Goal: Answer question/provide support

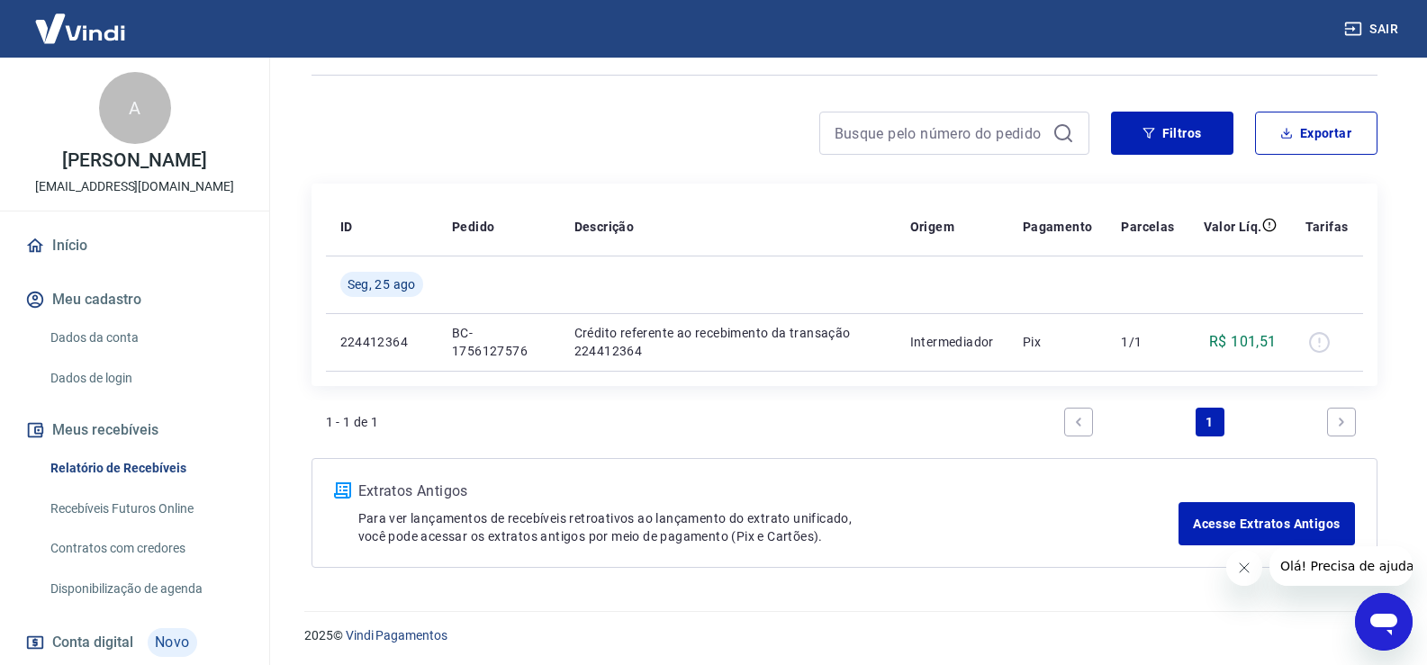
scroll to position [114, 0]
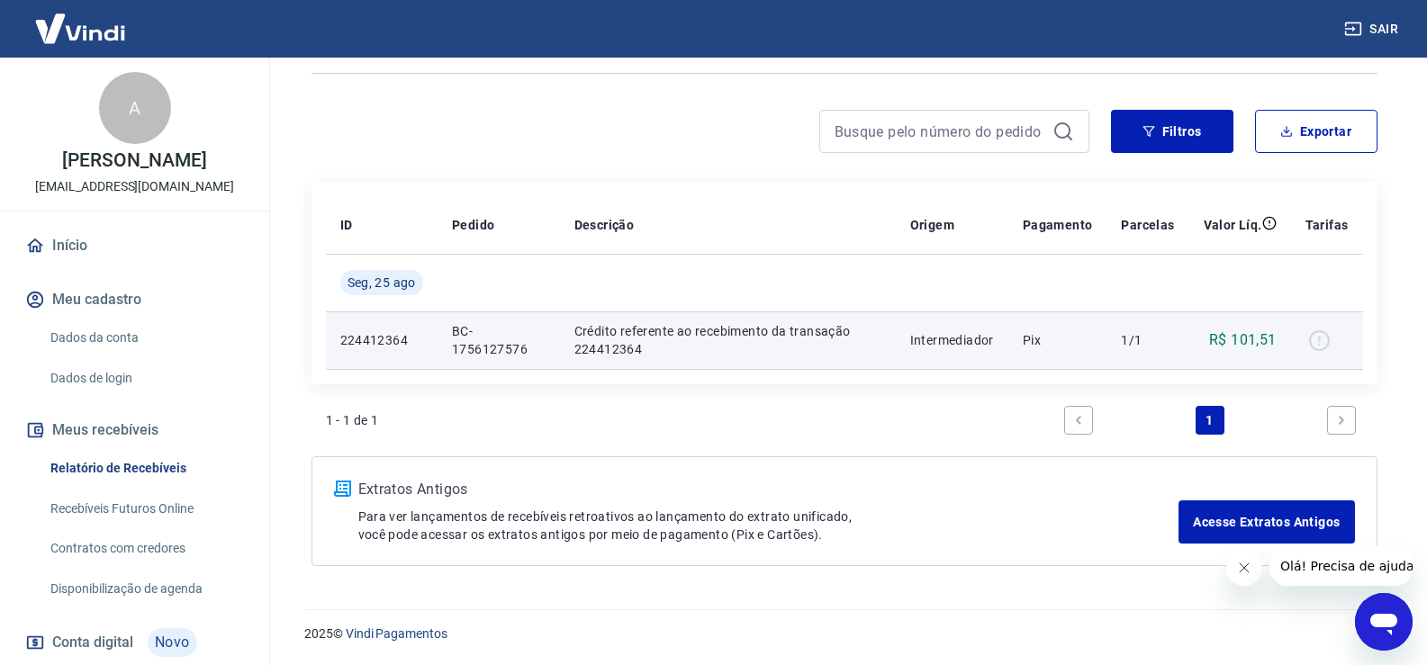
click at [1321, 337] on div at bounding box center [1326, 340] width 43 height 29
drag, startPoint x: 409, startPoint y: 349, endPoint x: 559, endPoint y: 352, distance: 150.4
click at [542, 351] on tr "224412364 BC-1756127576 Crédito referente ao recebimento da transação 224412364…" at bounding box center [844, 340] width 1037 height 58
click at [648, 354] on p "Crédito referente ao recebimento da transação 224412364" at bounding box center [727, 340] width 307 height 36
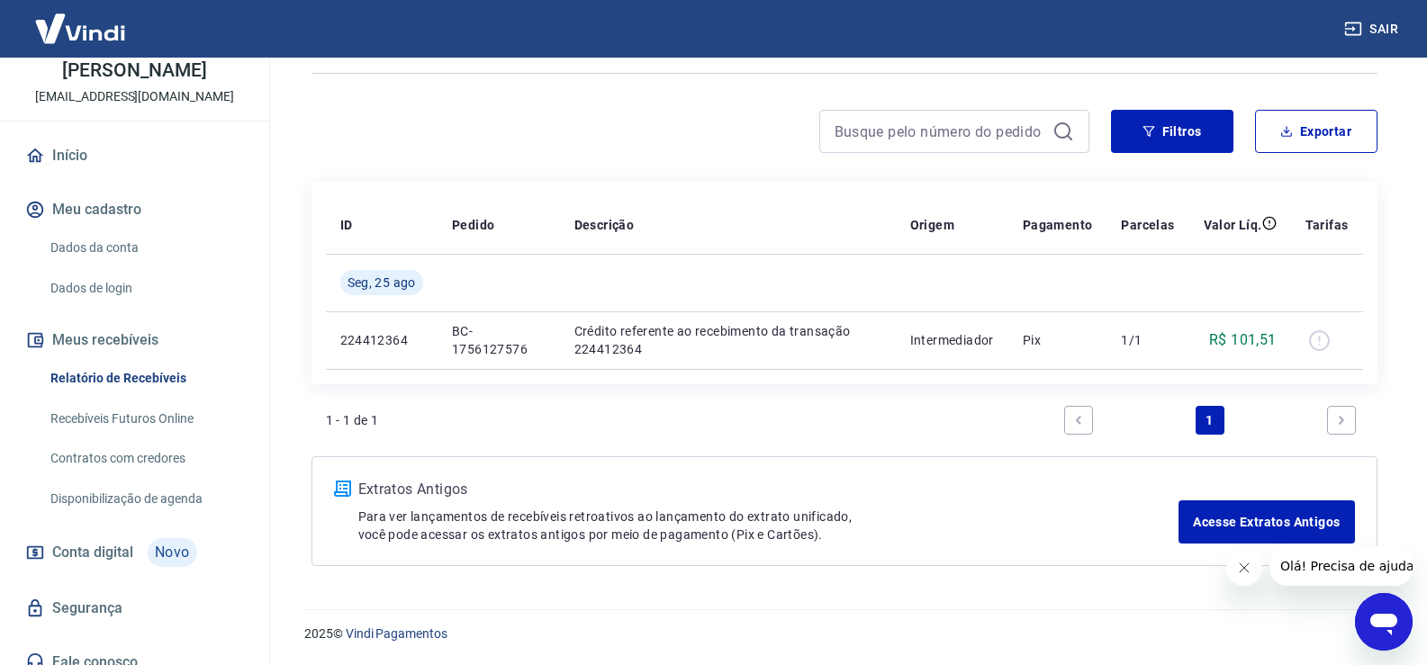
scroll to position [126, 0]
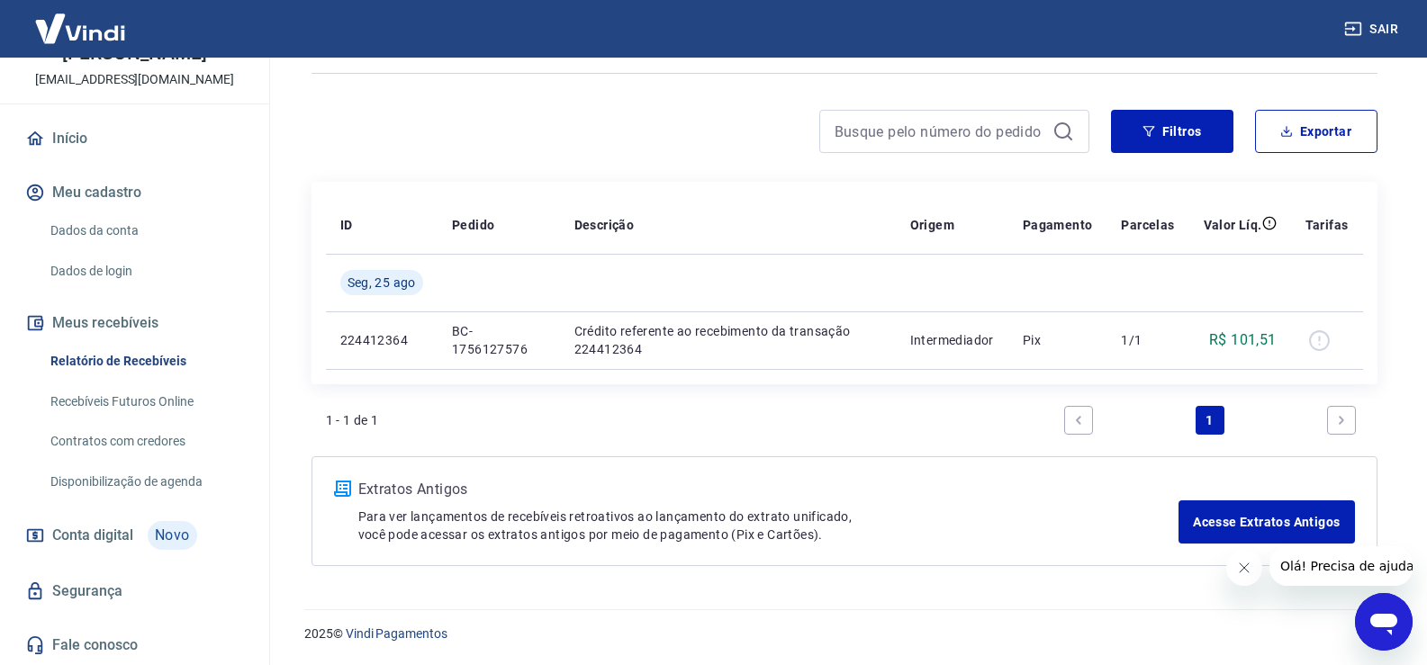
click at [148, 397] on link "Recebíveis Futuros Online" at bounding box center [145, 401] width 204 height 37
click at [1385, 613] on icon "Abrir janela de mensagens" at bounding box center [1383, 622] width 32 height 32
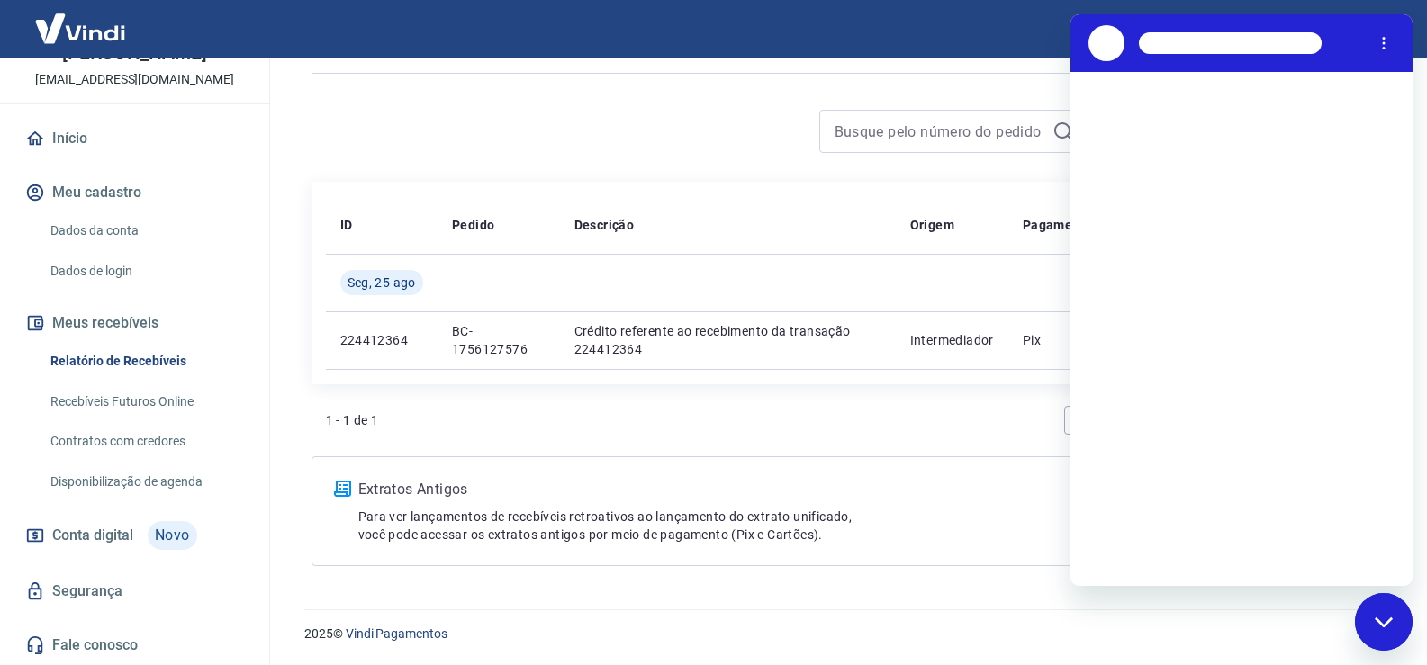
scroll to position [0, 0]
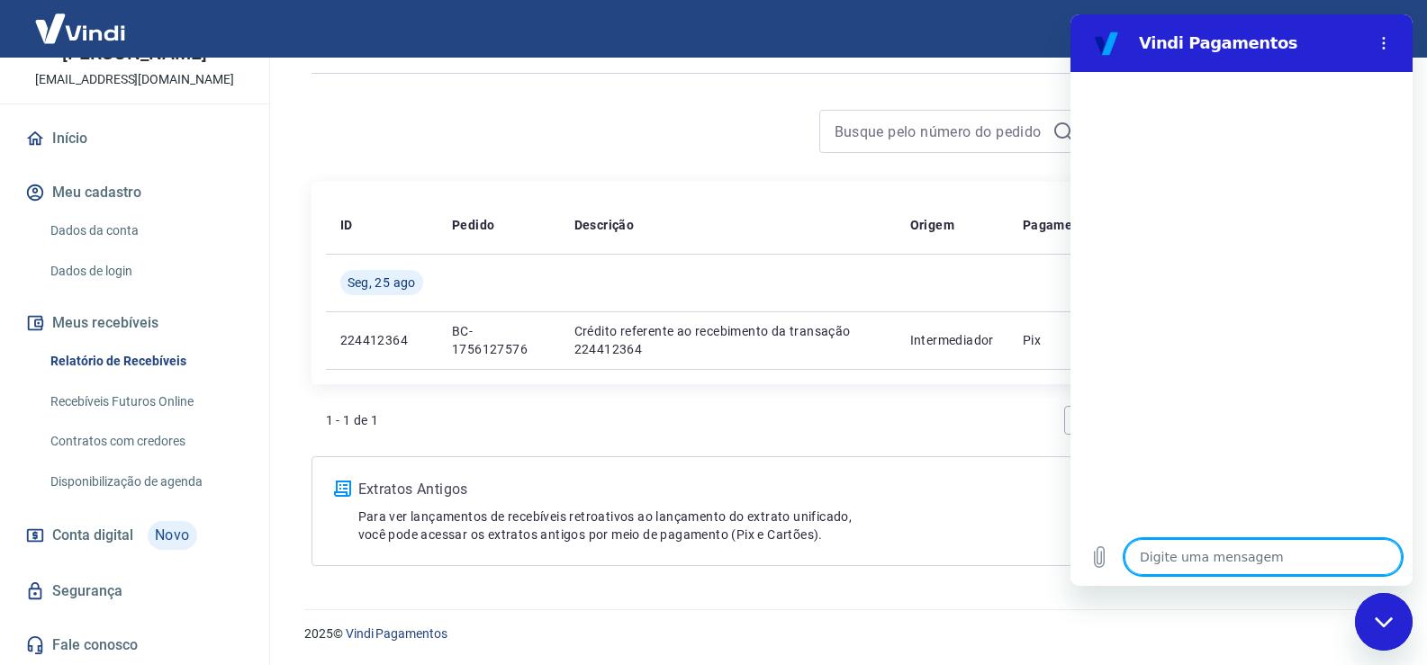
click at [1228, 543] on textarea at bounding box center [1262, 557] width 277 height 36
type textarea "F"
type textarea "x"
type textarea "Fi"
type textarea "x"
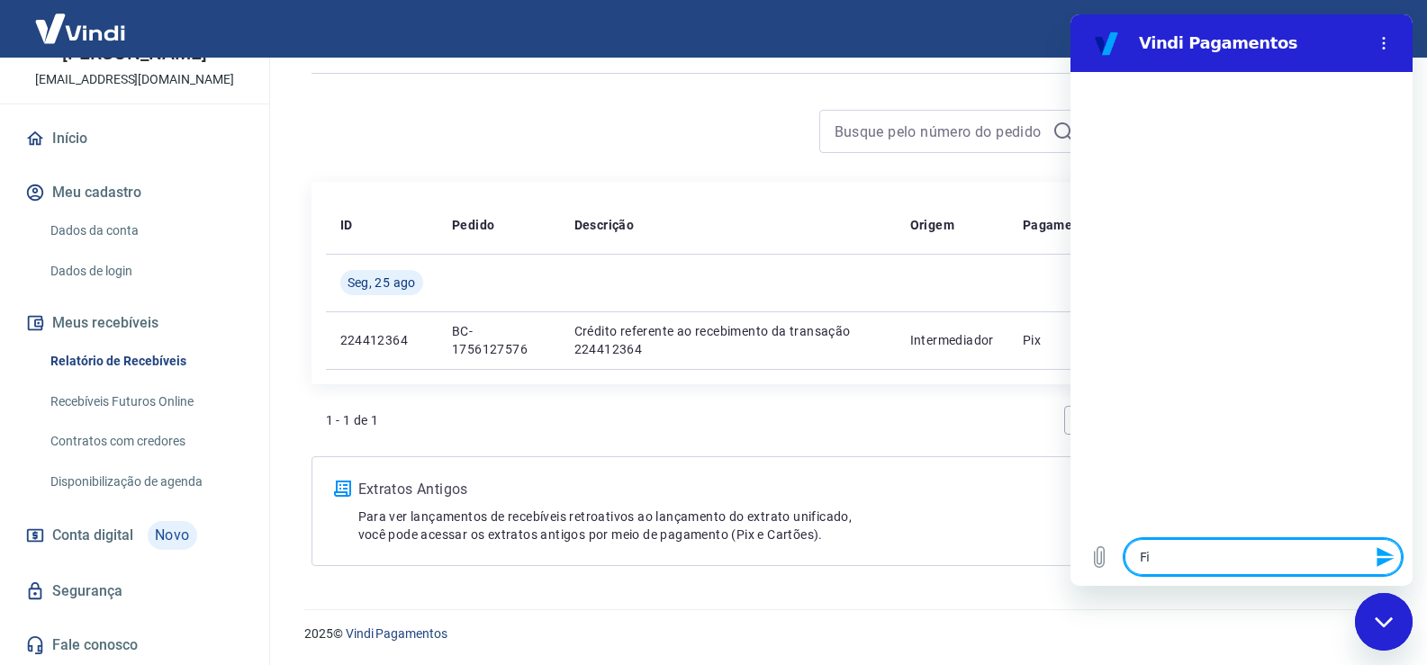
type textarea "Fiz"
type textarea "x"
type textarea "Fiz"
type textarea "x"
type textarea "Fiz u"
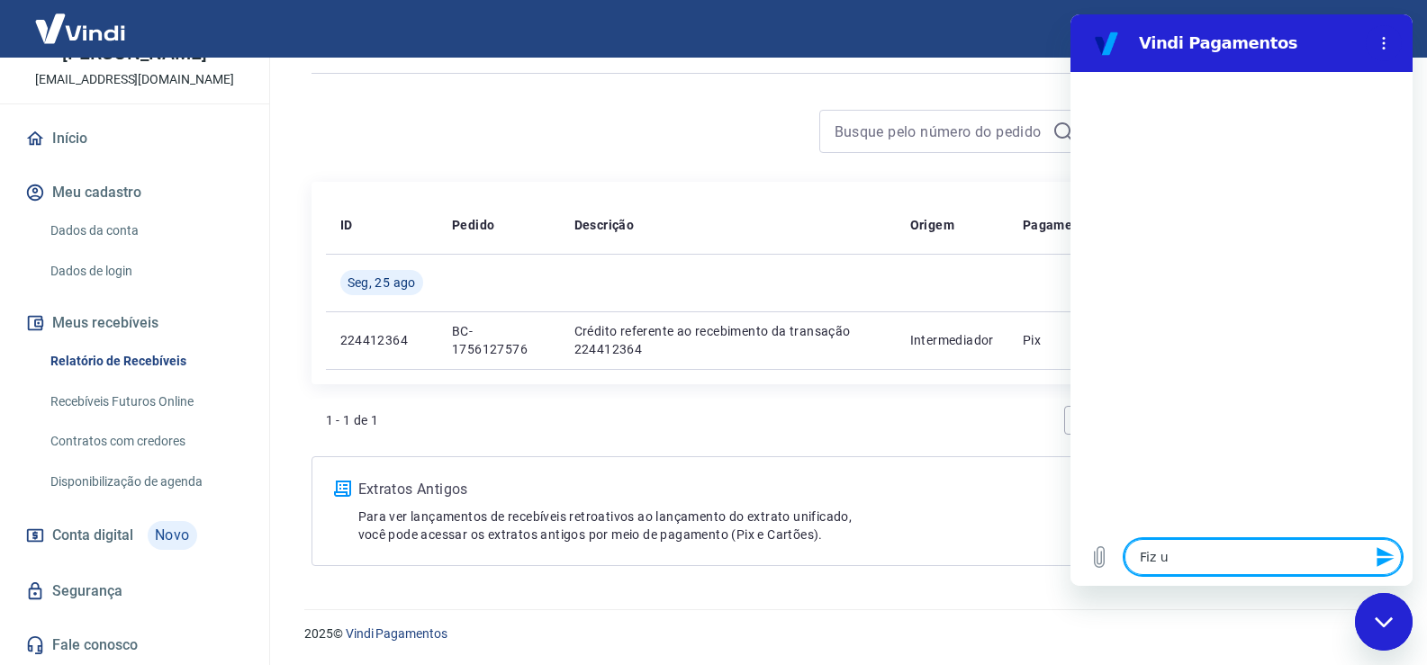
type textarea "x"
type textarea "Fiz um"
type textarea "x"
type textarea "Fiz um"
type textarea "x"
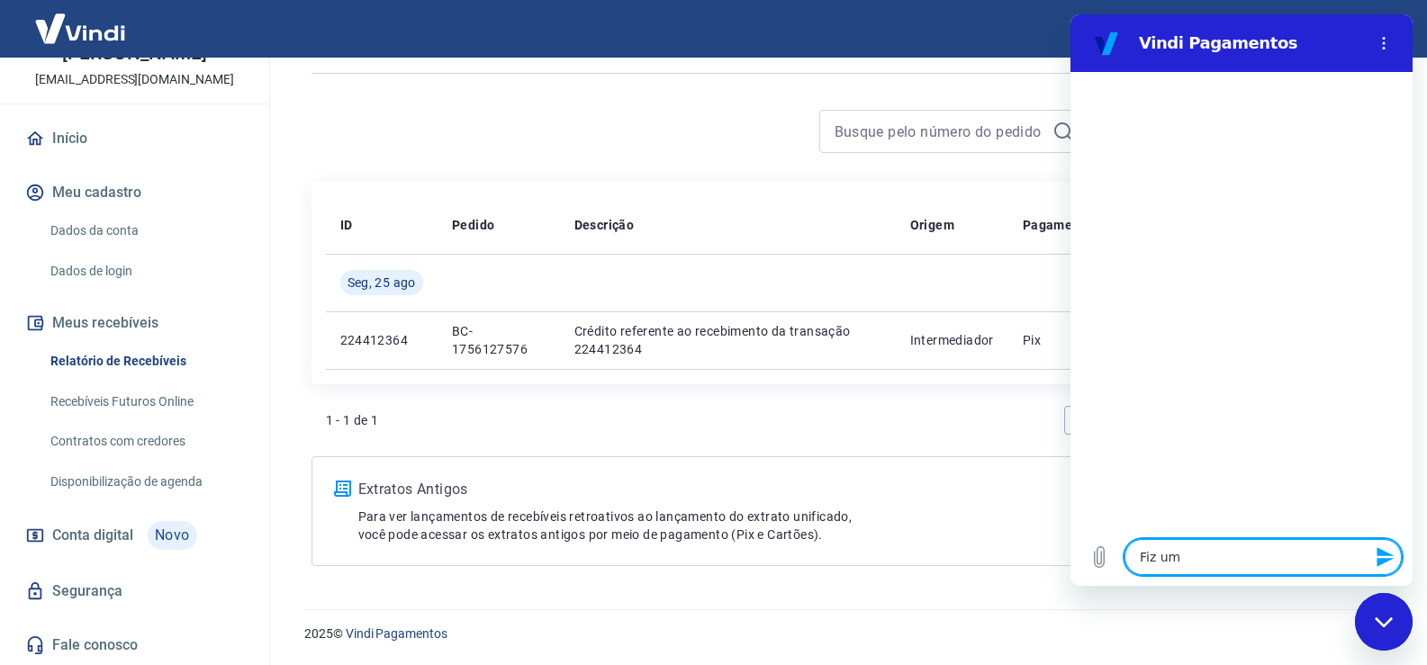
type textarea "Fiz um P"
type textarea "x"
type textarea "Fiz um Pi"
type textarea "x"
type textarea "Fiz um Pix"
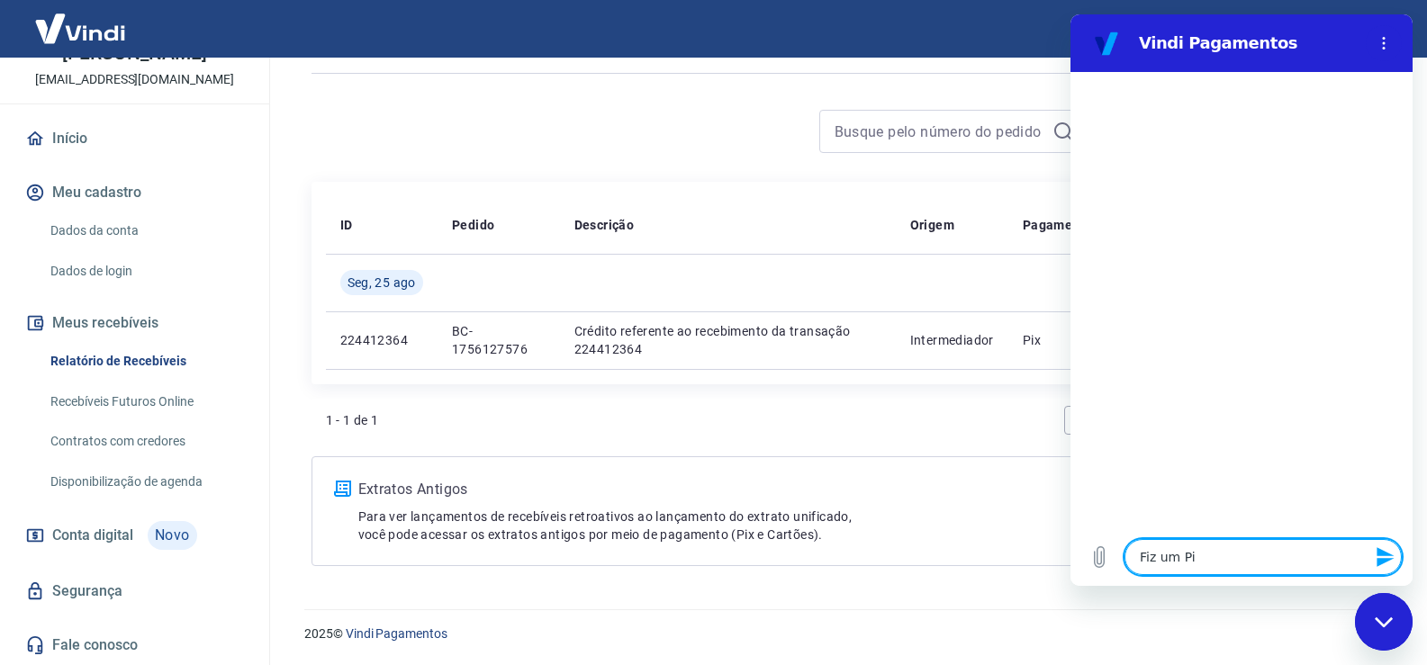
type textarea "x"
type textarea "Fiz um Pix"
type textarea "x"
type textarea "Fiz um Pix p"
type textarea "x"
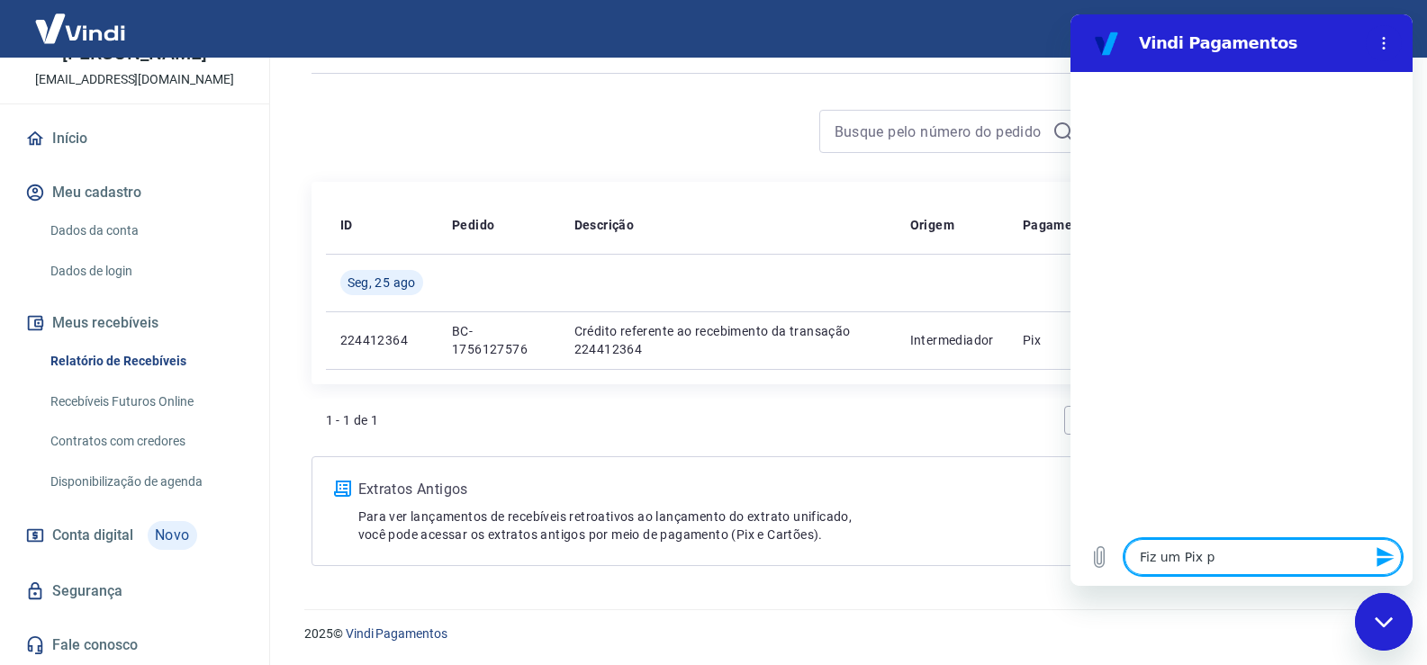
type textarea "Fiz um Pix pa"
type textarea "x"
type textarea "Fiz um Pix par"
type textarea "x"
type textarea "Fiz um Pix para"
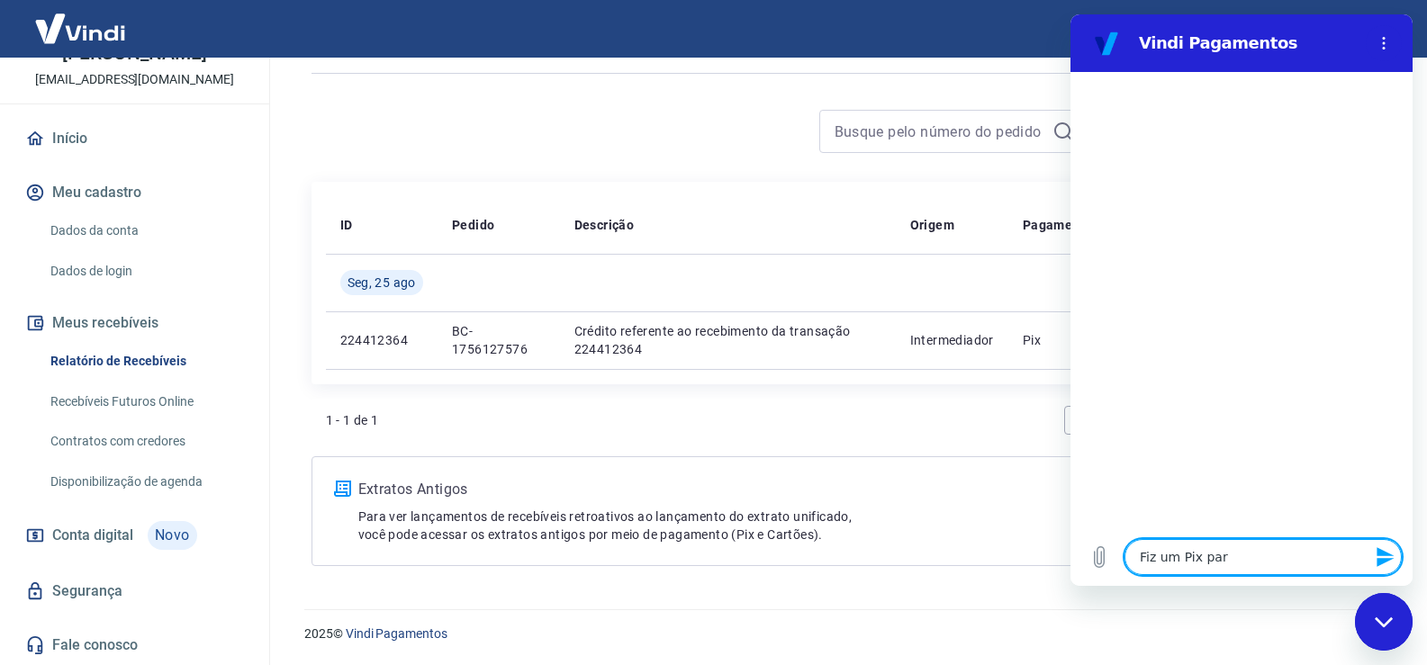
type textarea "x"
type textarea "Fiz um Pix para"
type textarea "x"
type textarea "Fiz um Pix para a"
type textarea "x"
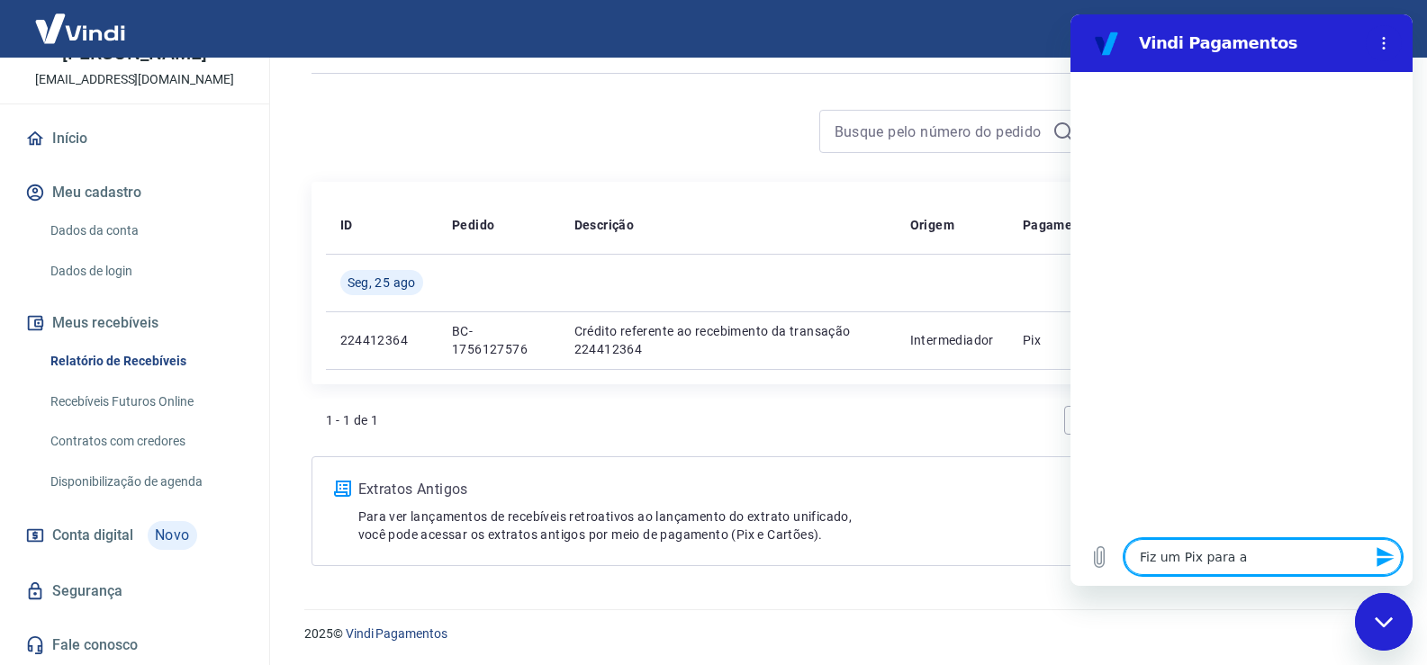
type textarea "Fiz um Pix para ad"
type textarea "x"
type textarea "Fiz um Pix para adi"
type textarea "x"
type textarea "Fiz um Pix para adic"
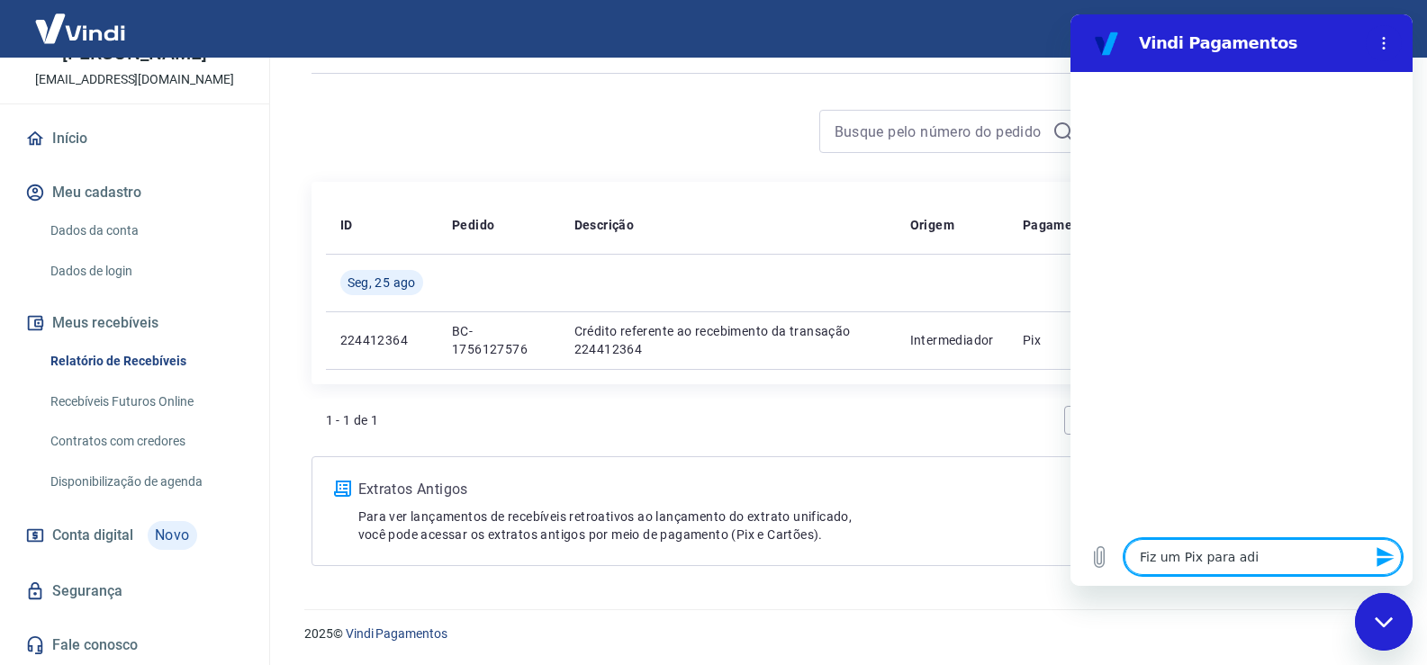
type textarea "x"
type textarea "Fiz um Pix para adici"
type textarea "x"
type textarea "Fiz um Pix para adicio"
type textarea "x"
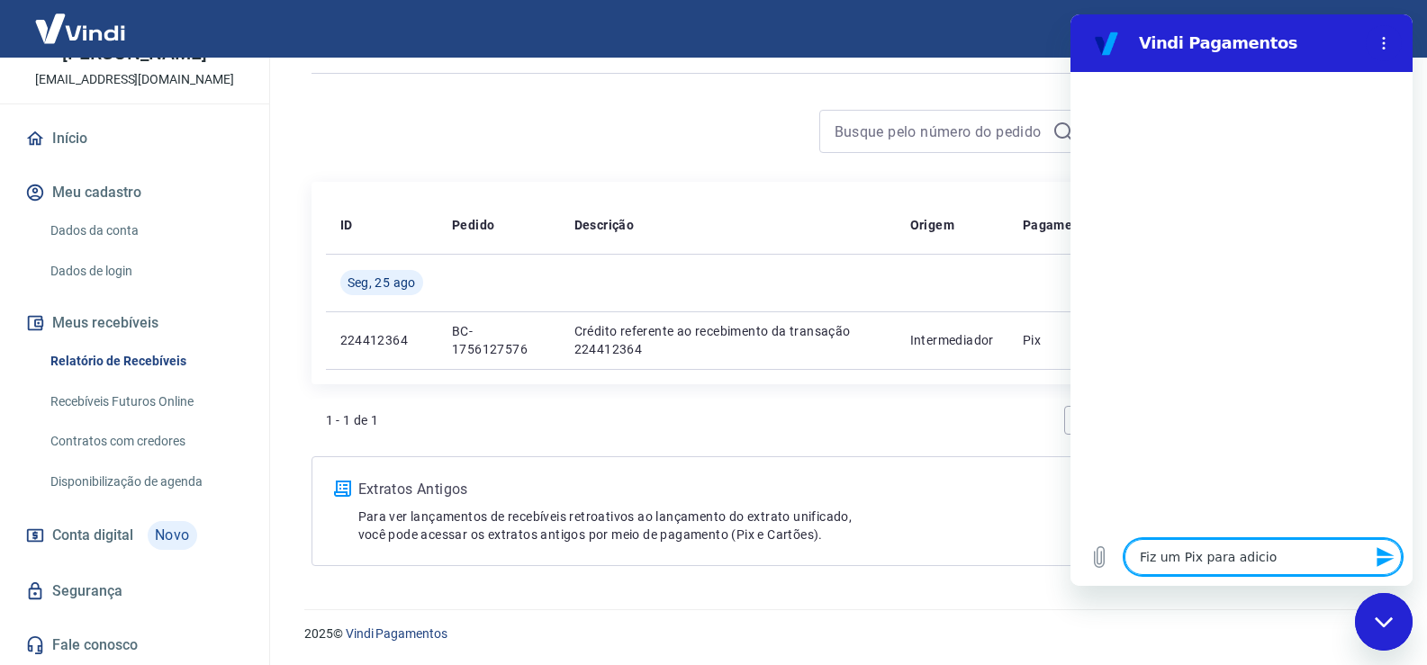
type textarea "Fiz um Pix para adicion"
type textarea "x"
type textarea "Fiz um Pix para adiciona"
type textarea "x"
type textarea "Fiz um Pix para adicionar"
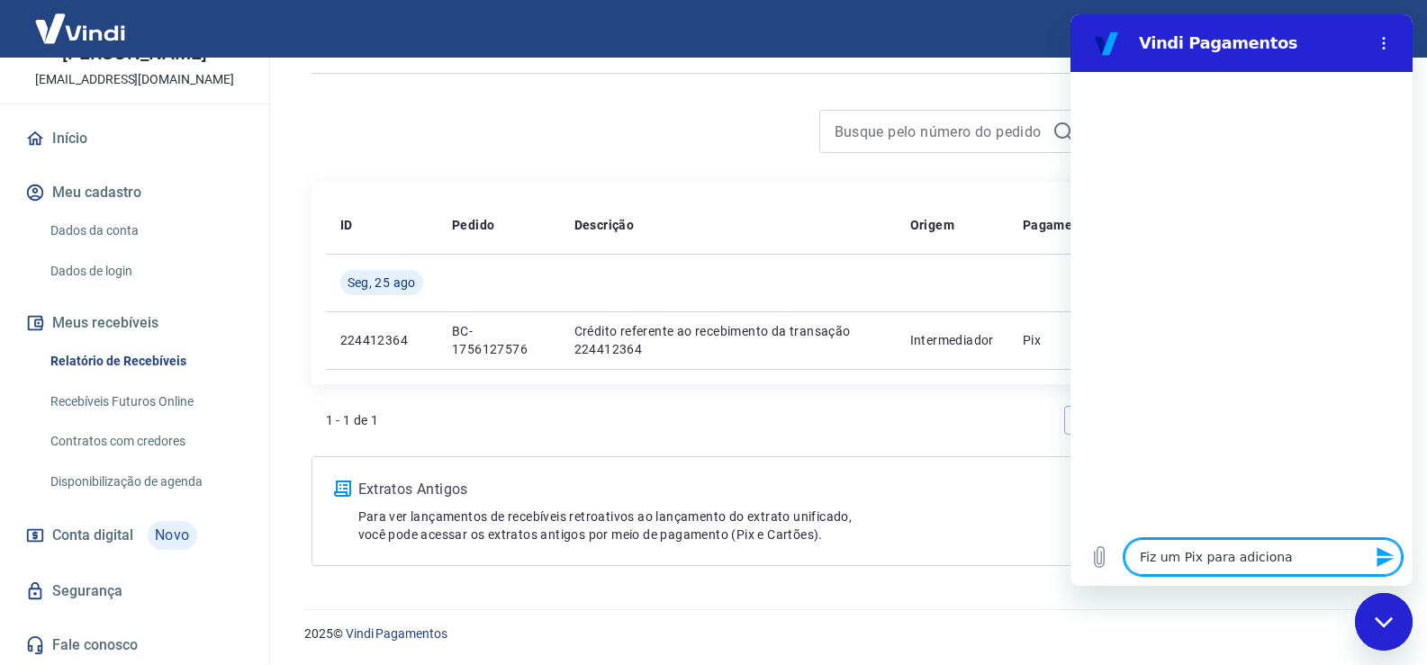
type textarea "x"
type textarea "Fiz um Pix para adicionar"
type textarea "x"
type textarea "Fiz um Pix para adicionar s"
type textarea "x"
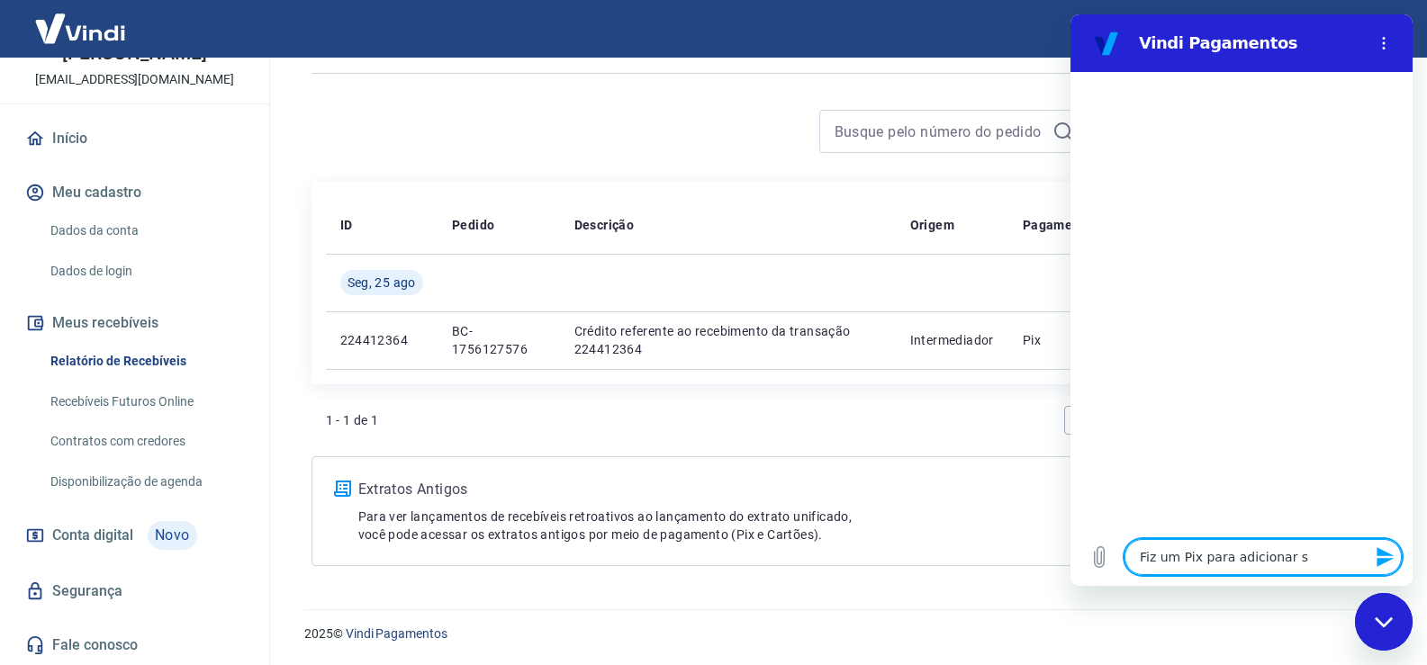
type textarea "Fiz um Pix para adicionar sa"
type textarea "x"
type textarea "Fiz um Pix para adicionar sal"
type textarea "x"
type textarea "Fiz um Pix para adicionar sald"
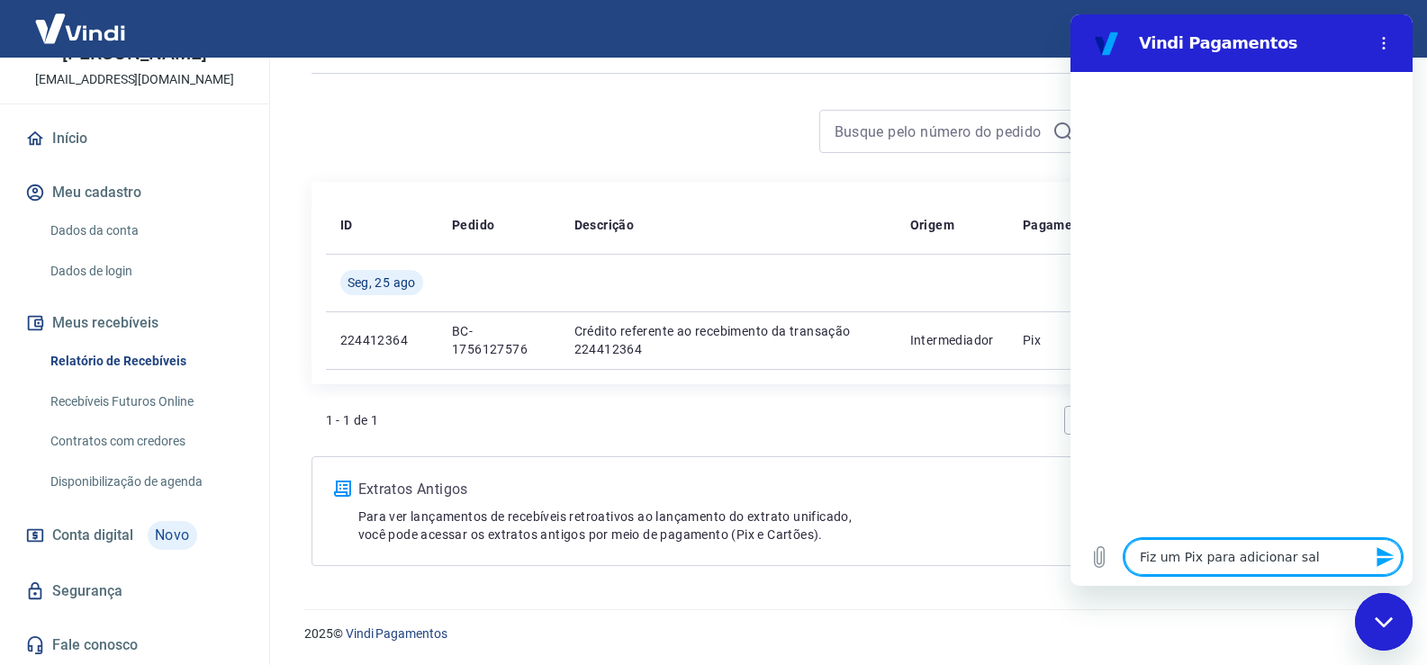
type textarea "x"
type textarea "Fiz um Pix para adicionar saldo"
type textarea "x"
type textarea "Fiz um Pix para adicionar saldo"
type textarea "x"
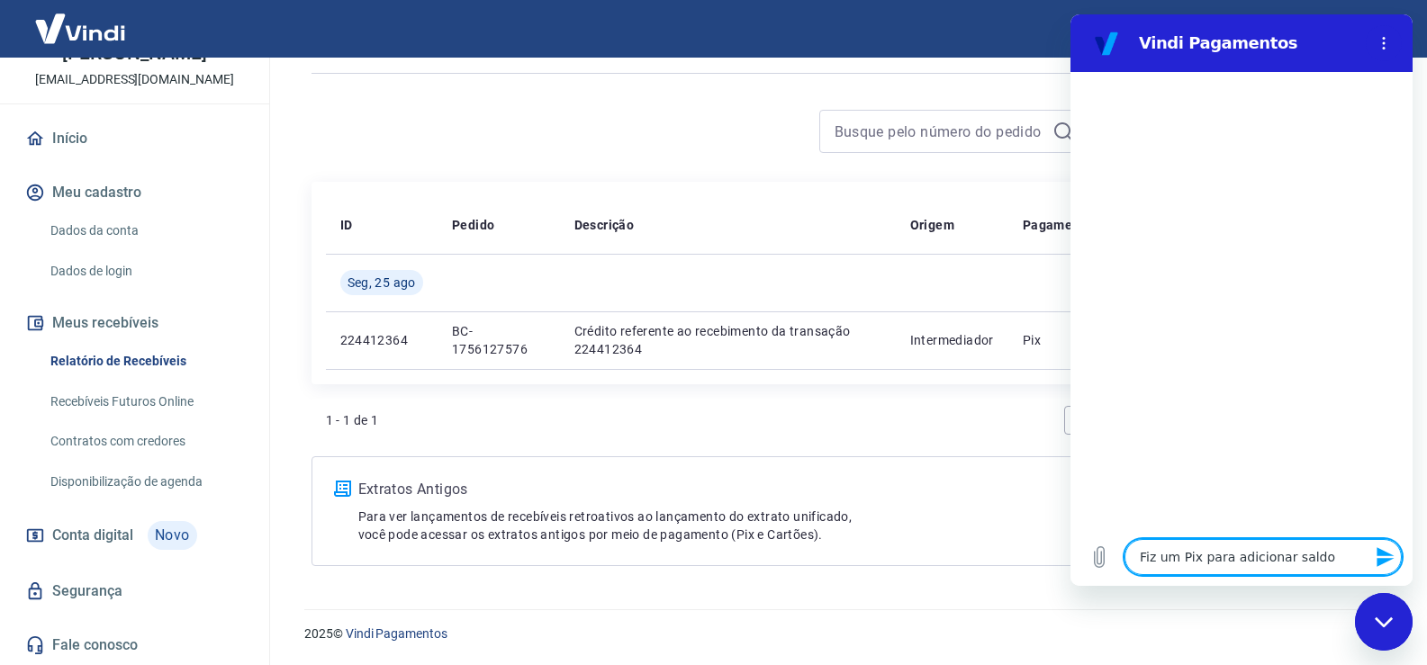
type textarea "Fiz um Pix para adicionar saldo a"
type textarea "x"
type textarea "Fiz um Pix para adicionar saldo a"
type textarea "x"
type textarea "Fiz um Pix para adicionar saldo a c"
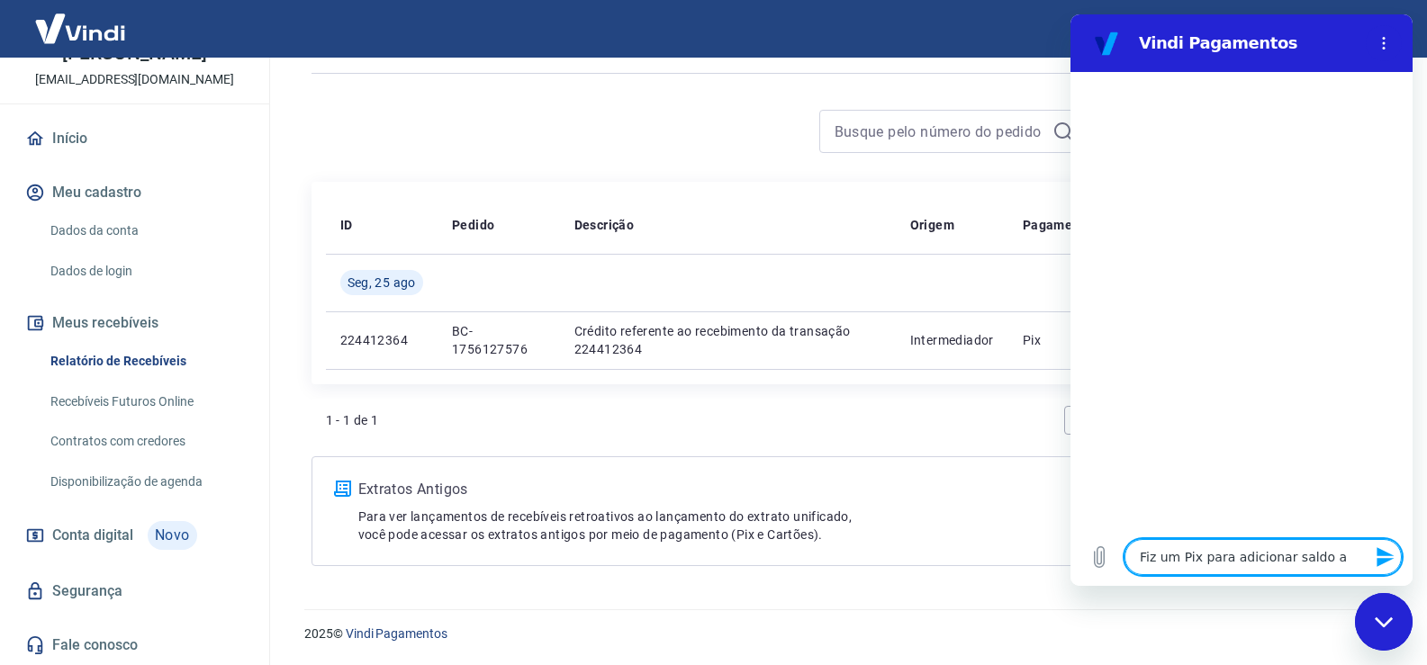
type textarea "x"
type textarea "Fiz um Pix para adicionar saldo a co"
type textarea "x"
type textarea "Fiz um Pix para adicionar saldo a con"
type textarea "x"
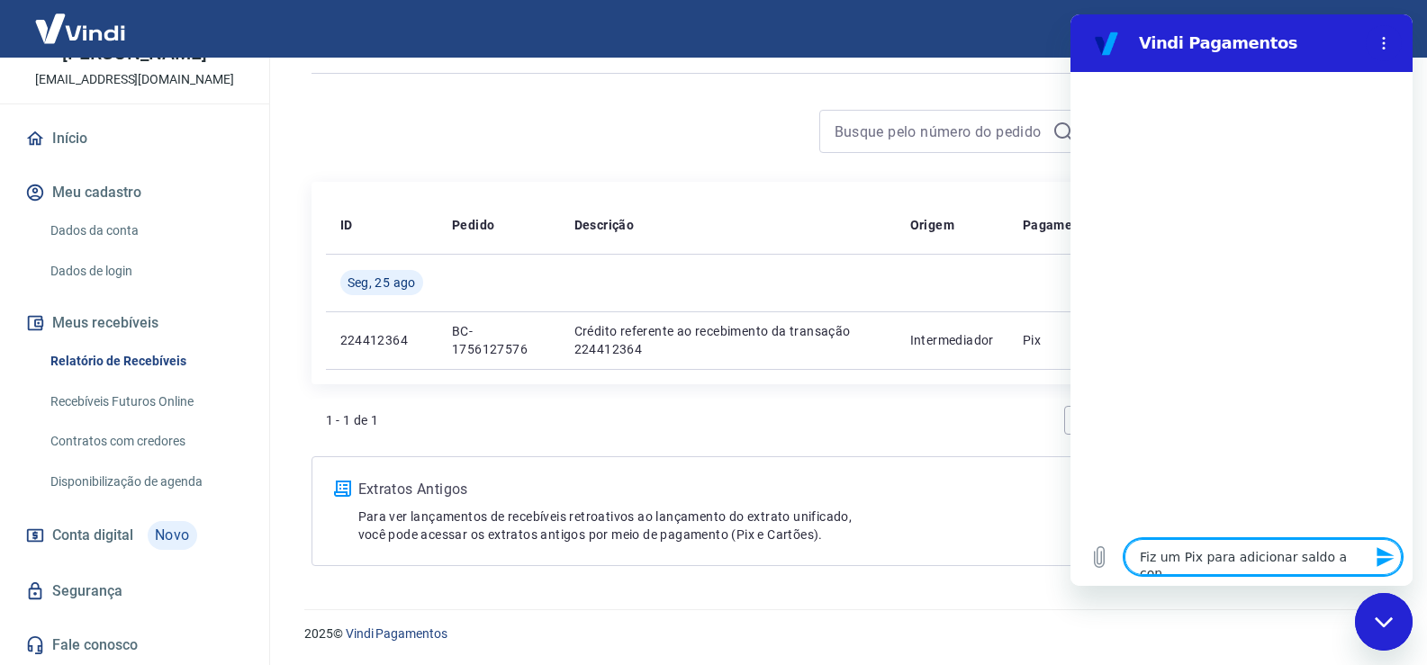
type textarea "Fiz um Pix para adicionar saldo a cont"
type textarea "x"
type textarea "Fiz um Pix para adicionar saldo a conta"
type textarea "x"
type textarea "Fiz um Pix para adicionar saldo a conta"
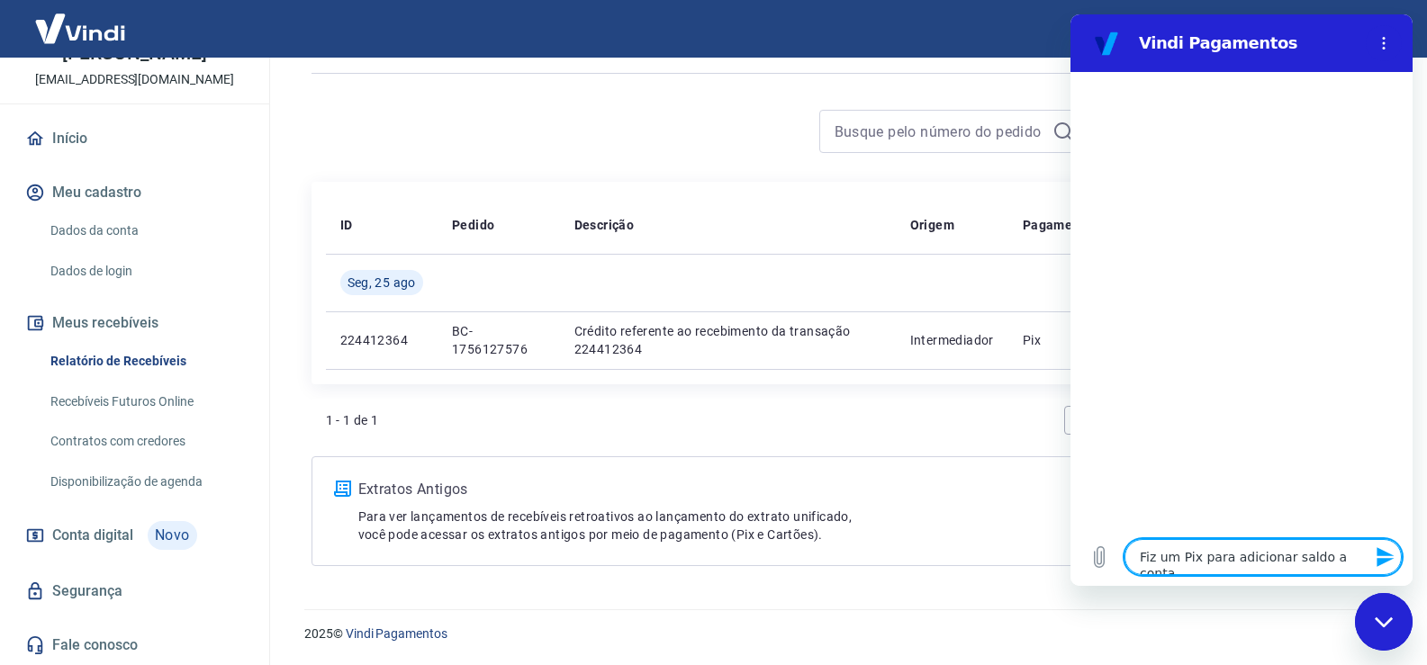
type textarea "x"
type textarea "Fiz um Pix para adicionar saldo a conta e"
type textarea "x"
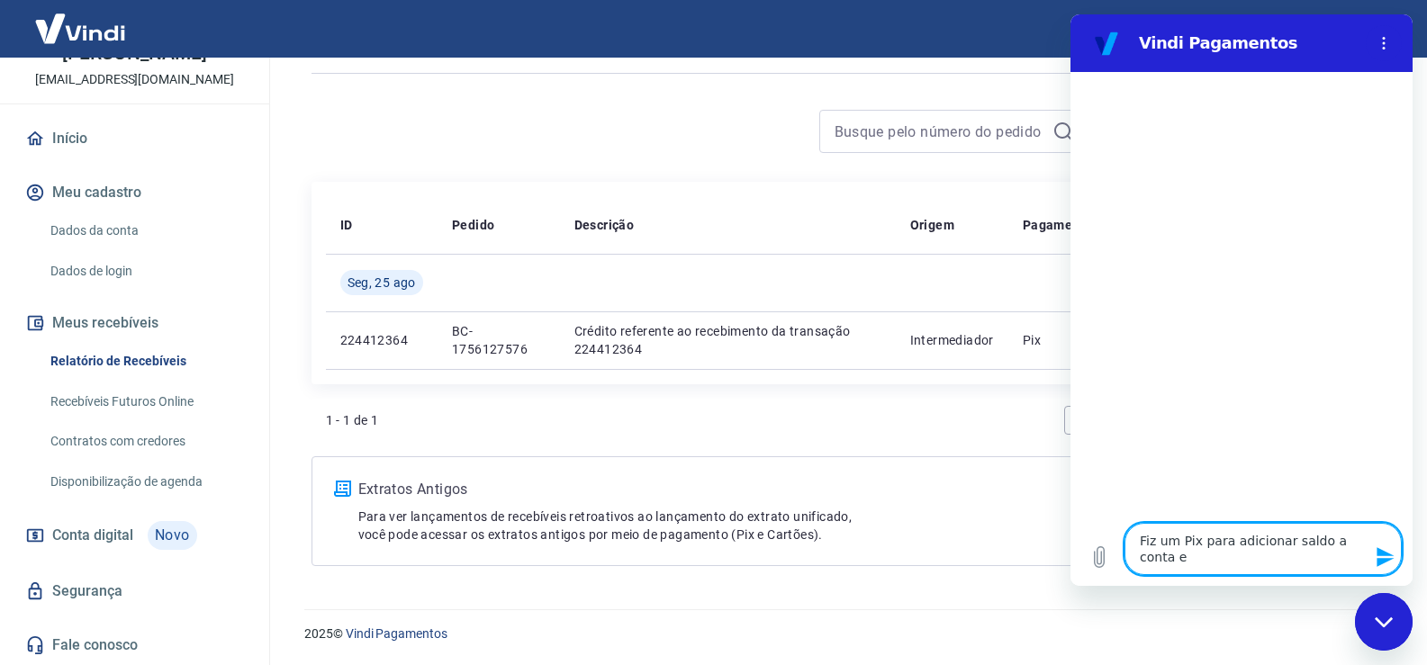
type textarea "Fiz um Pix para adicionar saldo a conta e"
type textarea "x"
type textarea "Fiz um Pix para adicionar saldo a conta e p"
type textarea "x"
type textarea "Fiz um Pix para adicionar saldo a conta e pa"
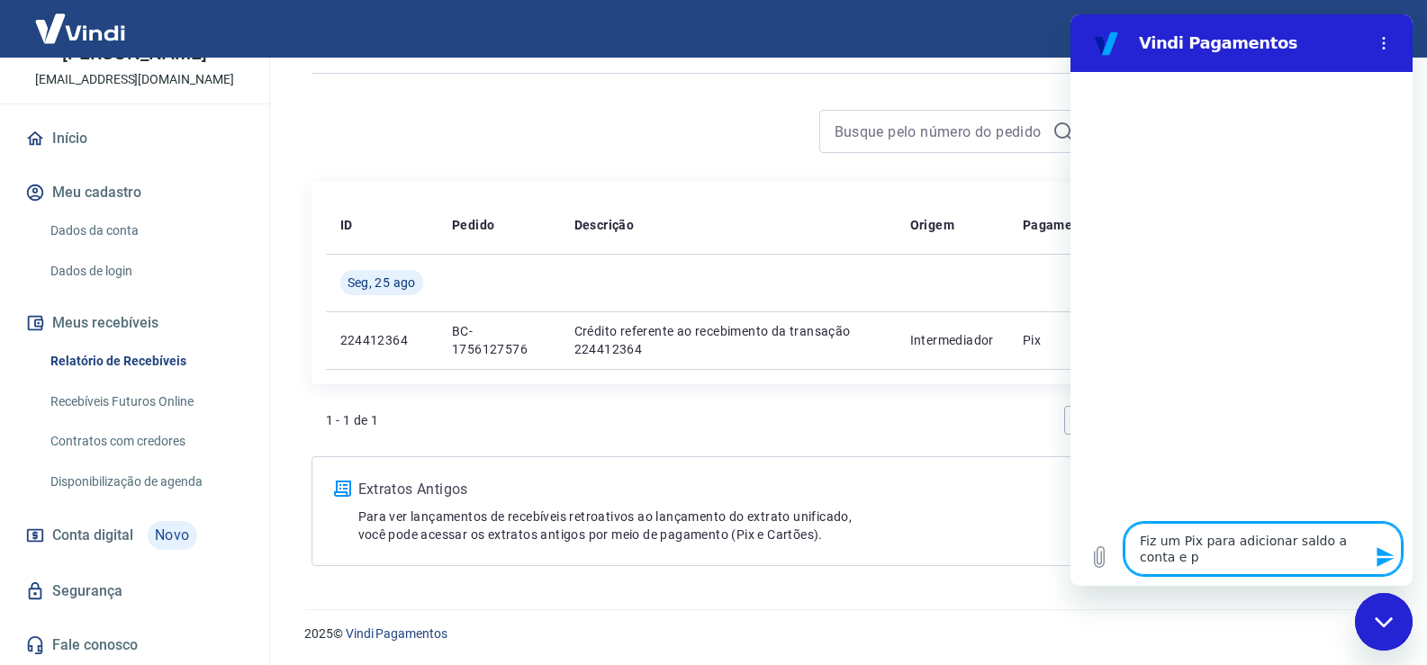
type textarea "x"
type textarea "Fiz um Pix para adicionar saldo a conta e pag"
type textarea "x"
type textarea "Fiz um Pix para adicionar saldo a conta e paga"
type textarea "x"
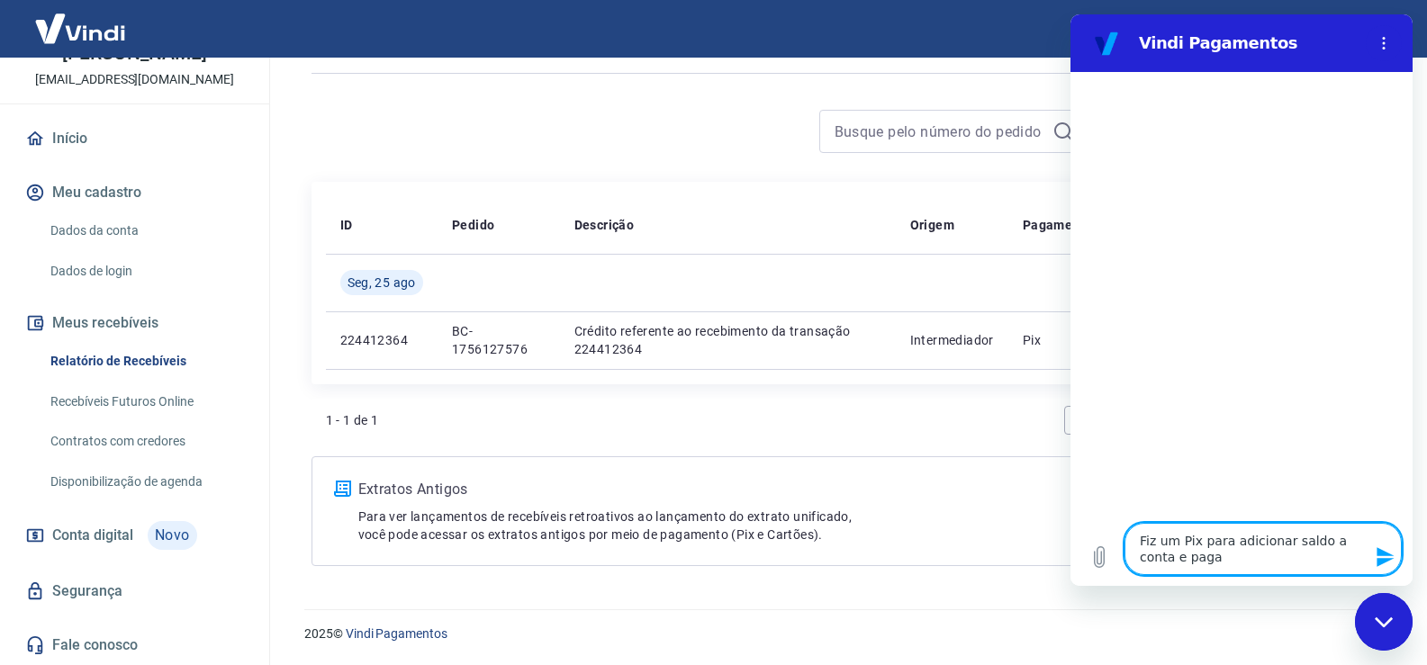
type textarea "Fiz um Pix para adicionar saldo a conta e pagar"
type textarea "x"
type textarea "Fiz um Pix para adicionar saldo a conta e pagar"
type textarea "x"
type textarea "Fiz um Pix para adicionar saldo a conta e pagar a"
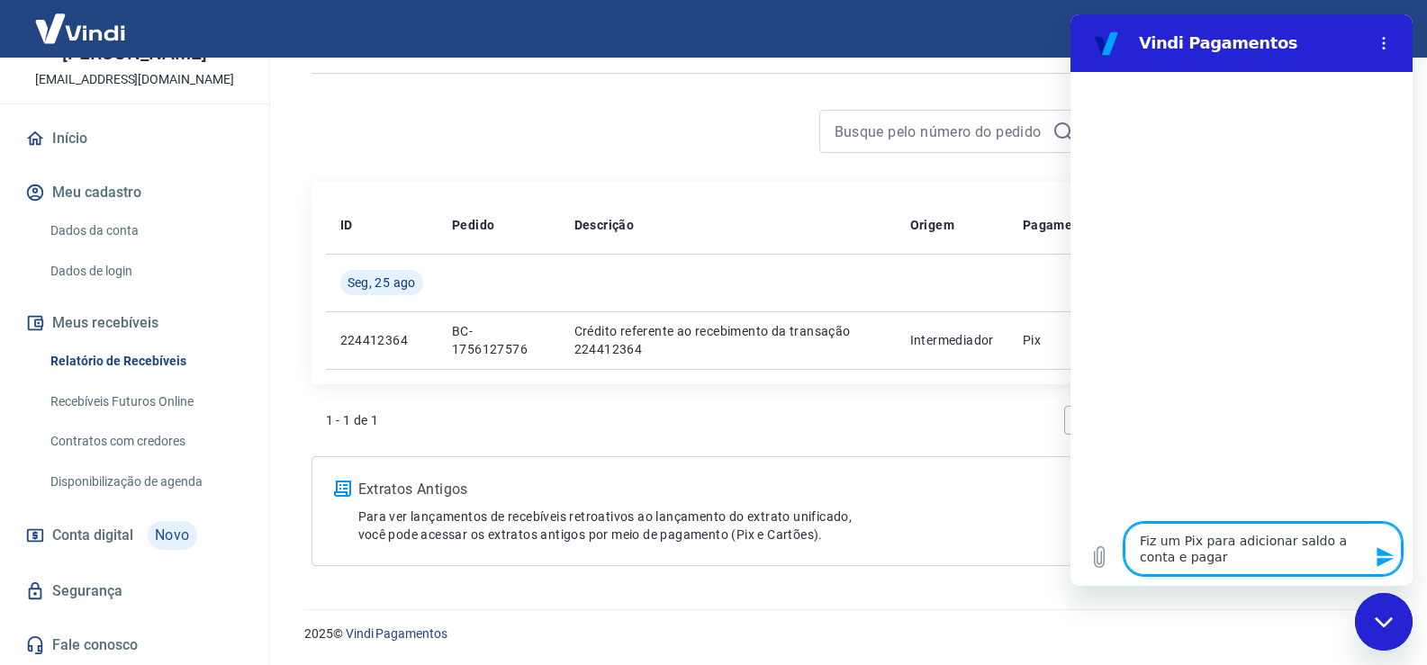
type textarea "x"
type textarea "Fiz um Pix para adicionar saldo a conta e pagar a"
type textarea "x"
type textarea "Fiz um Pix para adicionar saldo a conta e pagar a f"
type textarea "x"
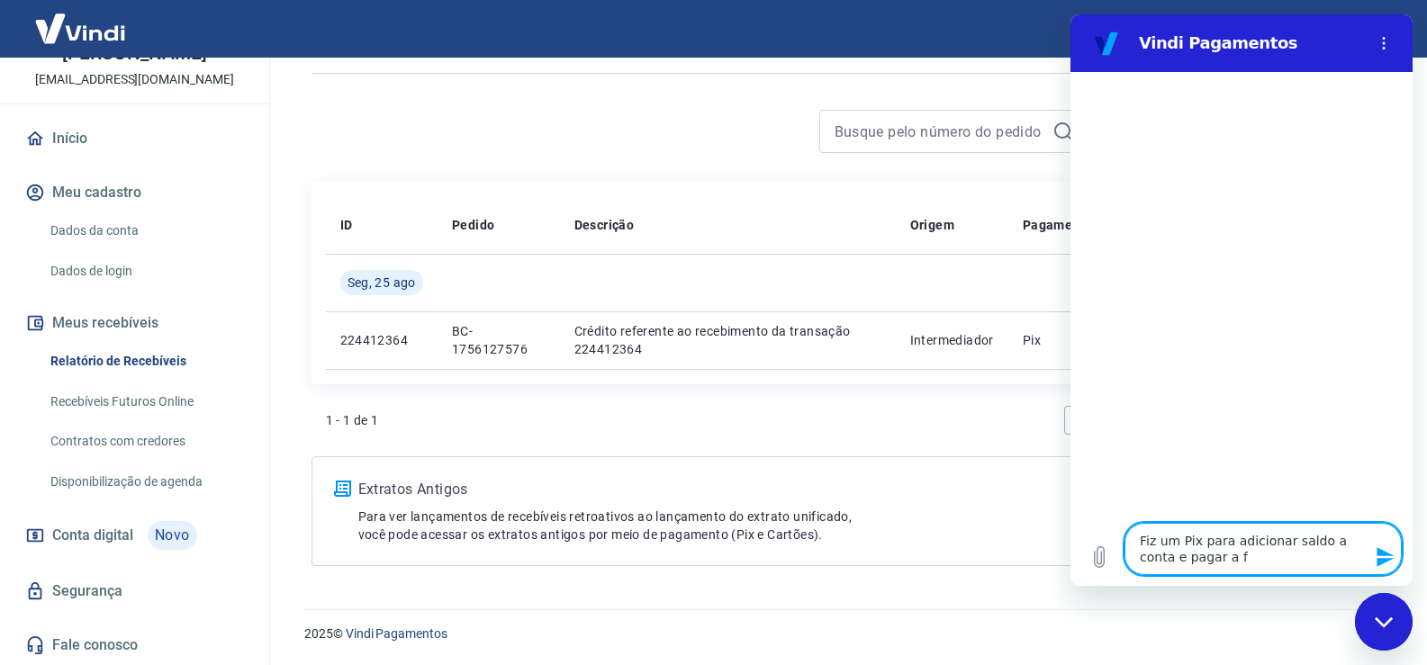
type textarea "Fiz um Pix para adicionar saldo a conta e pagar a fa"
type textarea "x"
type textarea "Fiz um Pix para adicionar saldo a conta e pagar a fat"
type textarea "x"
type textarea "Fiz um Pix para adicionar saldo a conta e pagar a fatu"
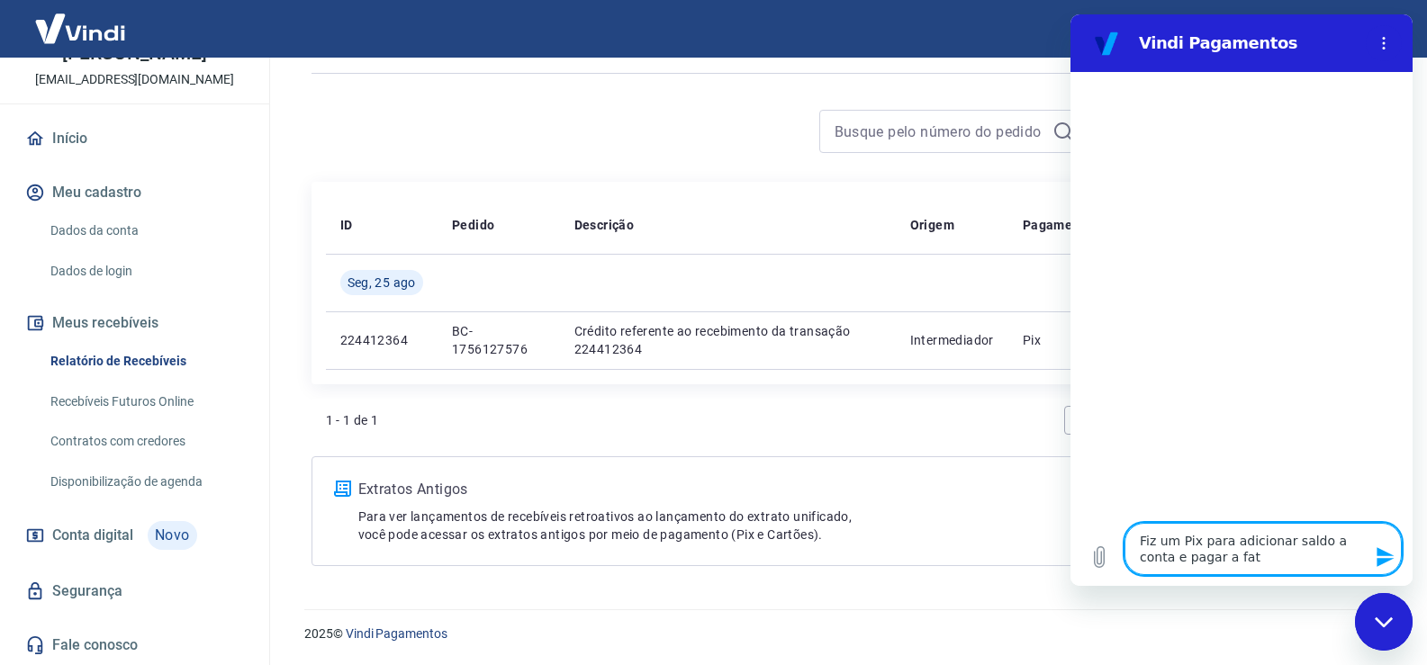
type textarea "x"
type textarea "Fiz um Pix para adicionar saldo a conta e pagar a fatur"
type textarea "x"
type textarea "Fiz um Pix para adicionar saldo a conta e pagar a fatura"
type textarea "x"
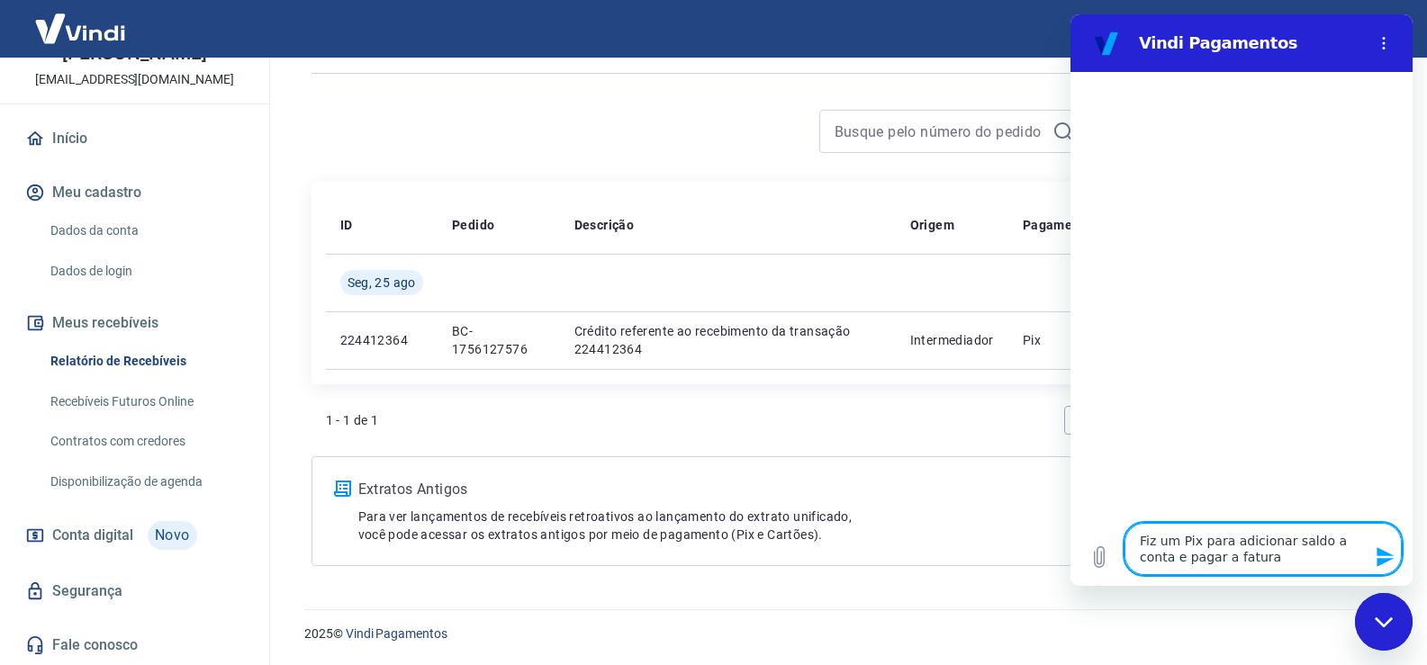
type textarea "Fiz um Pix para adicionar saldo a conta e pagar a fatura"
type textarea "x"
type textarea "Fiz um Pix para adicionar saldo a conta e pagar a fatura e"
type textarea "x"
type textarea "Fiz um Pix para adicionar saldo a conta e pagar a fatura em"
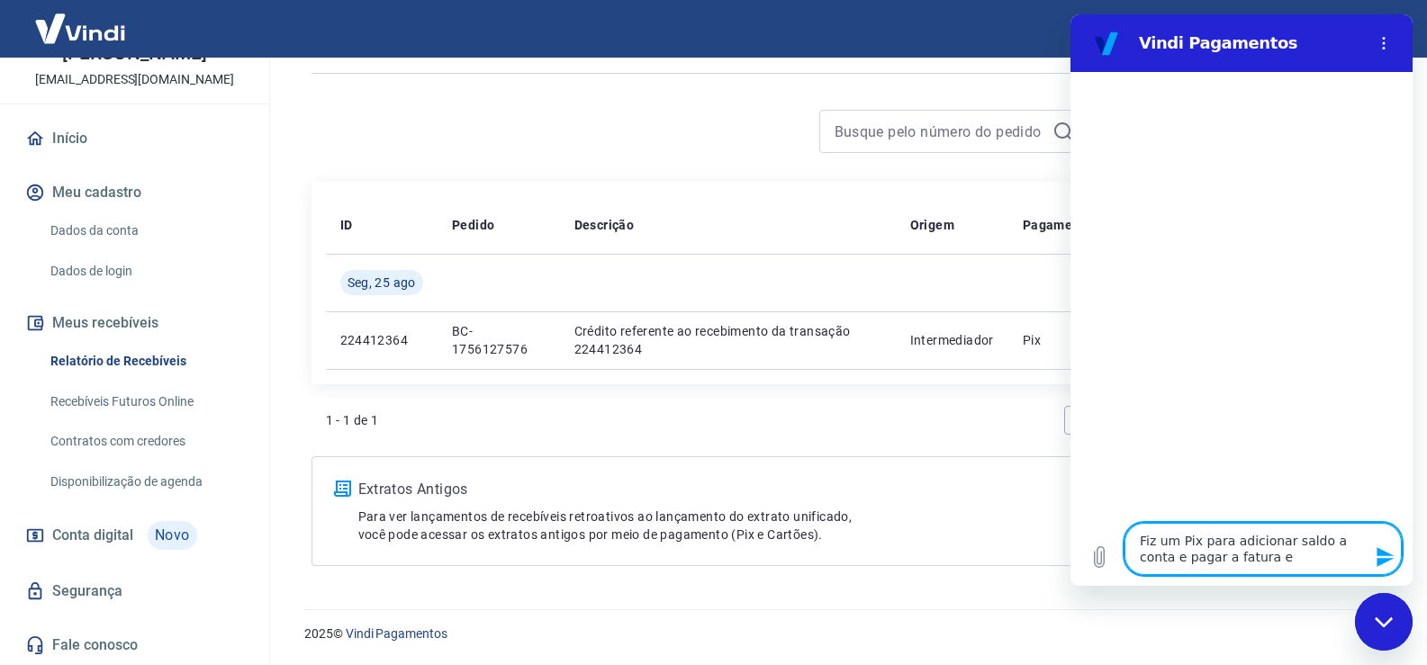
type textarea "x"
type textarea "Fiz um Pix para adicionar saldo a conta e pagar a fatura em"
type textarea "x"
type textarea "Fiz um Pix para adicionar saldo a conta e pagar a fatura em a"
type textarea "x"
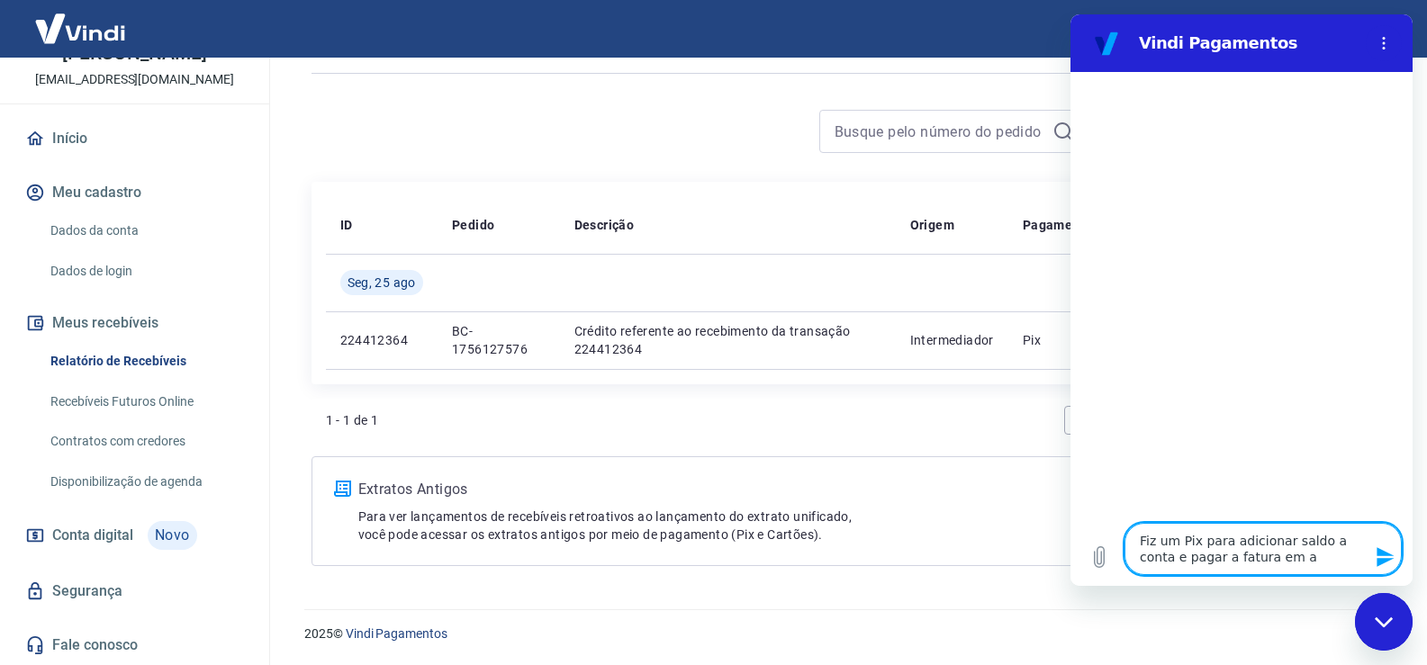
type textarea "Fiz um Pix para adicionar saldo a conta e pagar a fatura em at"
type textarea "x"
type textarea "Fiz um Pix para adicionar saldo a conta e pagar a fatura em atr"
type textarea "x"
type textarea "Fiz um Pix para adicionar saldo a conta e pagar a fatura em atra"
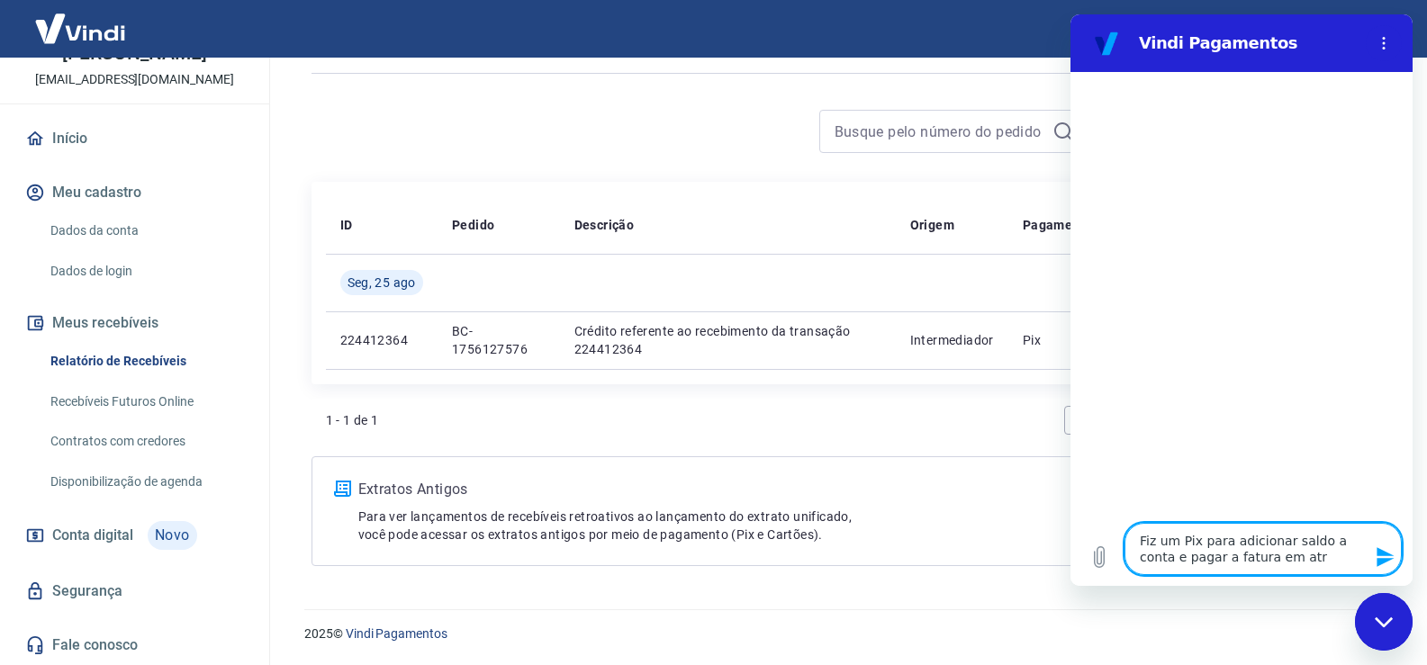
type textarea "x"
type textarea "Fiz um Pix para adicionar saldo a conta e pagar a fatura em atras"
type textarea "x"
type textarea "Fiz um Pix para adicionar saldo a conta e pagar a fatura em atraso"
type textarea "x"
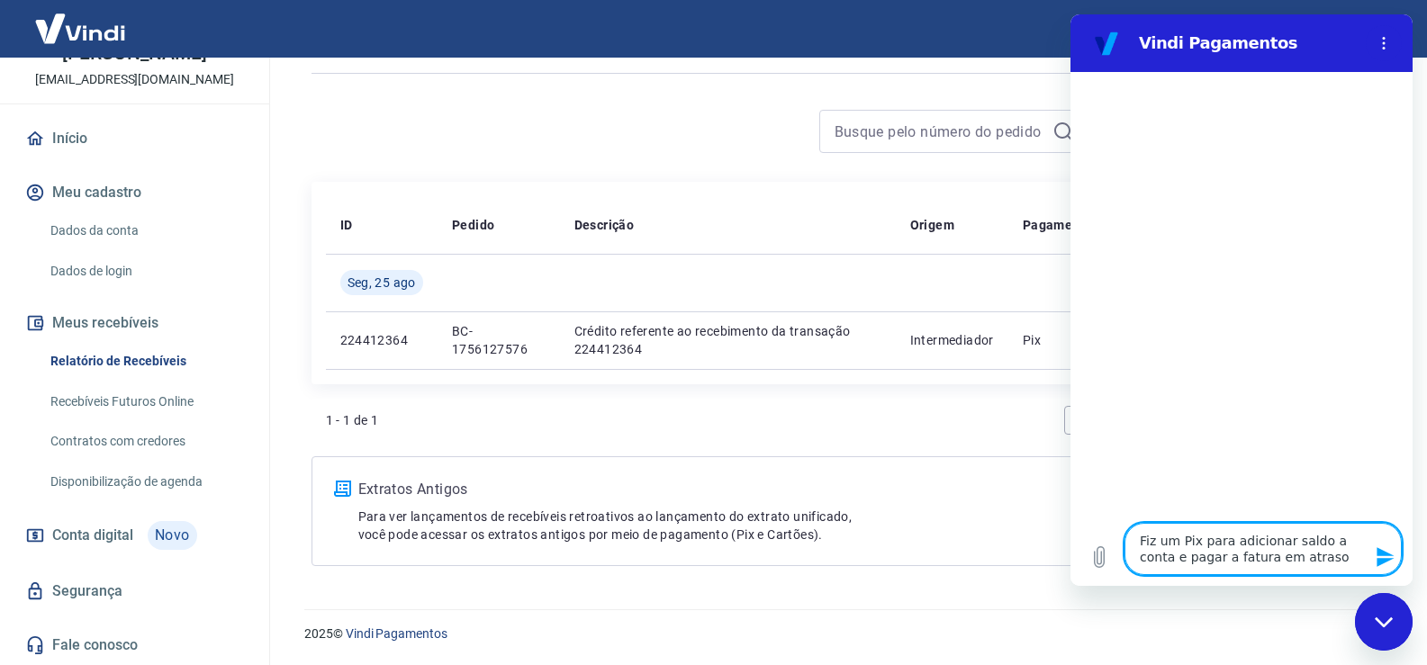
type textarea "Fiz um Pix para adicionar saldo a conta e pagar a fatura em atraso"
type textarea "x"
type textarea "Fiz um Pix para adicionar saldo a conta e pagar a fatura em atraso"
type textarea "x"
type textarea "Fiz um Pix para adicionar saldo a conta e pagar a fatura em atras"
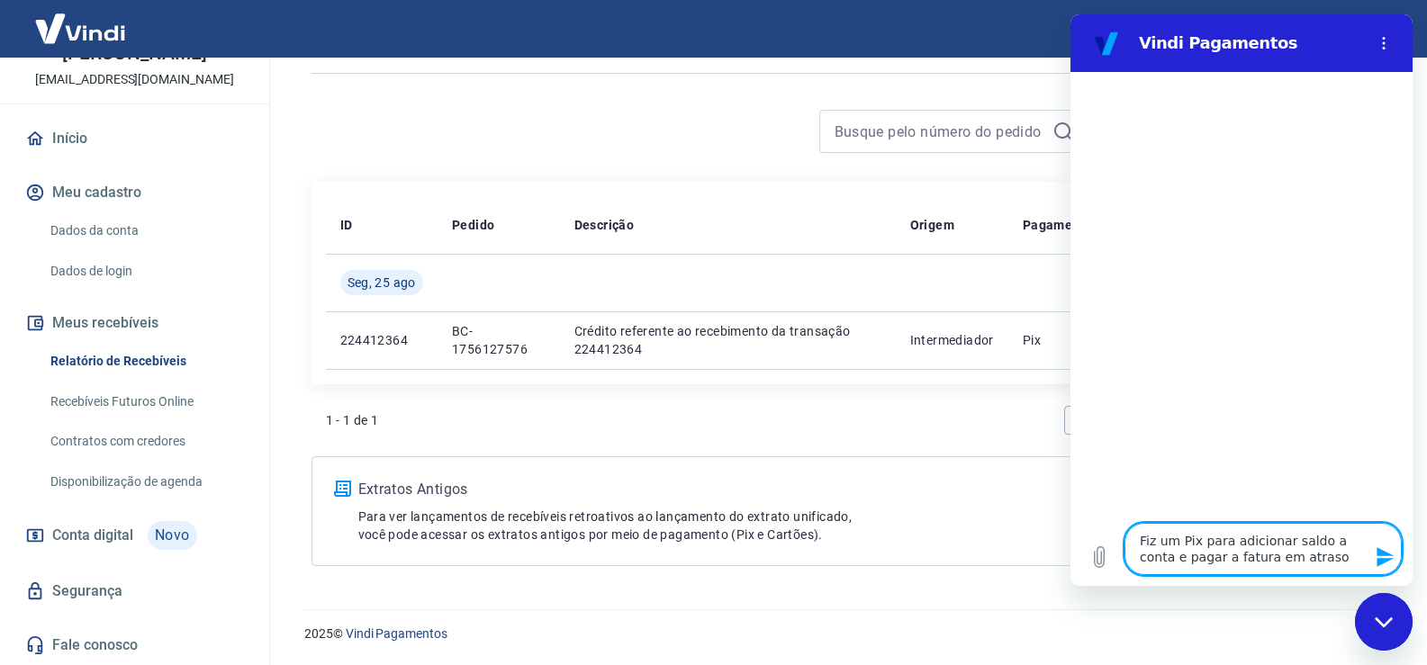
type textarea "x"
type textarea "Fiz um Pix para adicionar saldo a conta e pagar a fatura em atra"
type textarea "x"
type textarea "Fiz um Pix para adicionar saldo a conta e pagar a fatura em atraz"
type textarea "x"
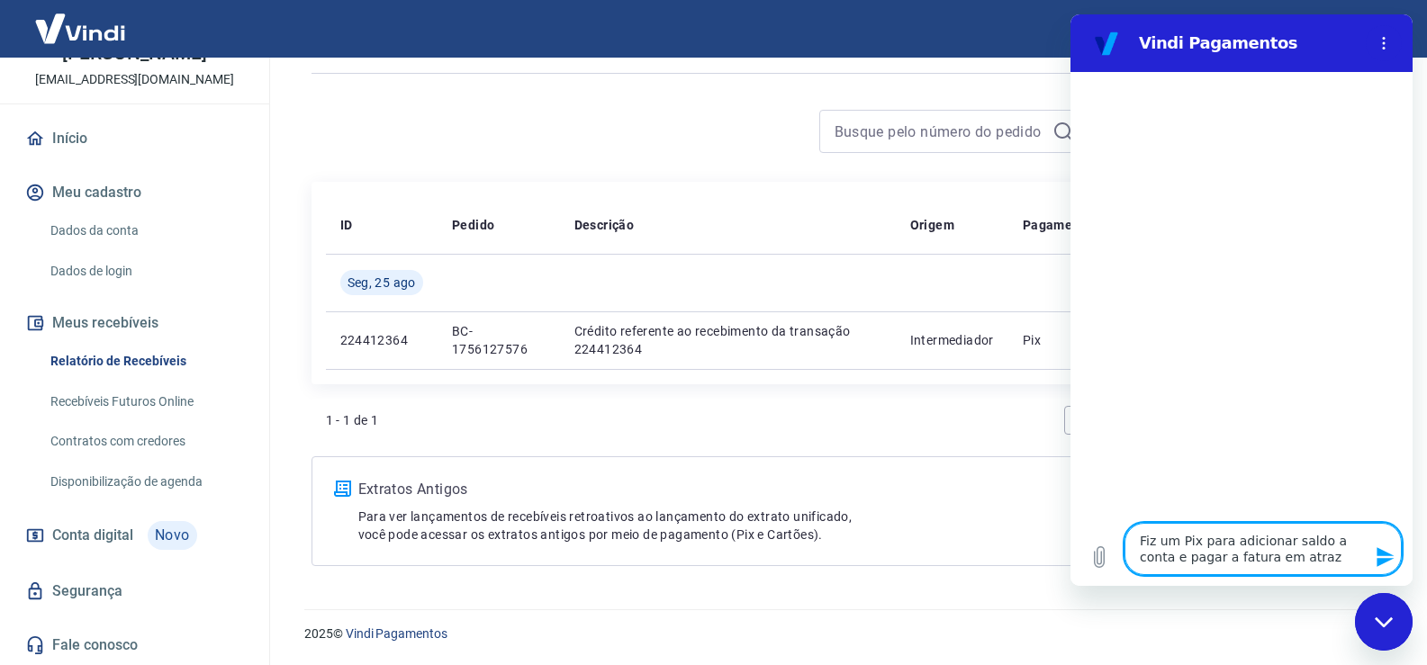
type textarea "Fiz um Pix para adicionar saldo a conta e pagar a fatura em atraz"
type textarea "x"
type textarea "Fiz um Pix para adicionar saldo a conta e pagar a fatura em atraz o"
type textarea "x"
type textarea "Fiz um Pix para adicionar saldo a conta e pagar a fatura em atraz"
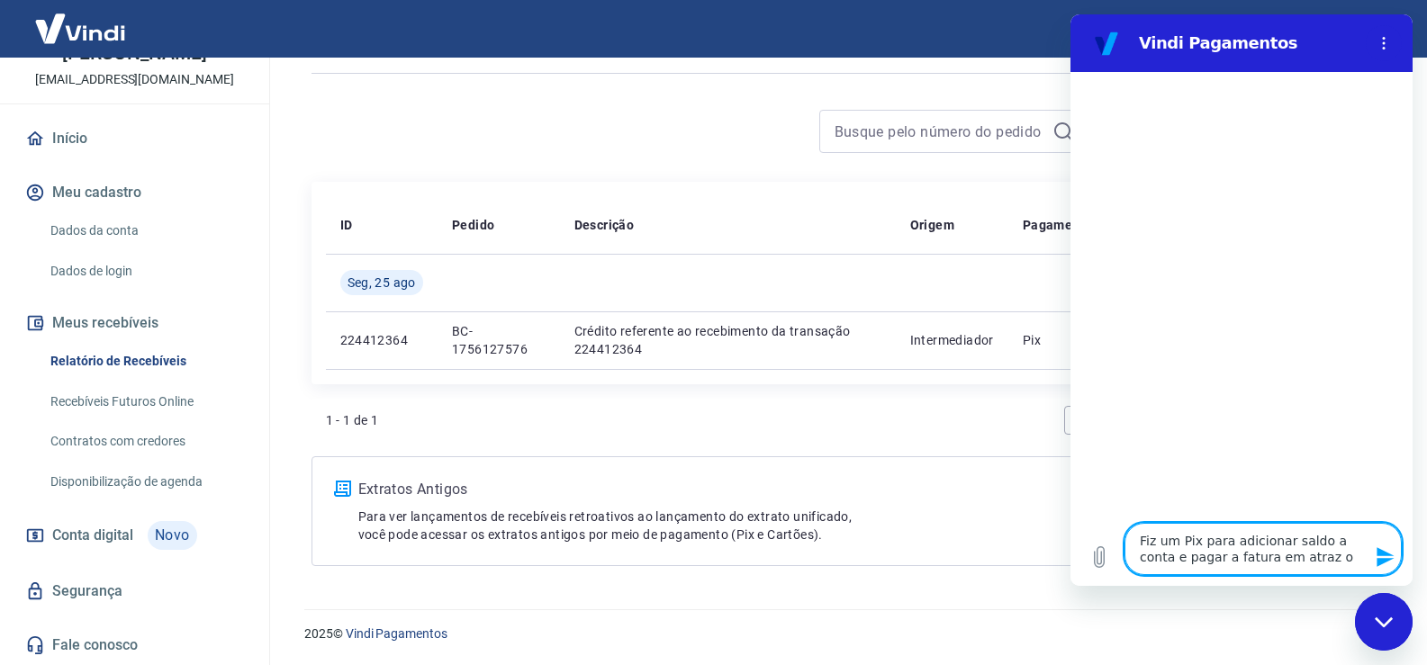
type textarea "x"
type textarea "Fiz um Pix para adicionar saldo a conta e pagar a fatura em atraz"
type textarea "x"
type textarea "Fiz um Pix para adicionar saldo a conta e pagar a fatura em atrazo"
type textarea "x"
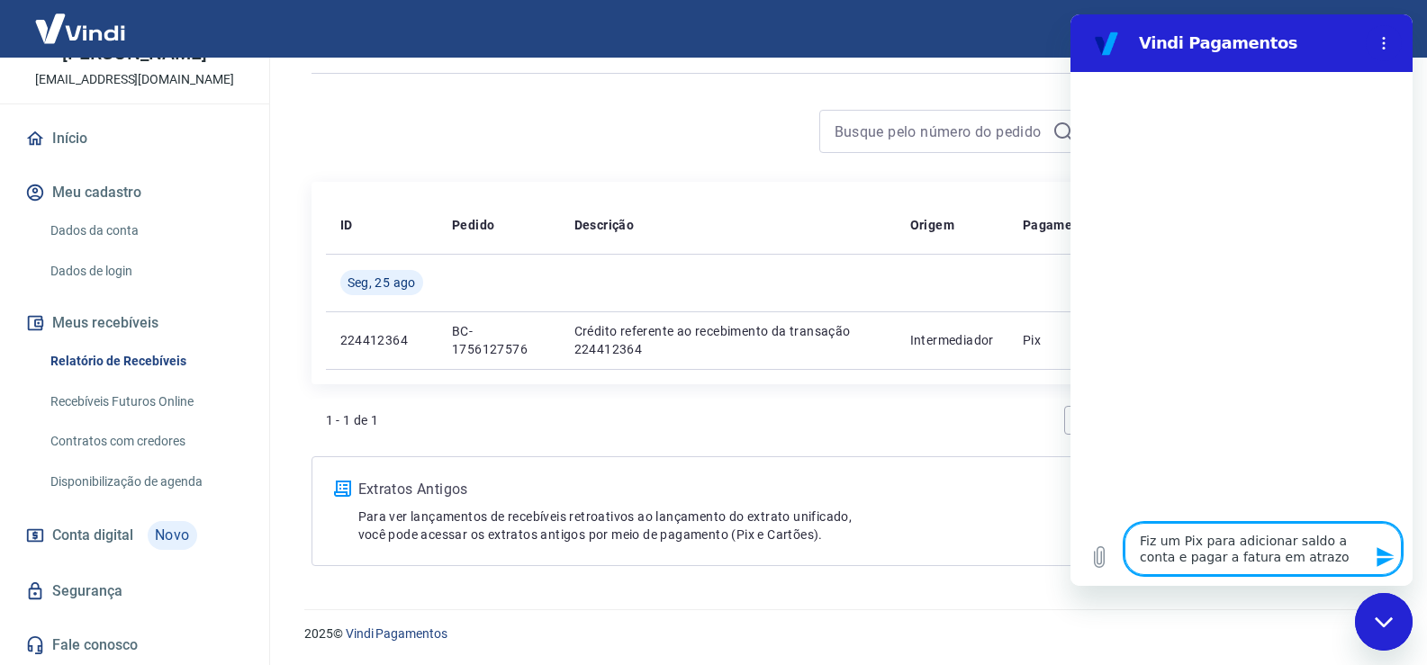
type textarea "Fiz um Pix para adicionar saldo a conta e pagar a fatura em atrazo"
type textarea "x"
type textarea "Fiz um Pix para adicionar saldo a conta e pagar a fatura em atrazo"
type textarea "x"
click at [1314, 562] on textarea "Fiz um Pix para adicionar saldo a conta e pagar a fatura em atrazo" at bounding box center [1262, 549] width 277 height 52
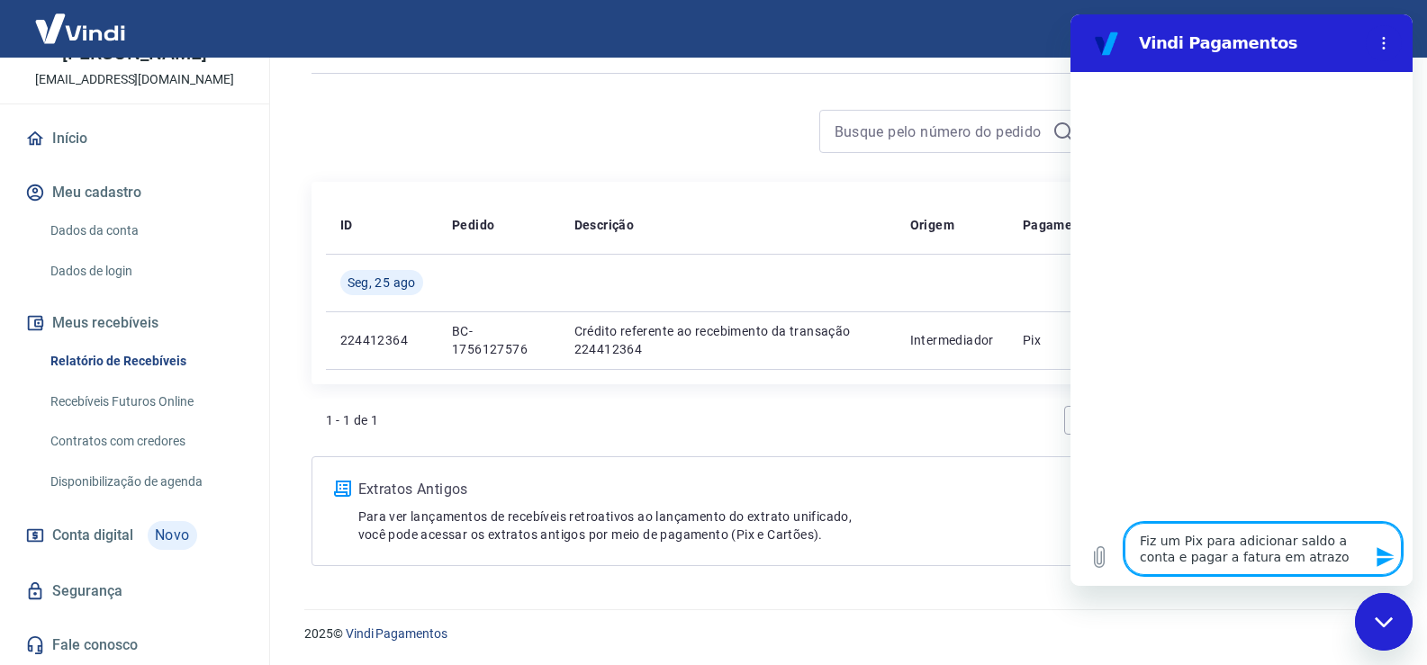
click at [1280, 555] on textarea "Fiz um Pix para adicionar saldo a conta e pagar a fatura em atrazo" at bounding box center [1262, 549] width 277 height 52
type textarea "Fiz um Pix para adicionar saldo a conta e pagar a fatura em atraso"
type textarea "x"
click at [1294, 557] on textarea "Fiz um Pix para adicionar saldo a conta e pagar a fatura em atraso" at bounding box center [1262, 549] width 277 height 52
type textarea "Fiz um Pix para adicionar saldo a conta e pagar a fatura em atraso"
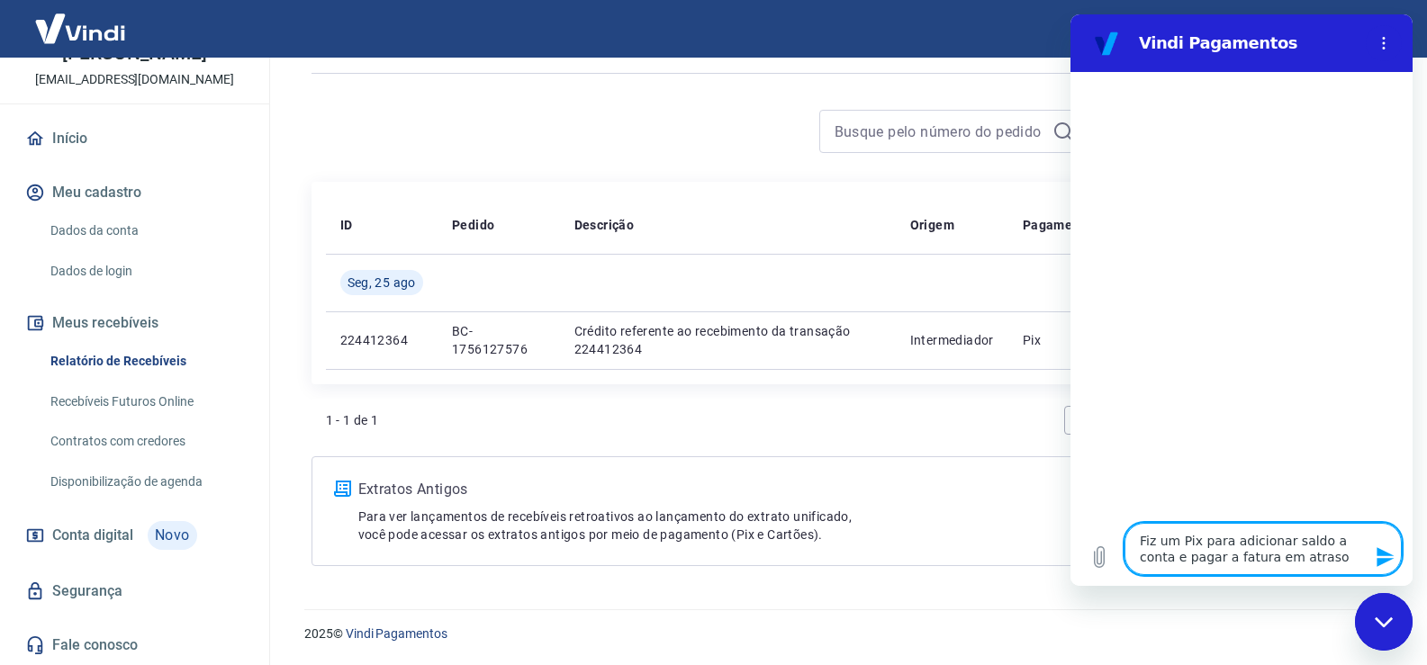
type textarea "x"
type textarea "Fiz um Pix para adicionar saldo a conta e pagar a fatura em atraso,"
type textarea "x"
type textarea "Fiz um Pix para adicionar saldo a conta e pagar a fatura em atraso,"
type textarea "x"
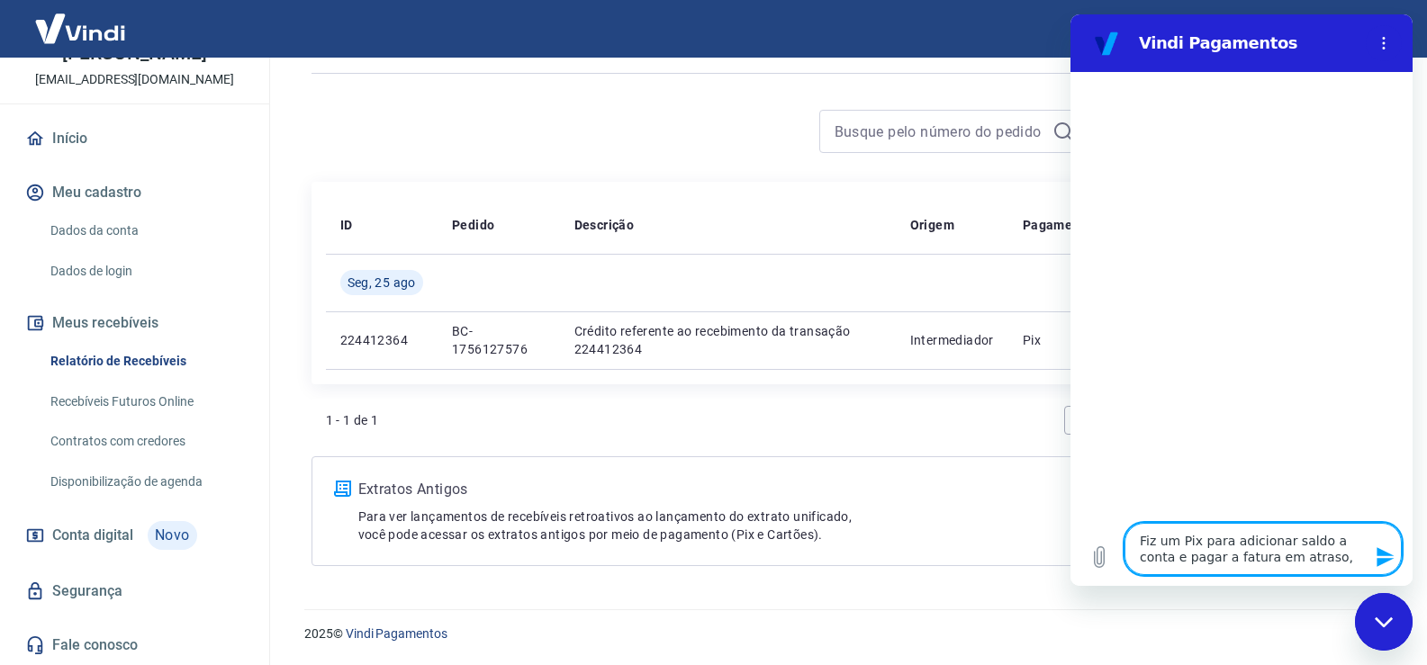
type textarea "Fiz um Pix para adicionar saldo a conta e pagar a fatura em atraso, m"
type textarea "x"
type textarea "Fiz um Pix para adicionar saldo a conta e pagar a fatura em atraso, ma"
type textarea "x"
type textarea "Fiz um Pix para adicionar saldo a conta e pagar a fatura em atraso, mas"
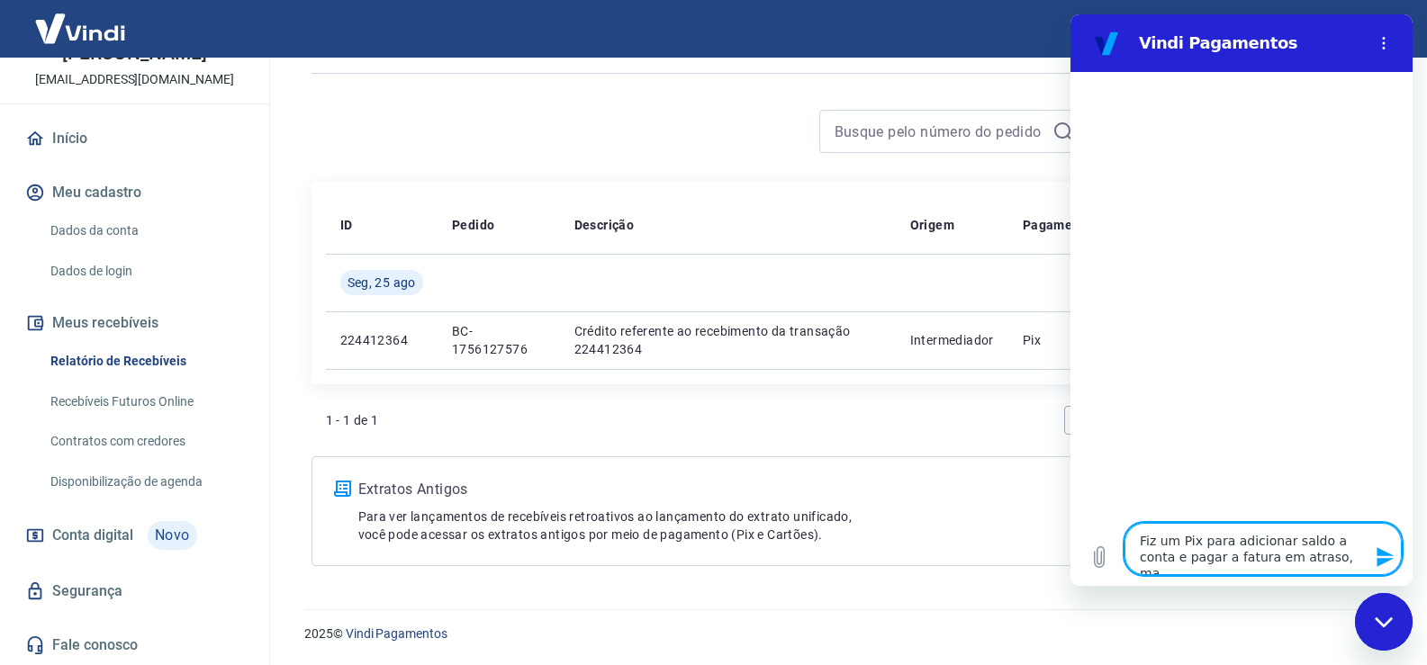
type textarea "x"
type textarea "Fiz um Pix para adicionar saldo a conta e pagar a fatura em atraso, mas"
type textarea "x"
type textarea "Fiz um Pix para adicionar saldo a conta e pagar a fatura em atraso, mas o"
type textarea "x"
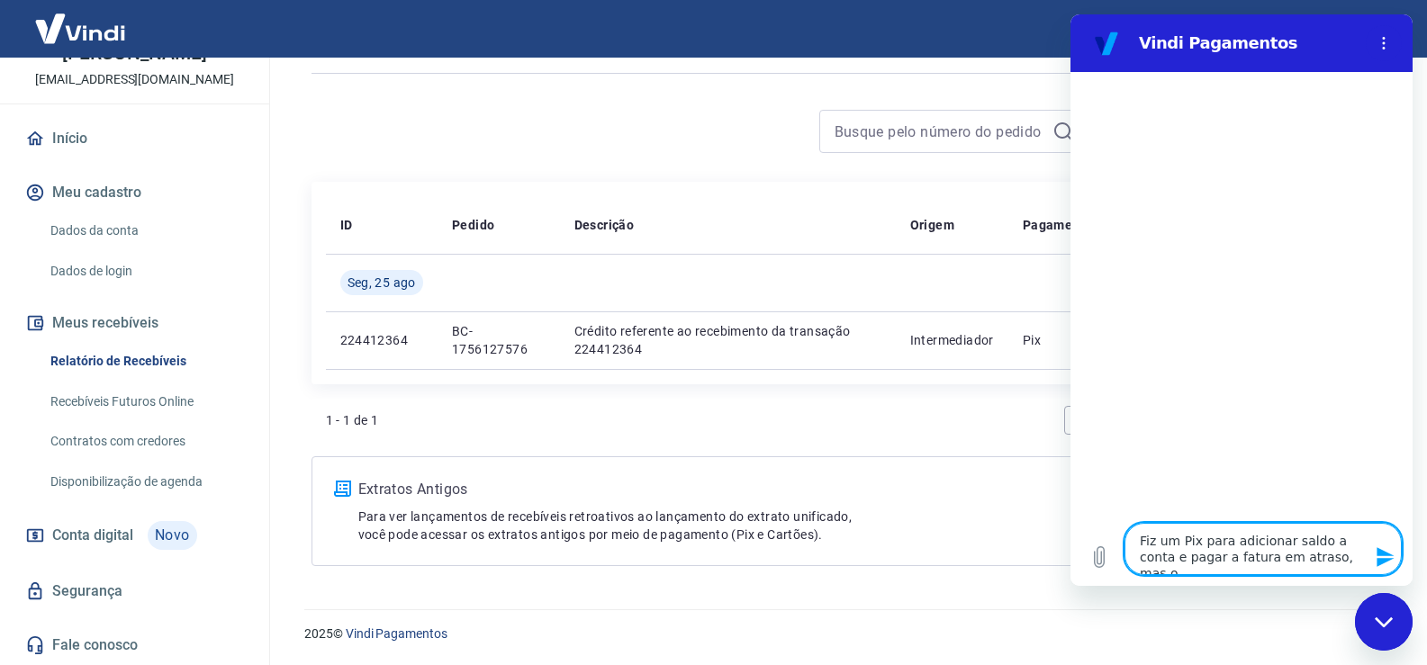
type textarea "Fiz um Pix para adicionar saldo a conta e pagar a fatura em atraso, mas o"
type textarea "x"
type textarea "Fiz um Pix para adicionar saldo a conta e pagar a fatura em atraso, mas o v"
type textarea "x"
type textarea "Fiz um Pix para adicionar saldo a conta e pagar a fatura em atraso, mas o va"
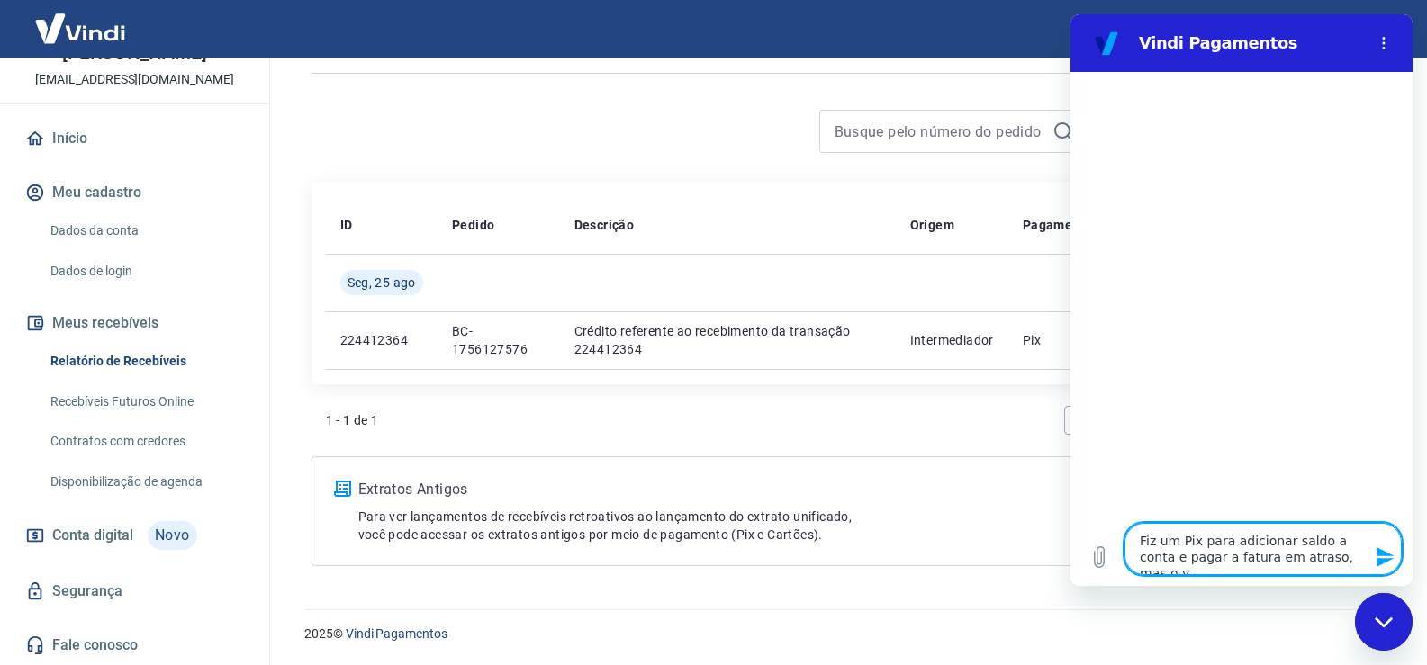
type textarea "x"
type textarea "Fiz um Pix para adicionar saldo a conta e pagar a fatura em atraso, mas o val"
type textarea "x"
type textarea "Fiz um Pix para adicionar saldo a conta e pagar a fatura em atraso, mas o valo"
type textarea "x"
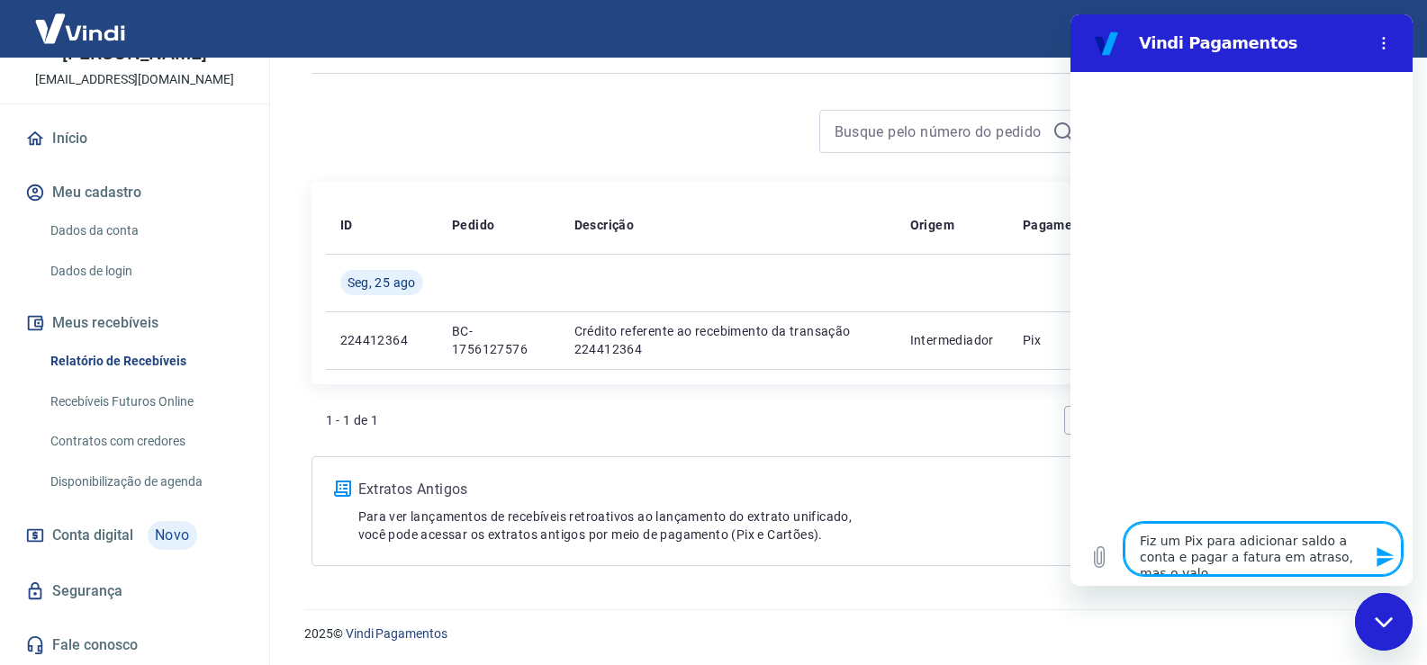
type textarea "Fiz um Pix para adicionar saldo a conta e pagar a fatura em atraso, mas o valor"
type textarea "x"
type textarea "Fiz um Pix para adicionar saldo a conta e pagar a fatura em atraso, mas o valor"
type textarea "x"
type textarea "Fiz um Pix para adicionar saldo a conta e pagar a fatura em atraso, mas o valor…"
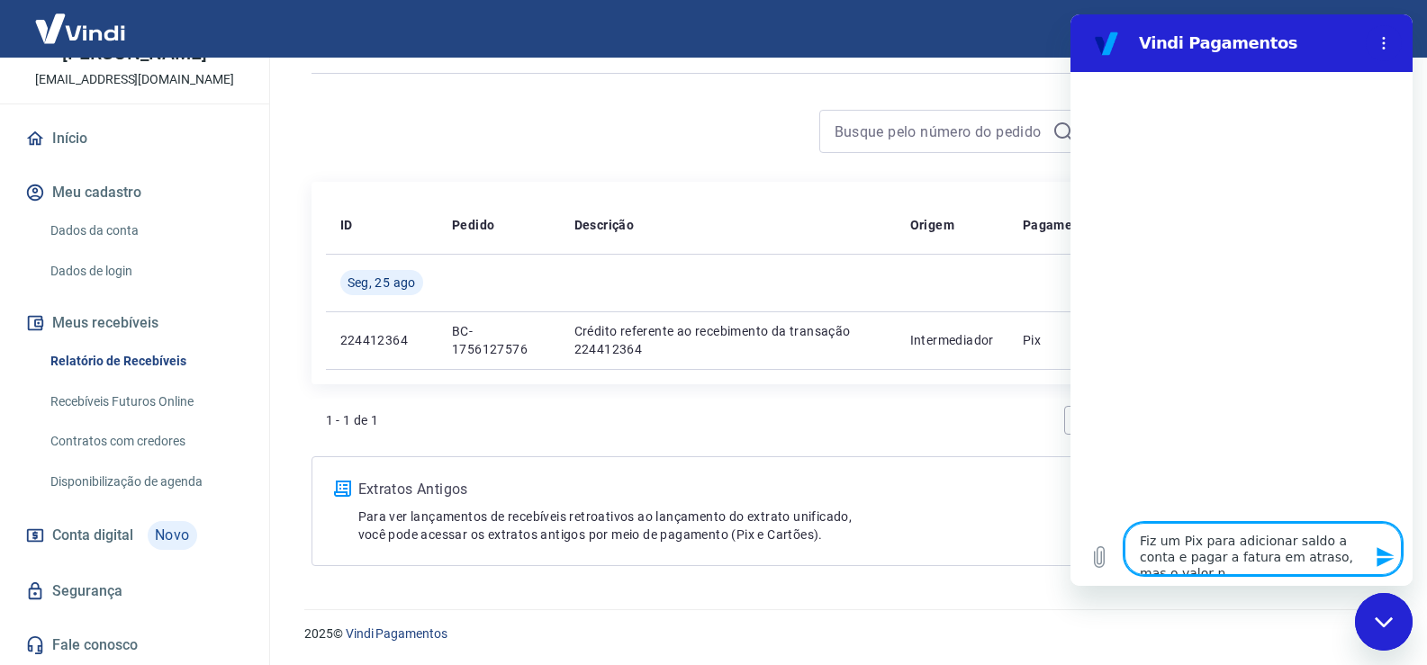
type textarea "x"
type textarea "Fiz um Pix para adicionar saldo a conta e pagar a fatura em atraso, mas o valor…"
type textarea "x"
type textarea "Fiz um Pix para adicionar saldo a conta e pagar a fatura em atraso, mas o valor…"
type textarea "x"
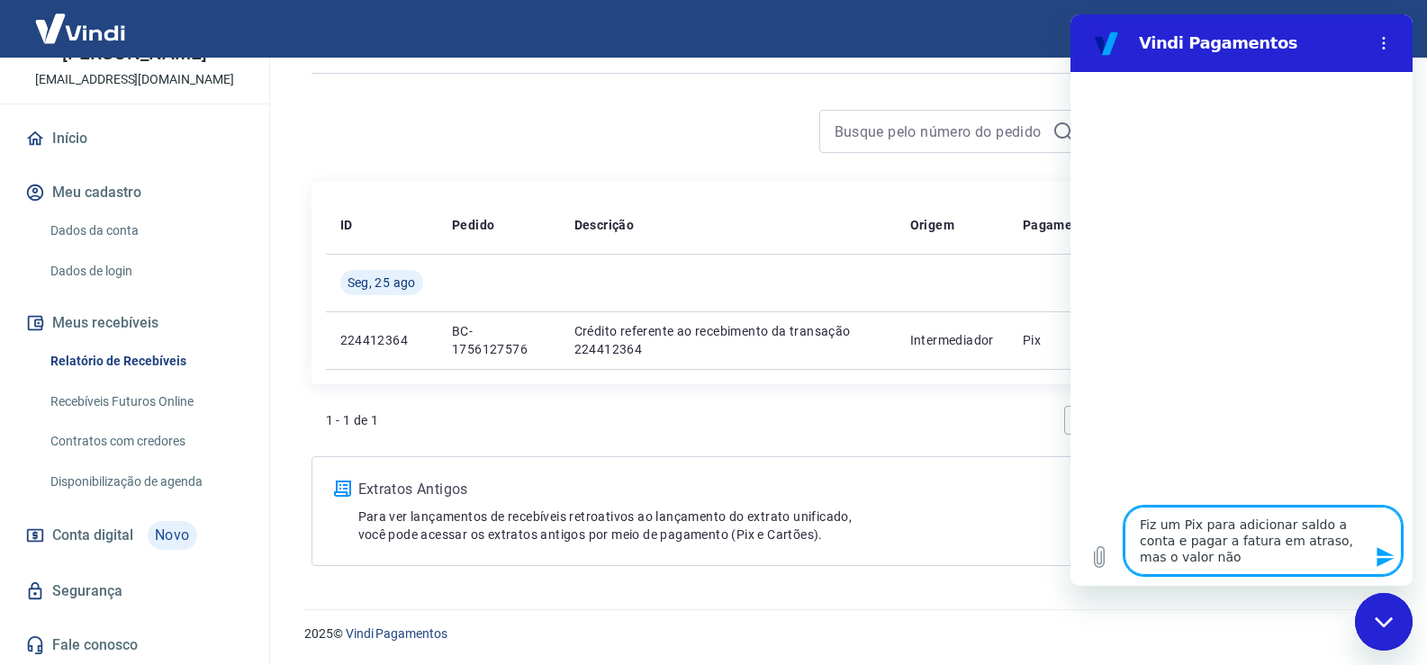
type textarea "Fiz um Pix para adicionar saldo a conta e pagar a fatura em atraso, mas o valor…"
type textarea "x"
type textarea "Fiz um Pix para adicionar saldo a conta e pagar a fatura em atraso, mas o valor…"
type textarea "x"
type textarea "Fiz um Pix para adicionar saldo a conta e pagar a fatura em atraso, mas o valor…"
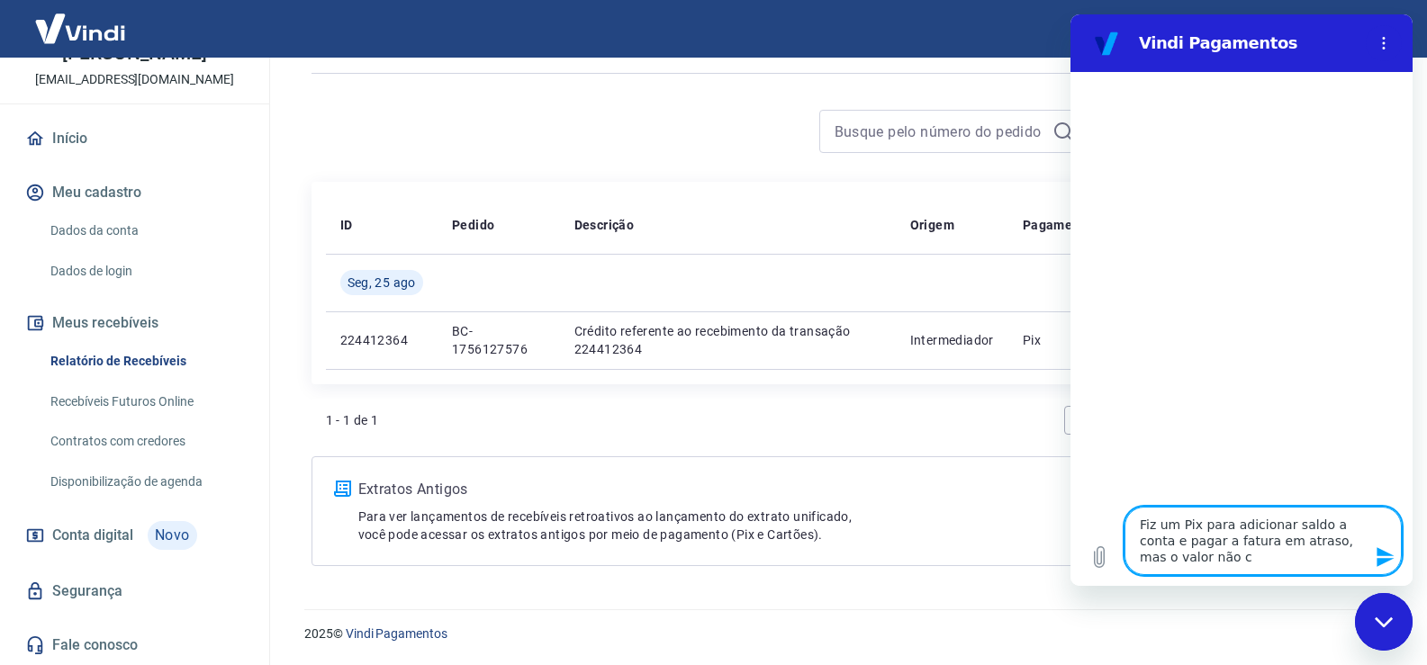
type textarea "x"
click at [1377, 555] on icon "Enviar mensagem" at bounding box center [1384, 557] width 17 height 20
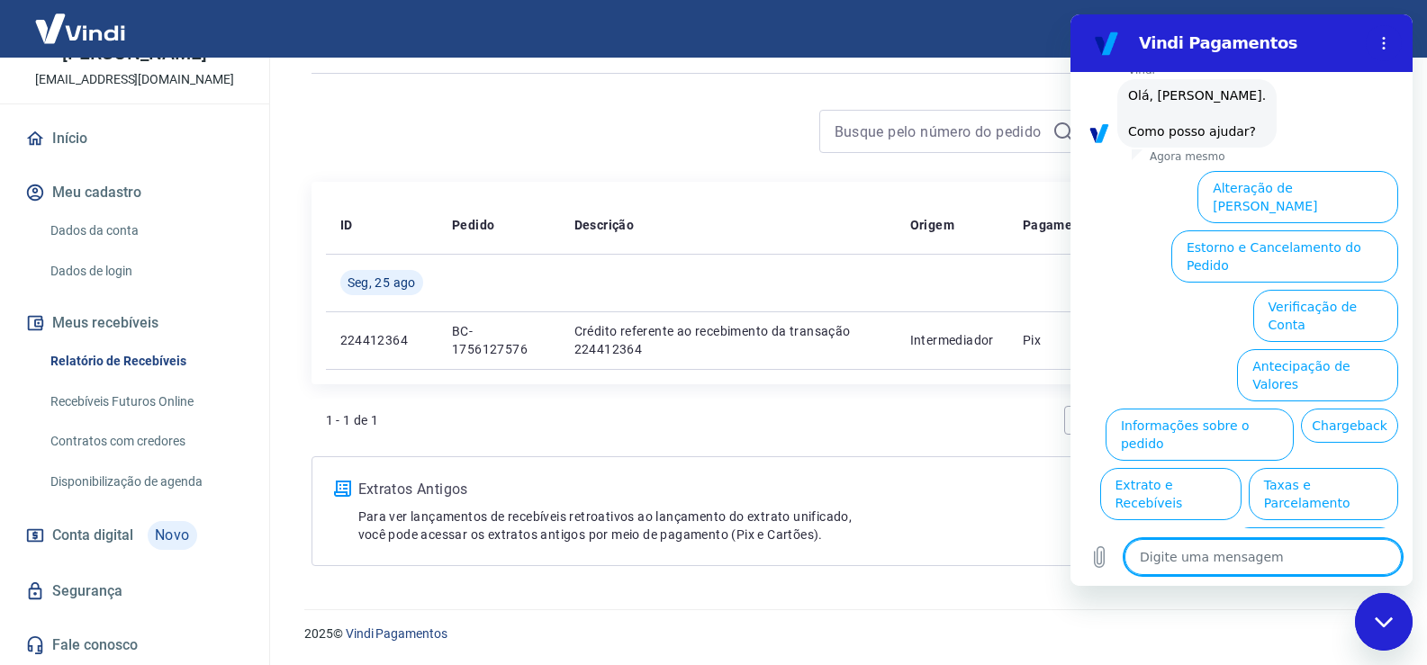
scroll to position [137, 0]
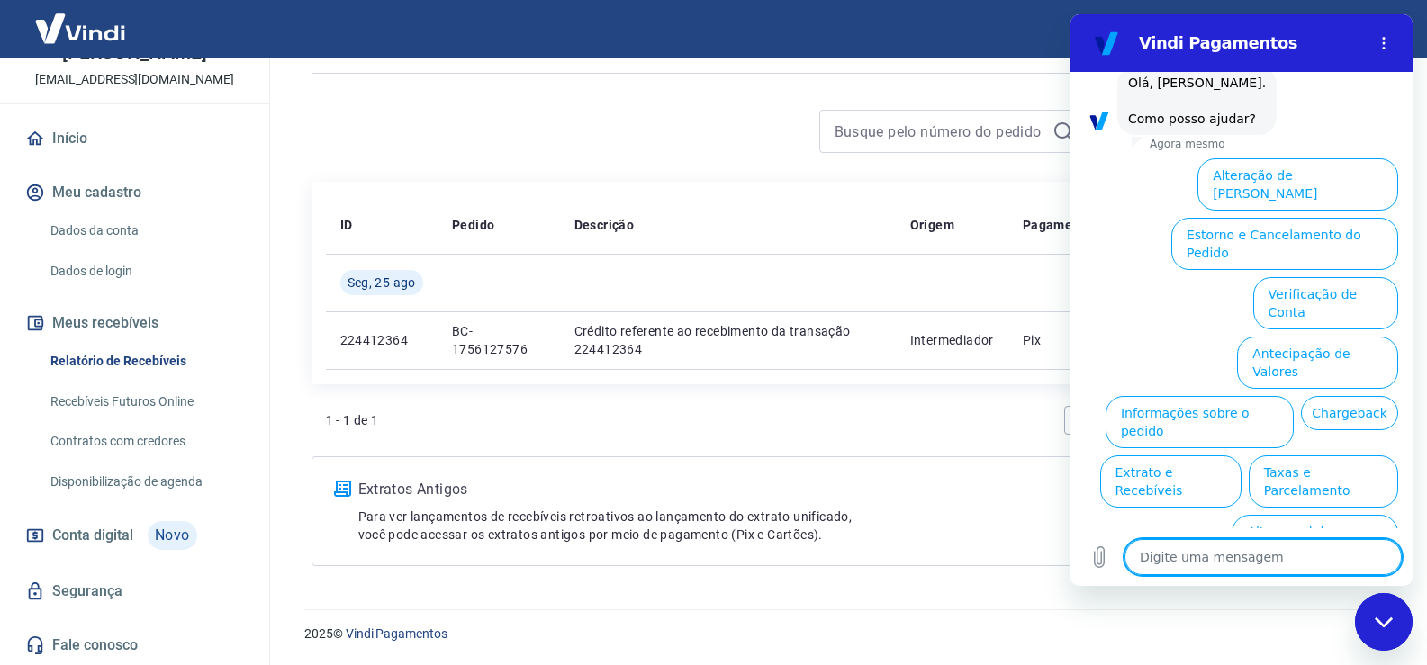
click at [1319, 574] on button "Assinaturas e Faturas Tray" at bounding box center [1311, 600] width 174 height 52
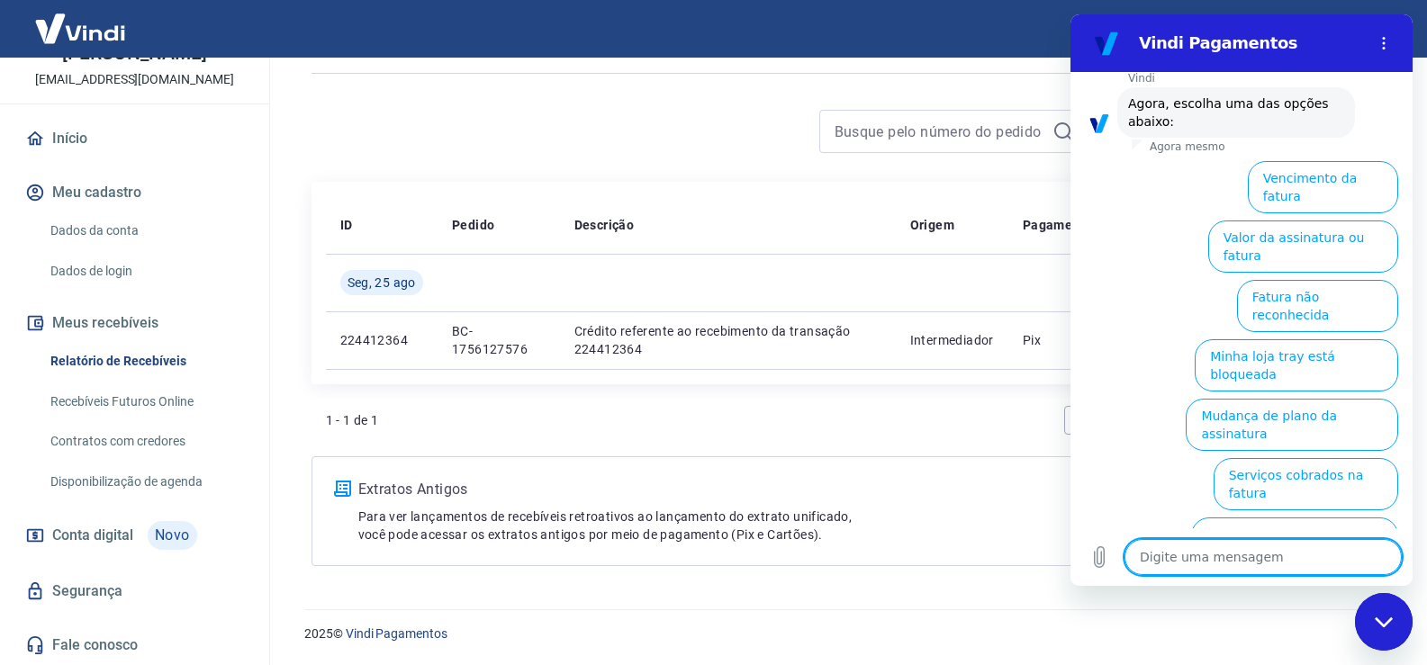
scroll to position [257, 0]
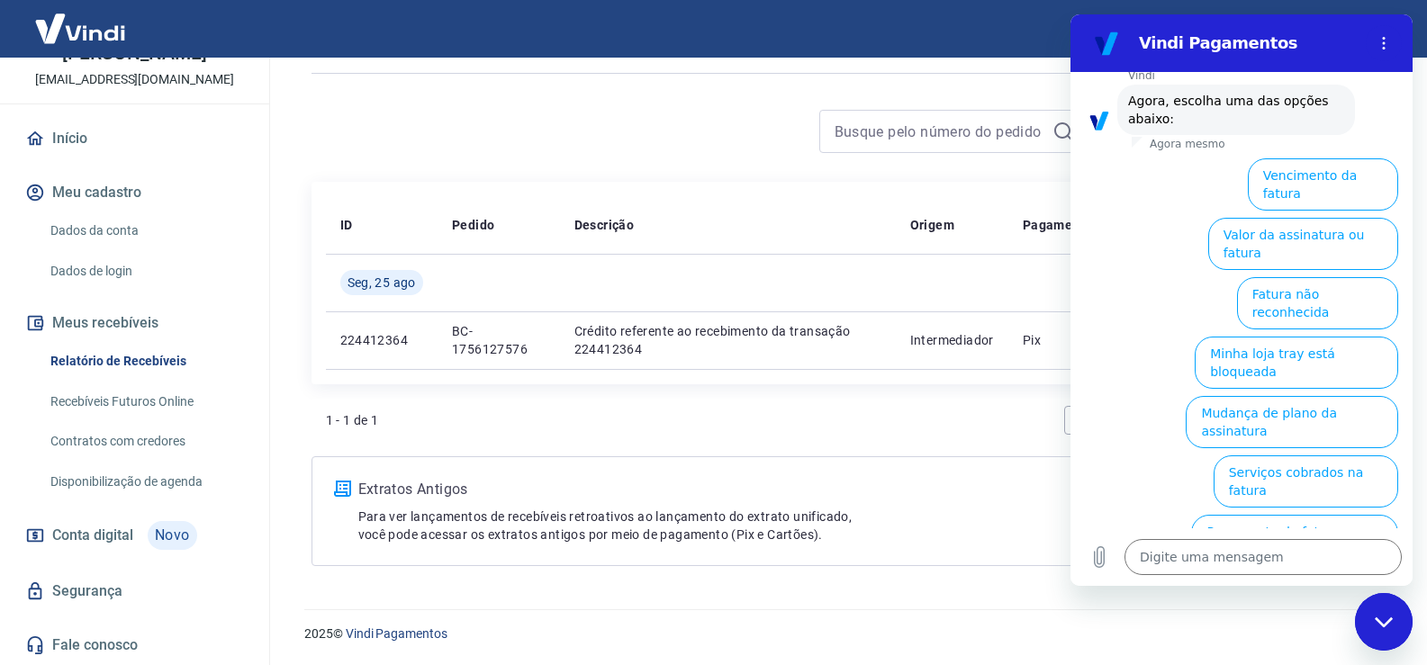
click at [1328, 574] on button "Pagamento de Fatura com saldo Vindi" at bounding box center [1277, 600] width 242 height 52
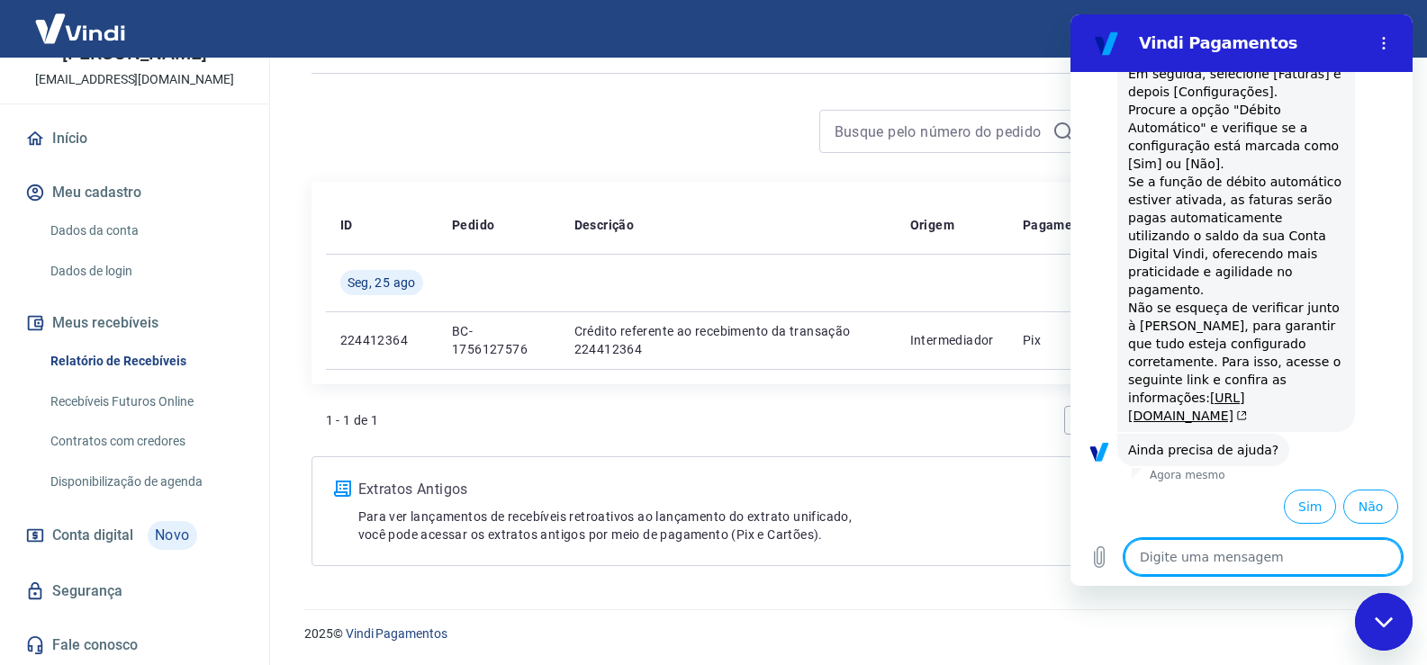
scroll to position [693, 0]
click at [1286, 510] on button "Sim" at bounding box center [1310, 507] width 52 height 34
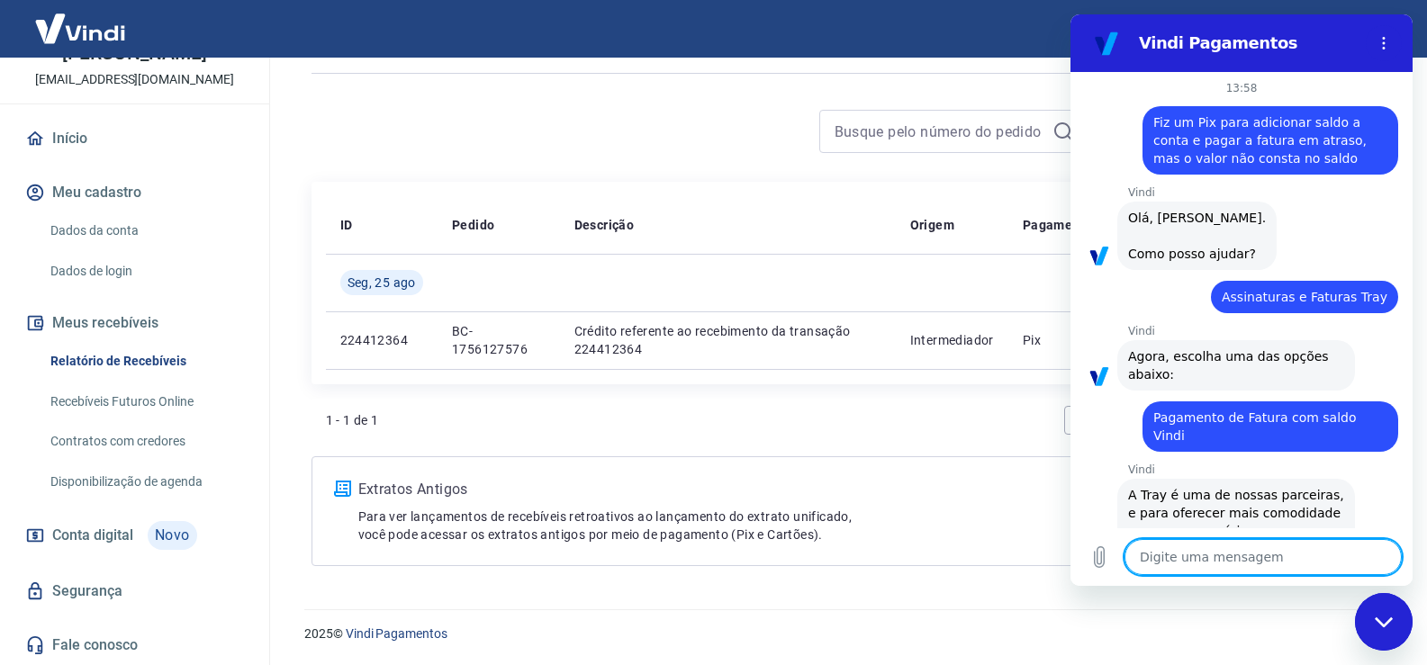
scroll to position [0, 0]
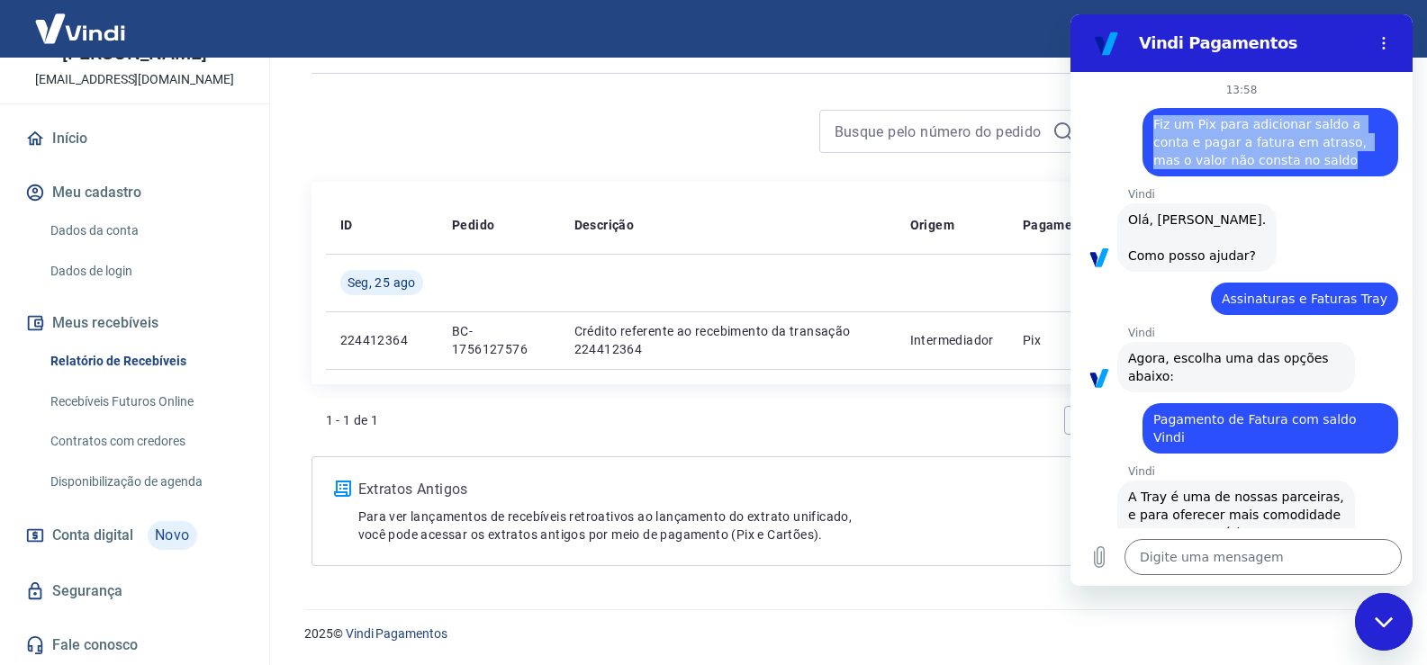
drag, startPoint x: 1150, startPoint y: 121, endPoint x: 1270, endPoint y: 171, distance: 129.9
click at [1270, 171] on div "Web User 68ac962717f8361c1118a5dd diz: Fiz um Pix para adicionar saldo a conta …" at bounding box center [1270, 142] width 256 height 68
copy span "Fiz um Pix para adicionar saldo a conta e pagar a fatura em atraso, mas o valor…"
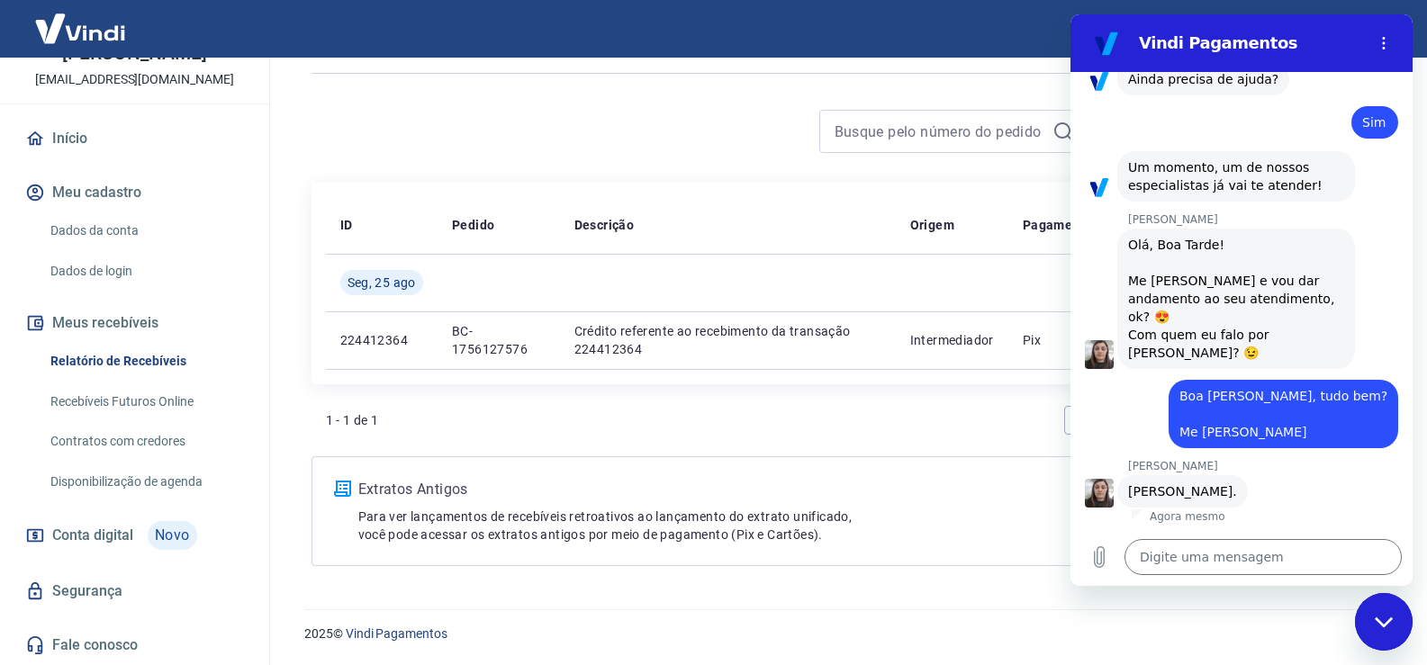
scroll to position [1064, 0]
click at [1162, 547] on textarea at bounding box center [1262, 557] width 277 height 36
paste textarea "Fiz um Pix para adicionar saldo a conta e pagar a fatura em atraso, mas o valor…"
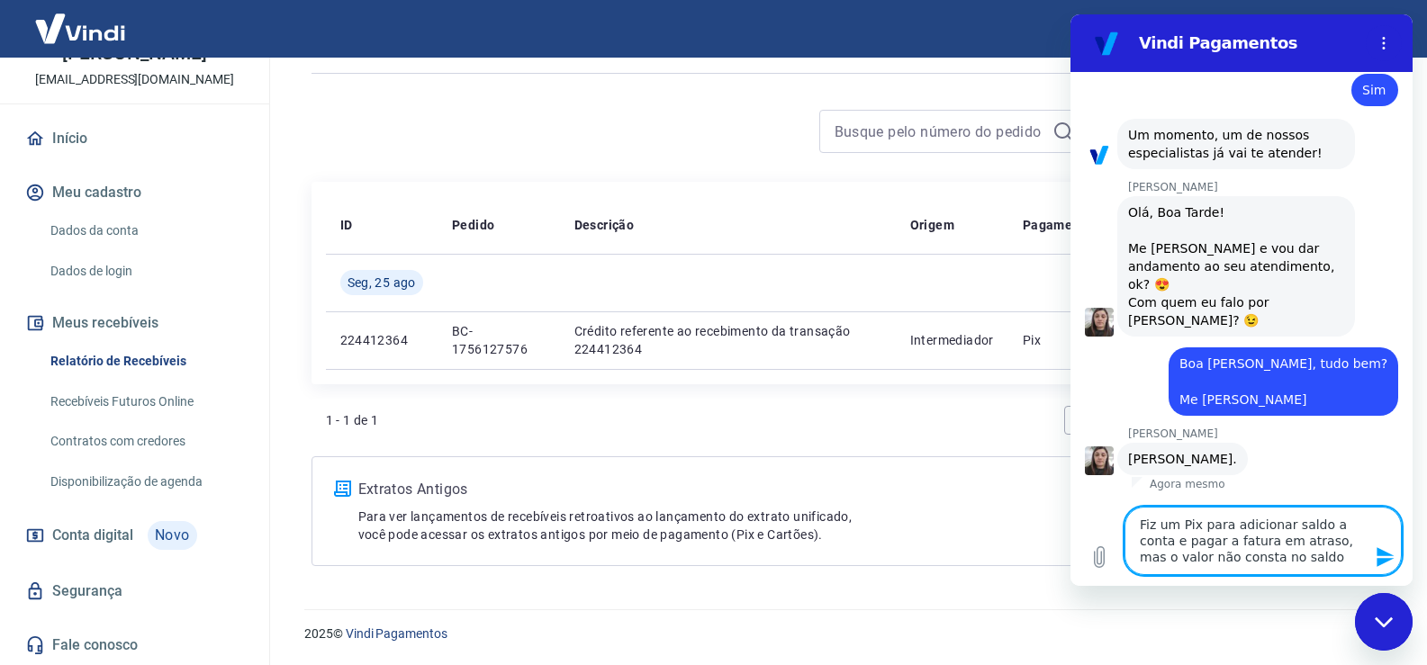
click at [1150, 528] on textarea "Fiz um Pix para adicionar saldo a conta e pagar a fatura em atraso, mas o valor…" at bounding box center [1262, 541] width 277 height 68
click at [1155, 527] on textarea "Fiz um Pix para adicionar saldo a conta e pagar a fatura em atraso, mas o valor…" at bounding box center [1262, 541] width 277 height 68
click at [1255, 522] on textarea "Fizemos um Pix para adicionar saldo a conta e pagar a fatura em atraso, mas o v…" at bounding box center [1262, 541] width 277 height 68
click at [1344, 527] on textarea "Fizemos um Pix para "adicionar saldo a conta e pagar a fatura em atraso, mas o …" at bounding box center [1262, 541] width 277 height 68
click at [1175, 544] on textarea "Fizemos um Pix para "adicionar saldo" a conta e pagar a fatura em atraso, mas o…" at bounding box center [1262, 541] width 277 height 68
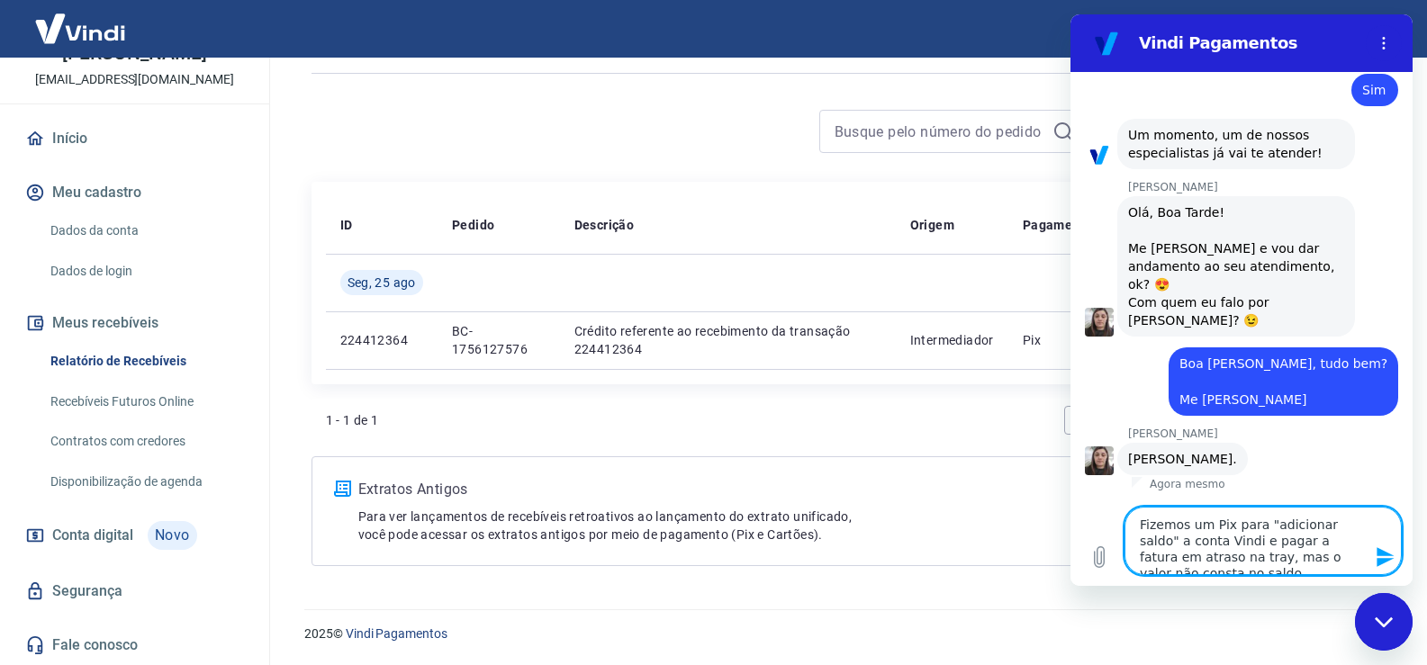
click at [1236, 547] on textarea "Fizemos um Pix para "adicionar saldo" a conta Vindi e pagar a fatura em atraso …" at bounding box center [1262, 541] width 277 height 68
click at [1312, 552] on textarea "Fizemos um Pix para "adicionar saldo" a conta Vindi e pagar a fatura em atraso …" at bounding box center [1262, 541] width 277 height 68
click at [1321, 556] on textarea "Fizemos um Pix para "adicionar saldo" a conta Vindi e pagar a fatura em atraso …" at bounding box center [1262, 541] width 277 height 68
drag, startPoint x: 1329, startPoint y: 556, endPoint x: 1316, endPoint y: 556, distance: 12.6
click at [1316, 556] on textarea "Fizemos um Pix para "adicionar saldo" a conta Vindi e pagar a fatura em atraso …" at bounding box center [1262, 541] width 277 height 68
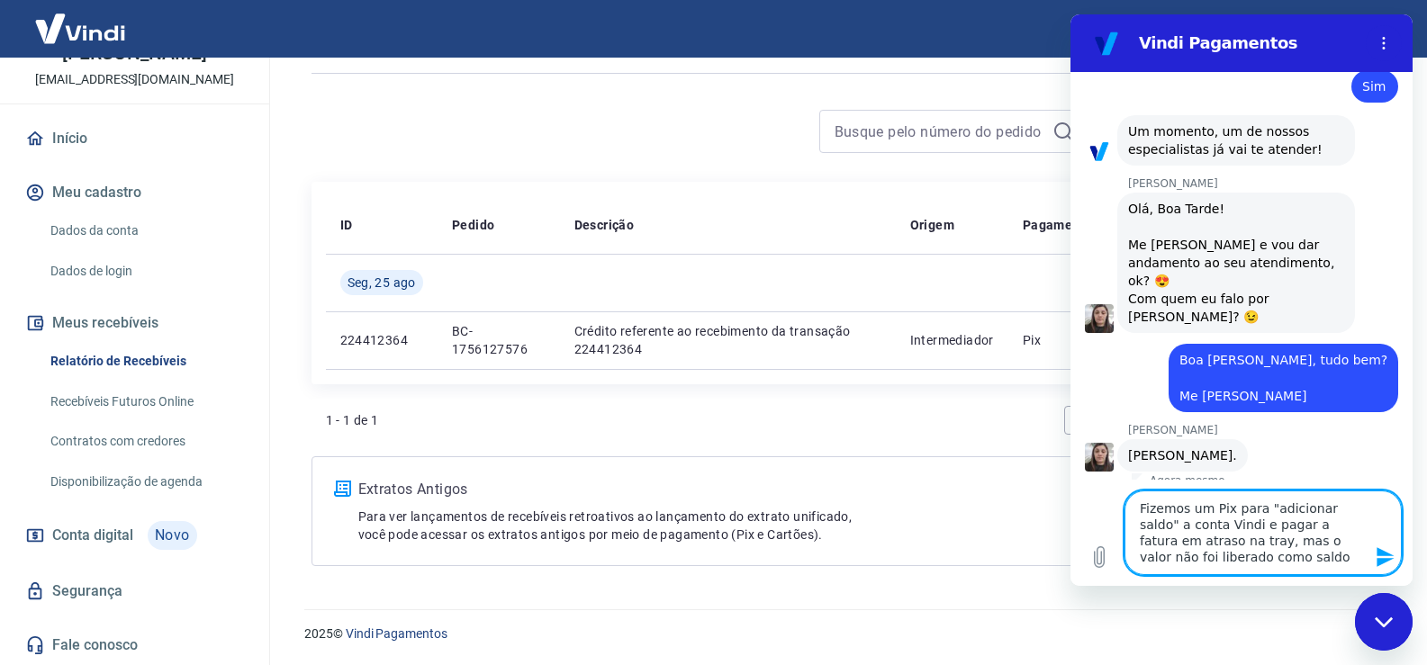
scroll to position [24, 0]
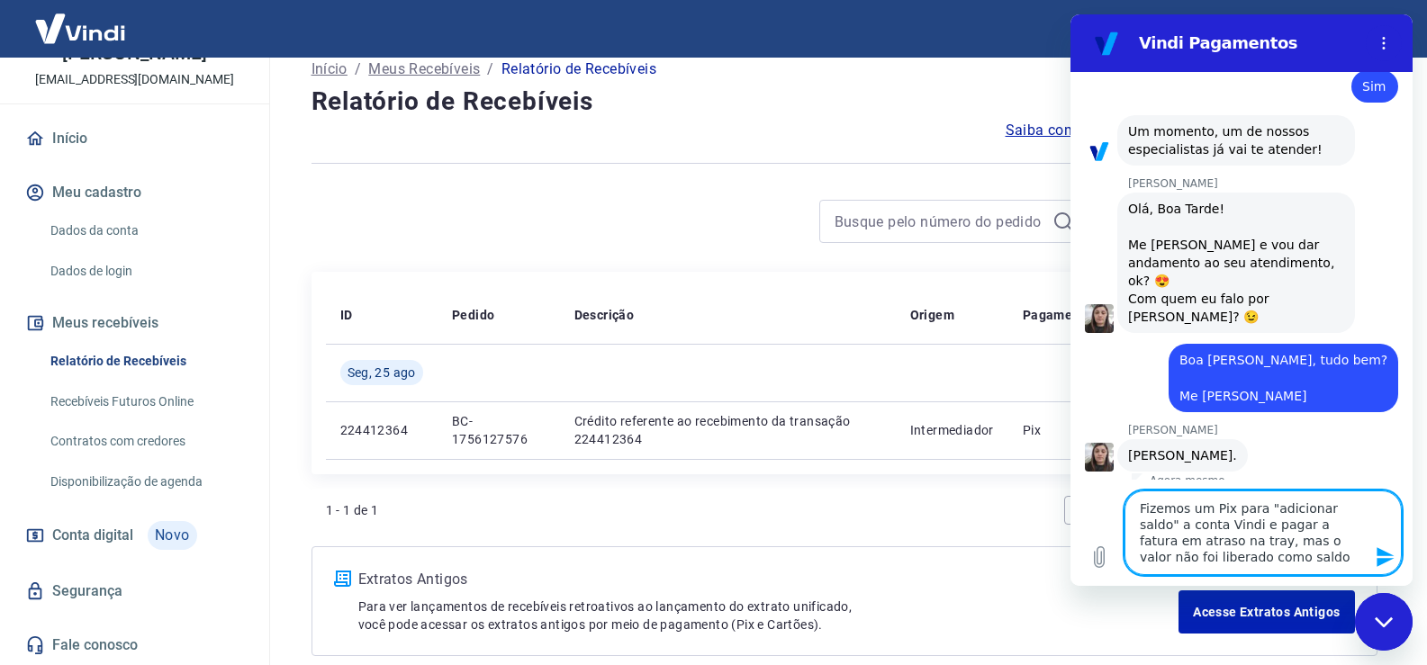
click at [1201, 549] on textarea "Fizemos um Pix para "adicionar saldo" a conta Vindi e pagar a fatura em atraso …" at bounding box center [1262, 533] width 277 height 85
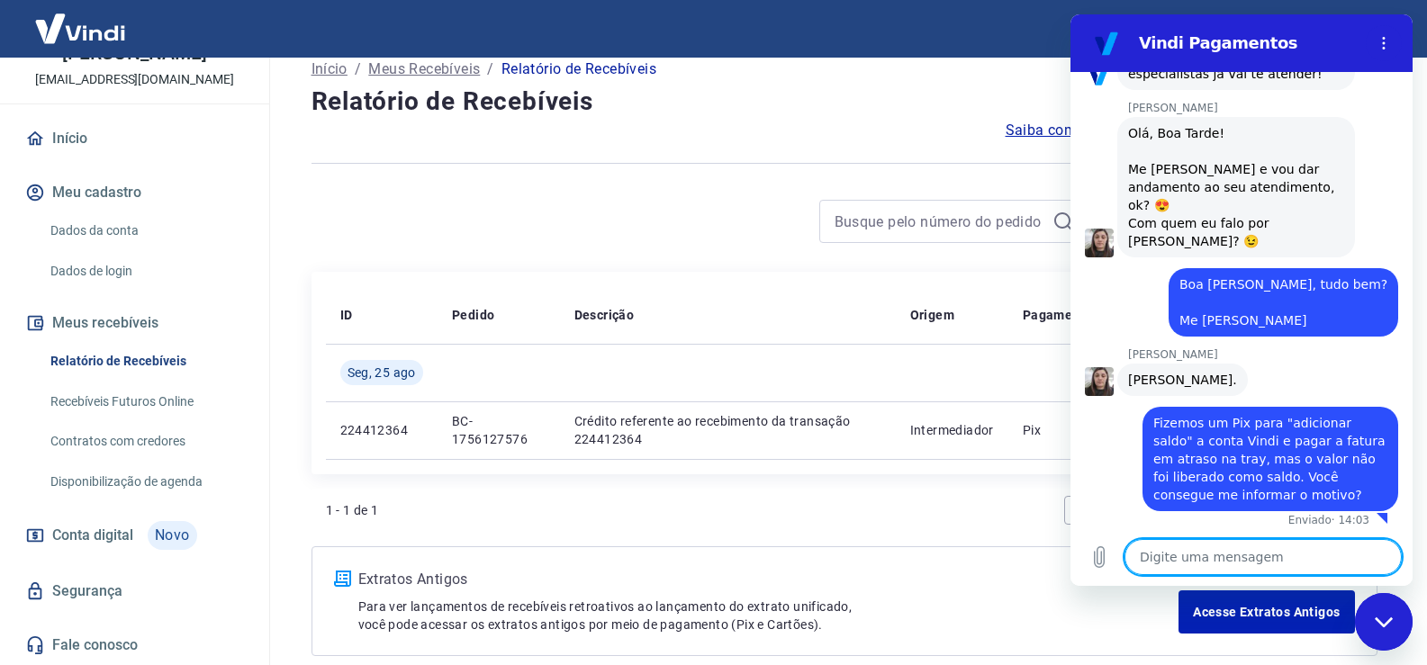
scroll to position [1179, 0]
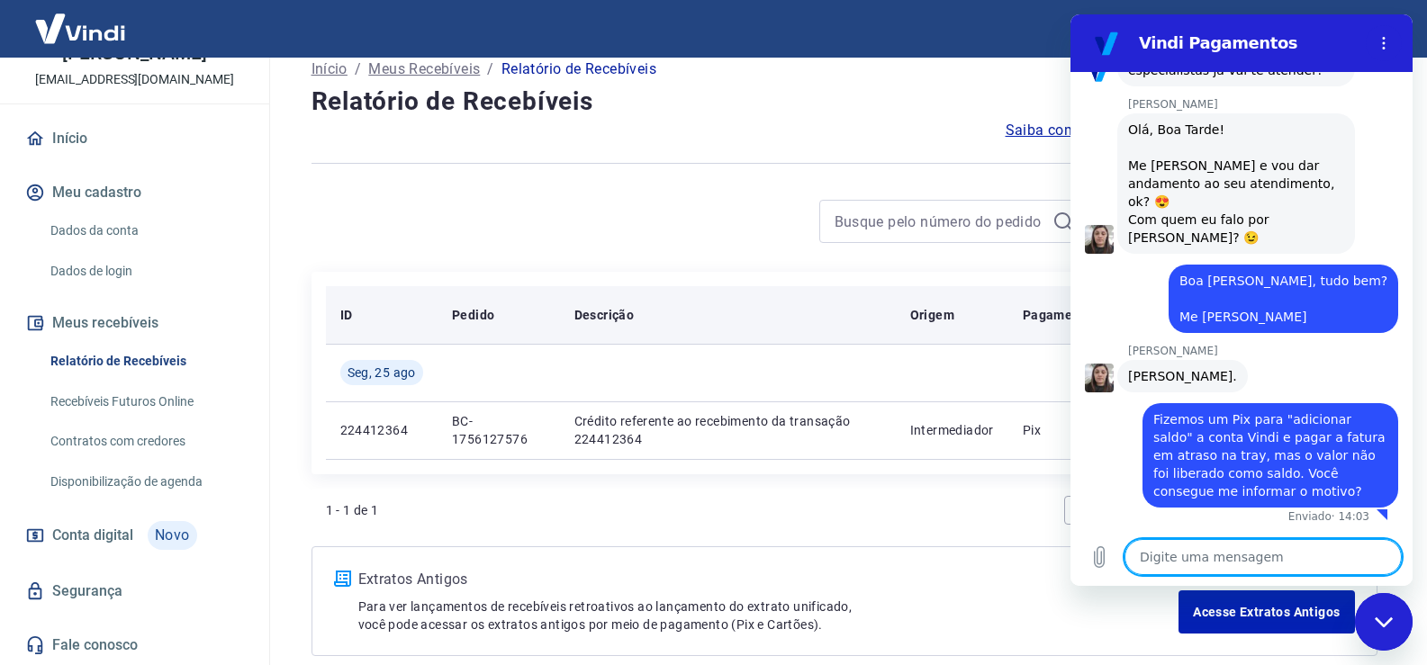
click at [843, 297] on th "Descrição" at bounding box center [728, 315] width 336 height 58
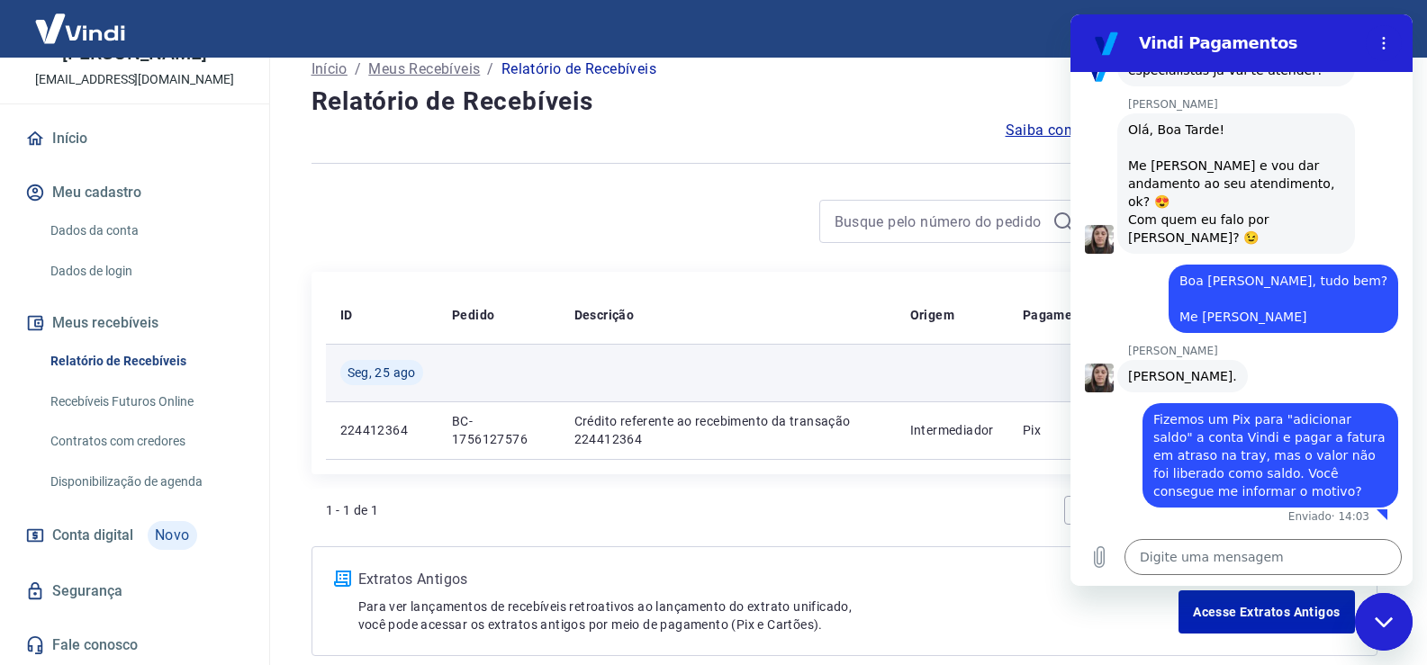
click at [872, 344] on td at bounding box center [728, 373] width 336 height 58
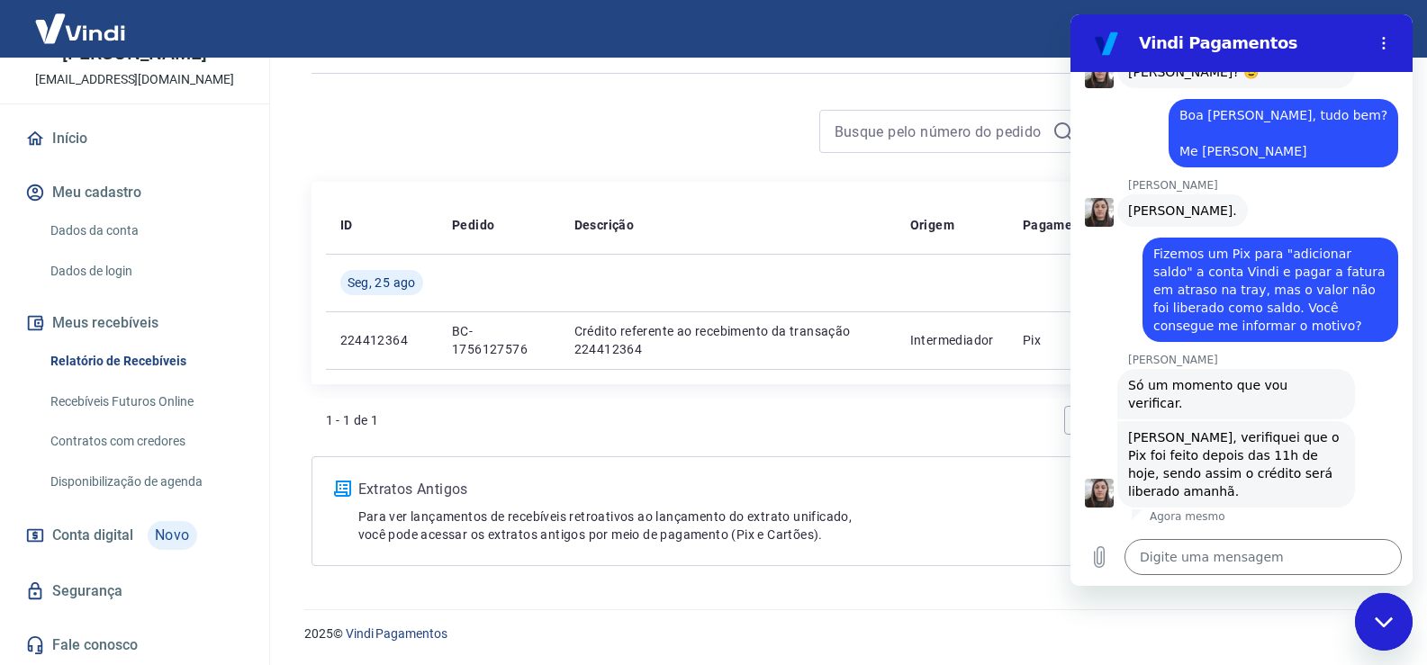
scroll to position [1327, 0]
click at [1259, 566] on textarea at bounding box center [1262, 557] width 277 height 36
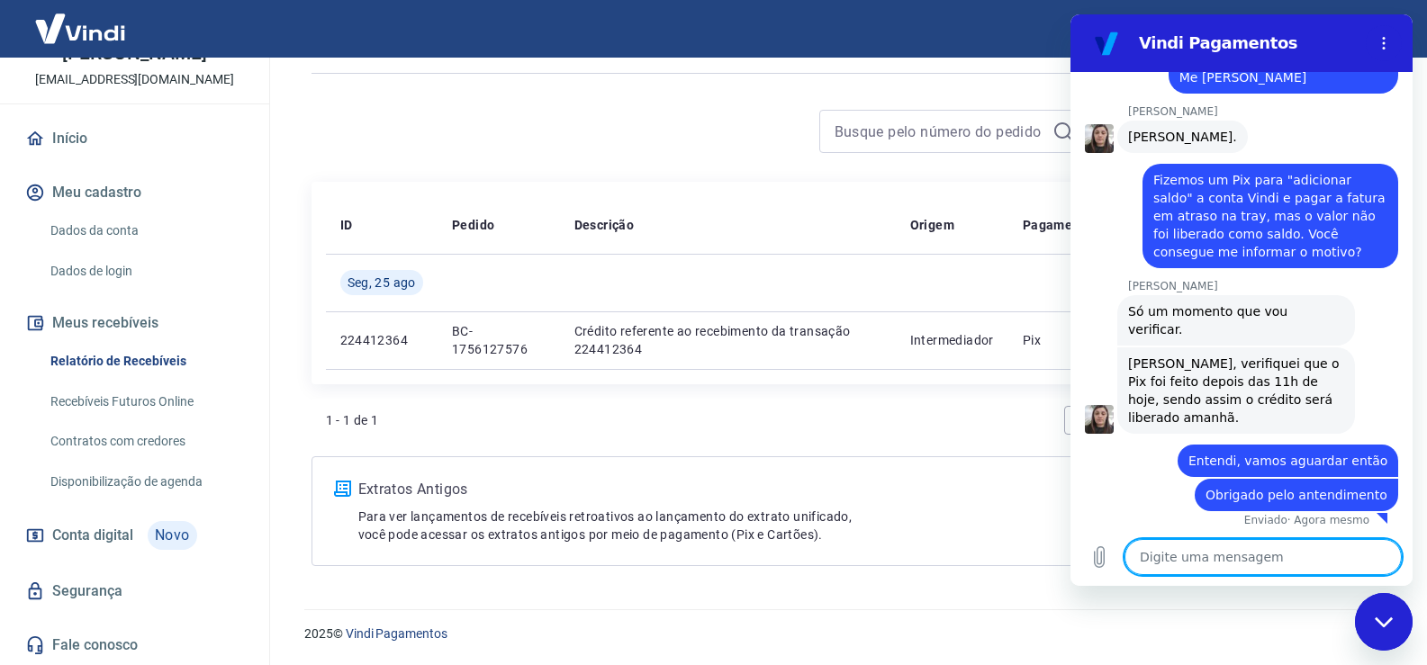
scroll to position [1404, 0]
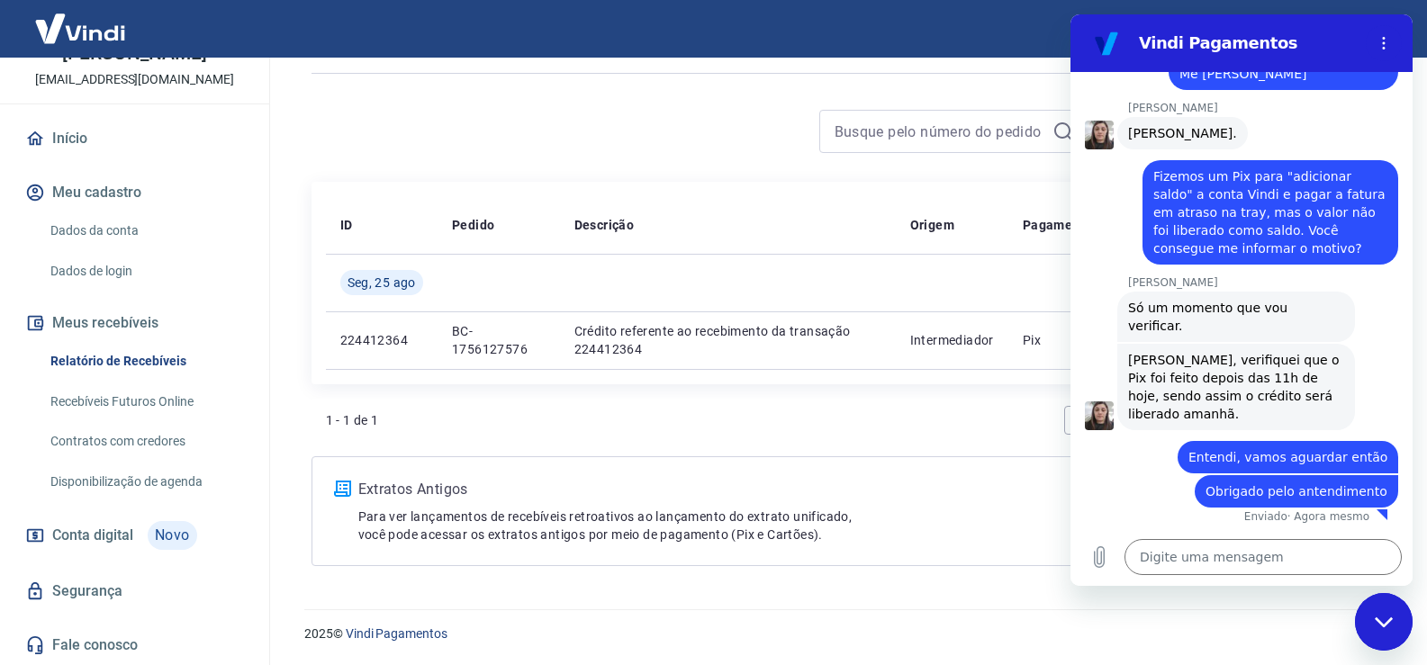
click at [883, 409] on div "1 - 1 de 1 1" at bounding box center [844, 420] width 1037 height 43
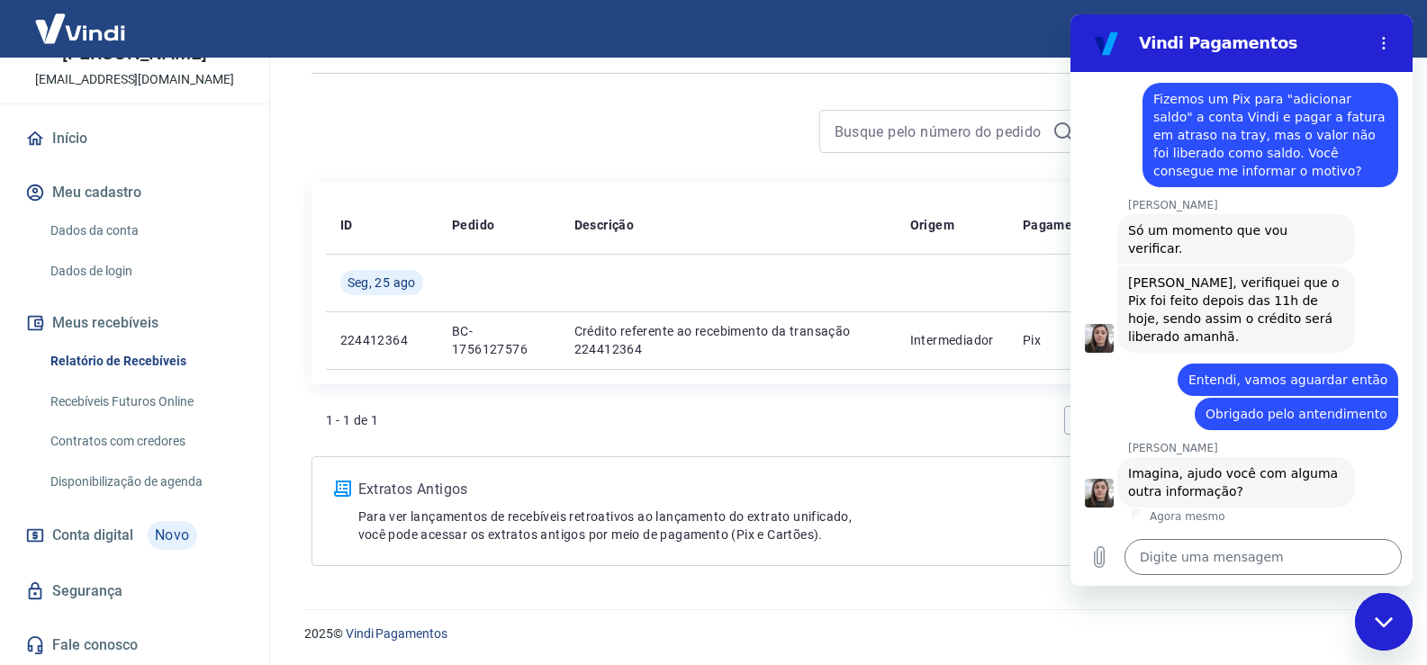
scroll to position [1482, 0]
click at [1165, 567] on textarea at bounding box center [1262, 557] width 277 height 36
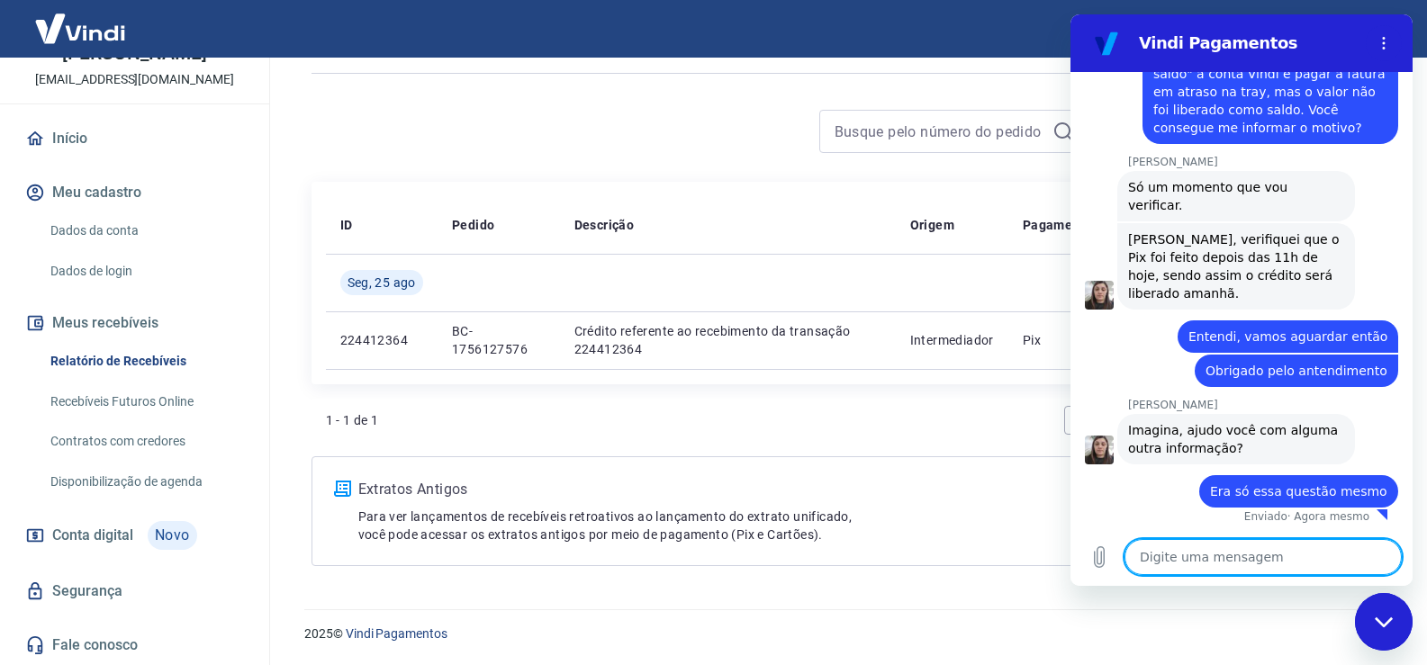
scroll to position [1525, 0]
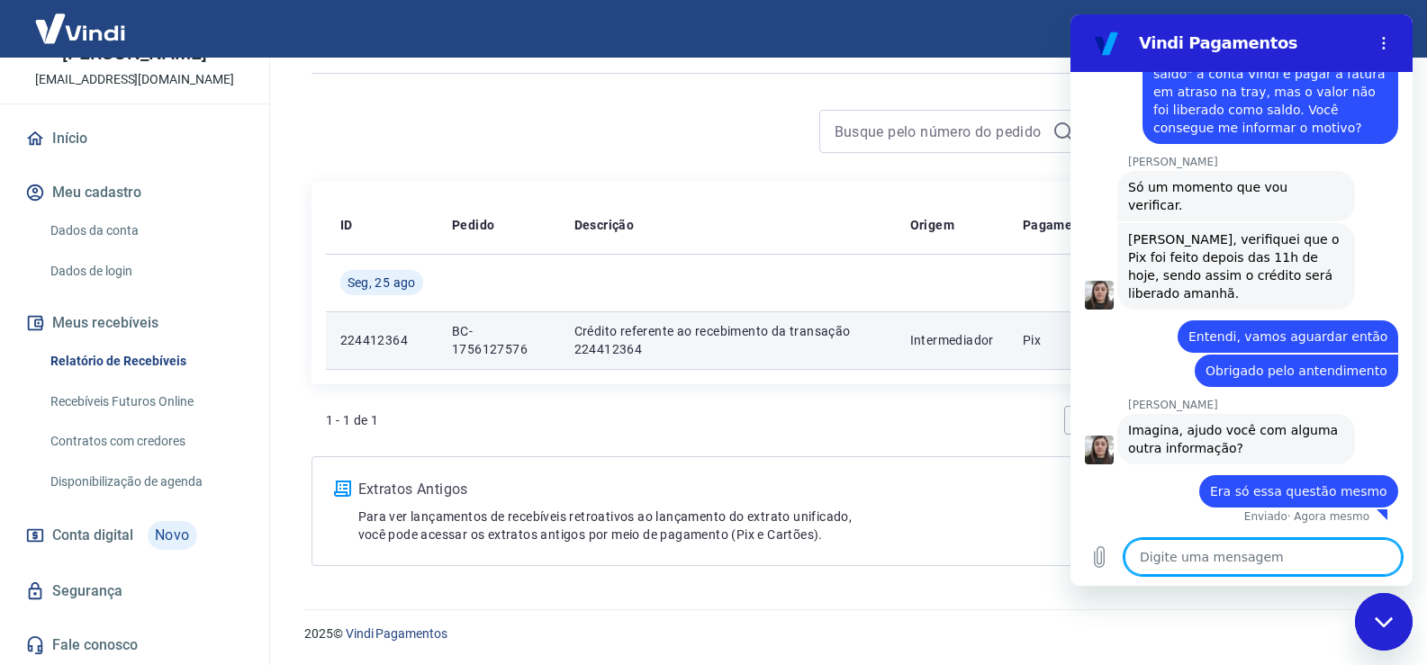
click at [979, 320] on td "Intermediador" at bounding box center [952, 340] width 113 height 58
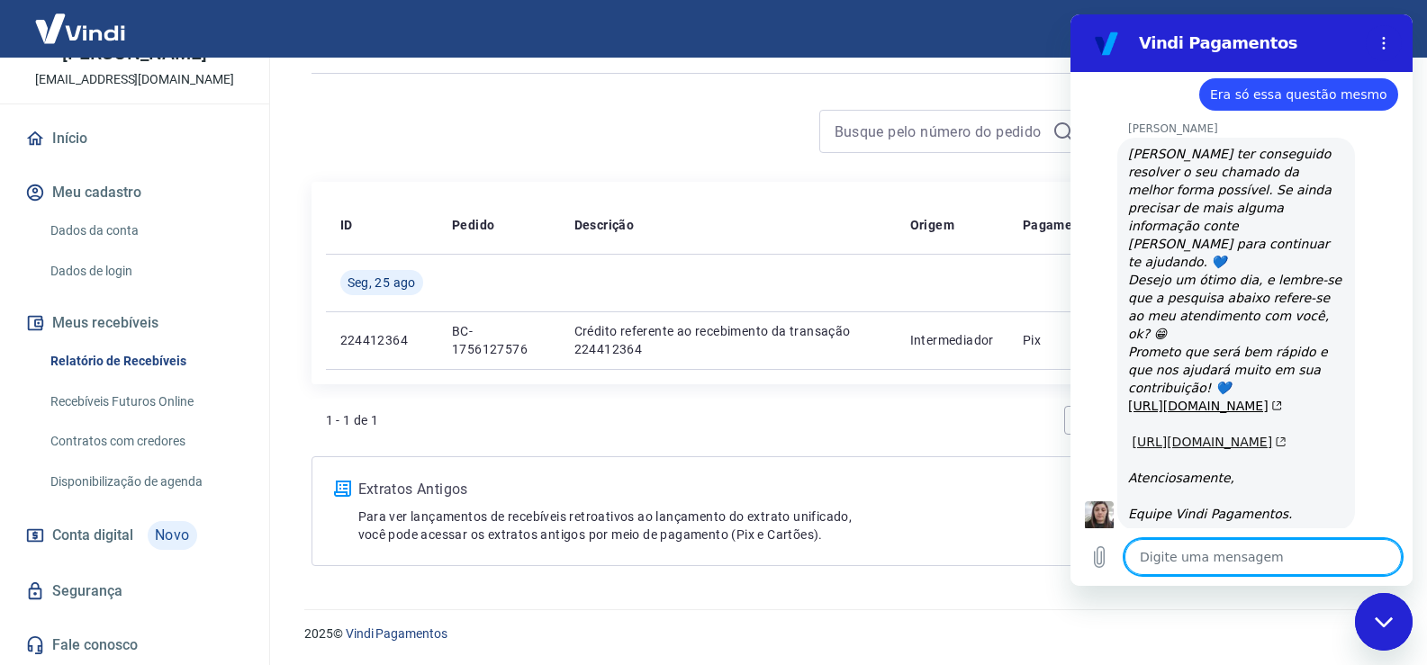
scroll to position [1872, 0]
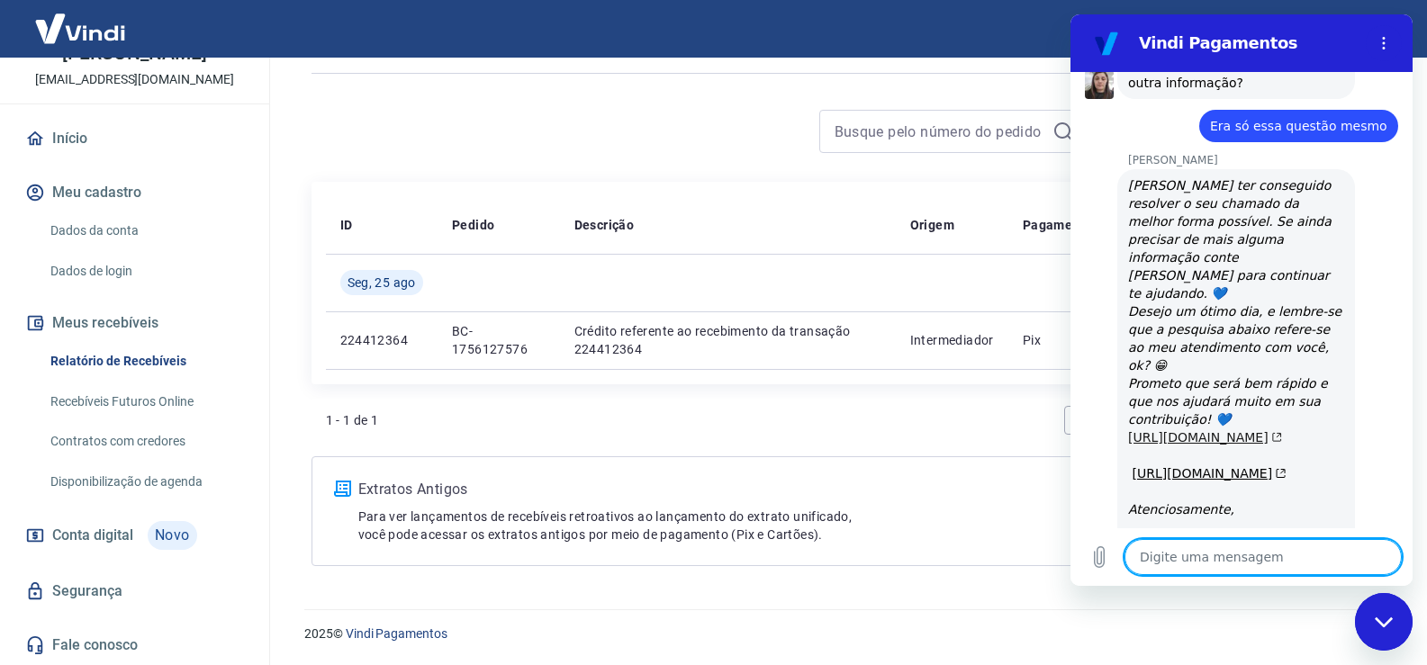
click at [1149, 430] on link "https://atendimento-pagamentos.vindi.com.br/requests/1186666/satisfaction/new/s…" at bounding box center [1205, 437] width 154 height 14
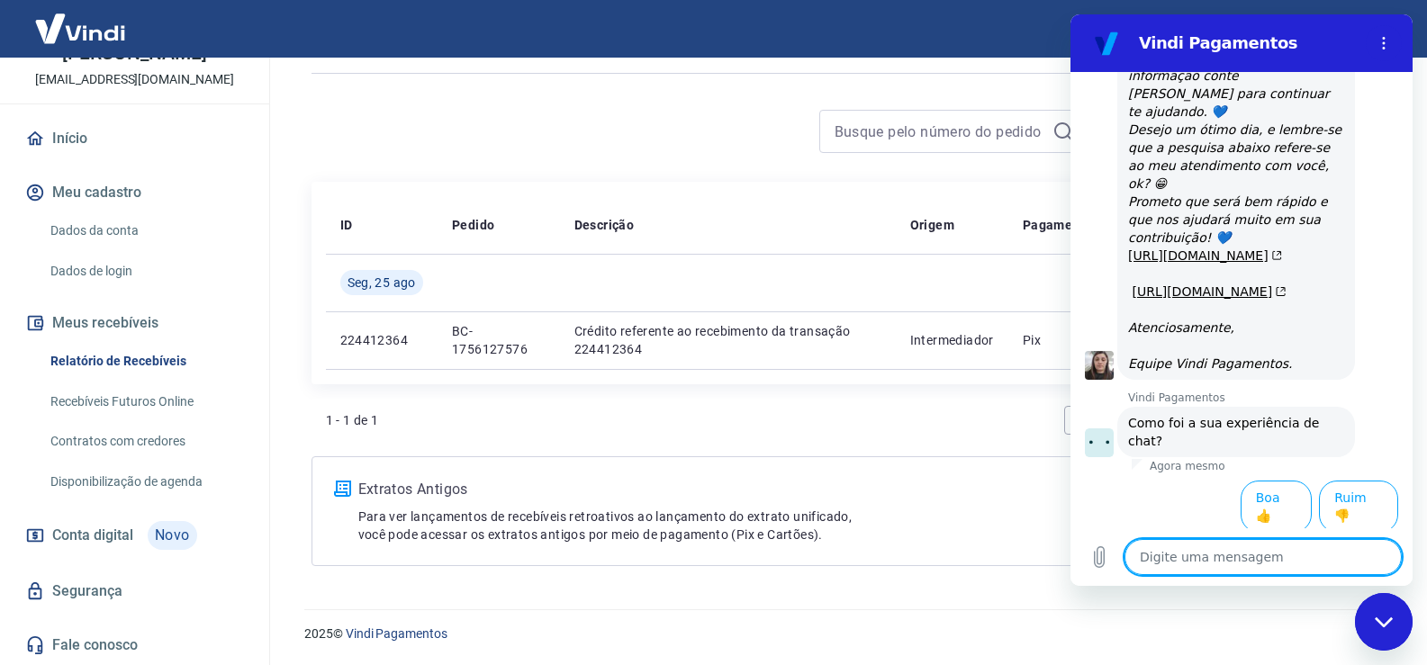
scroll to position [2063, 0]
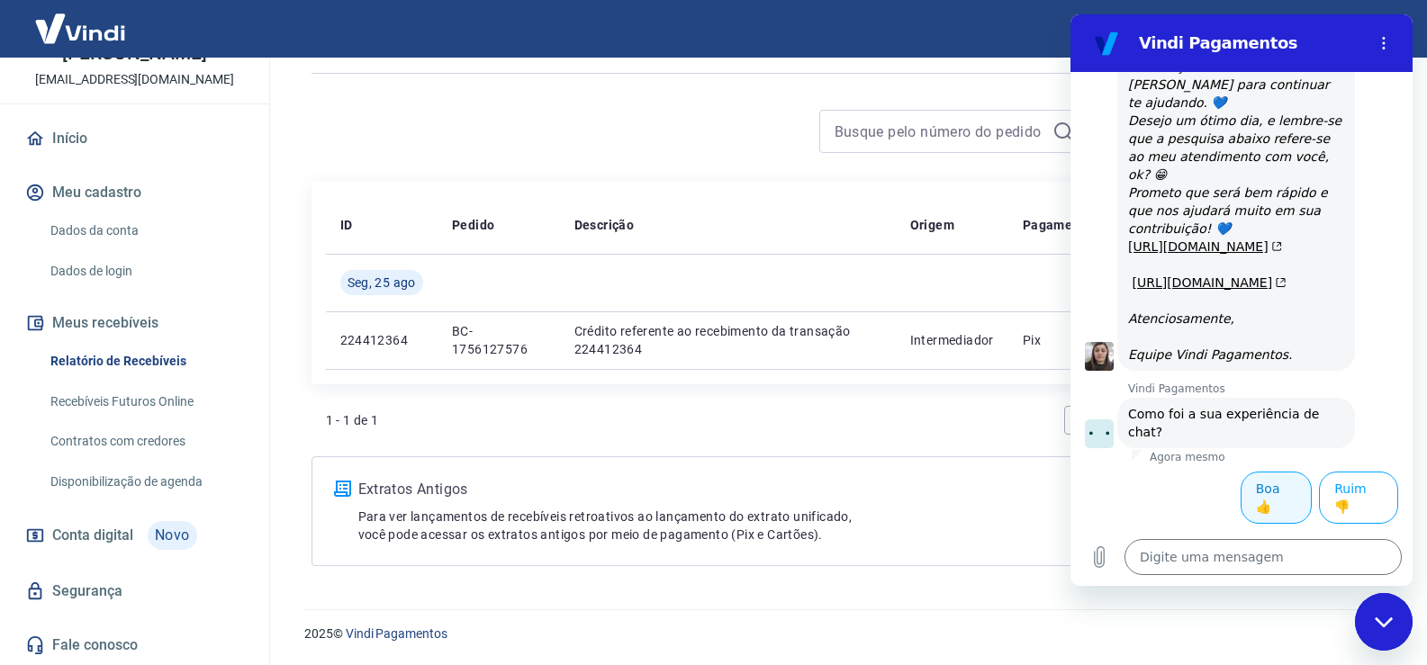
drag, startPoint x: 1245, startPoint y: 504, endPoint x: 2081, endPoint y: 397, distance: 843.1
click at [1245, 504] on button "Boa 👍" at bounding box center [1275, 498] width 71 height 52
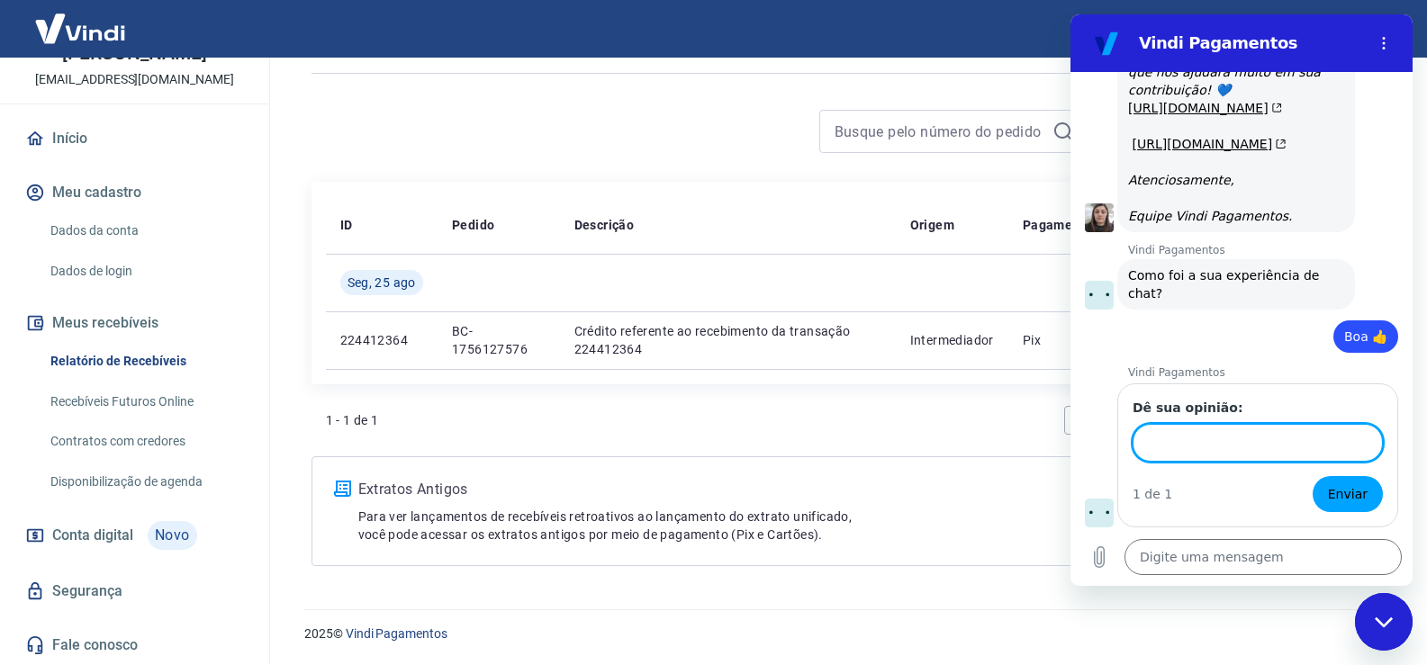
scroll to position [2218, 0]
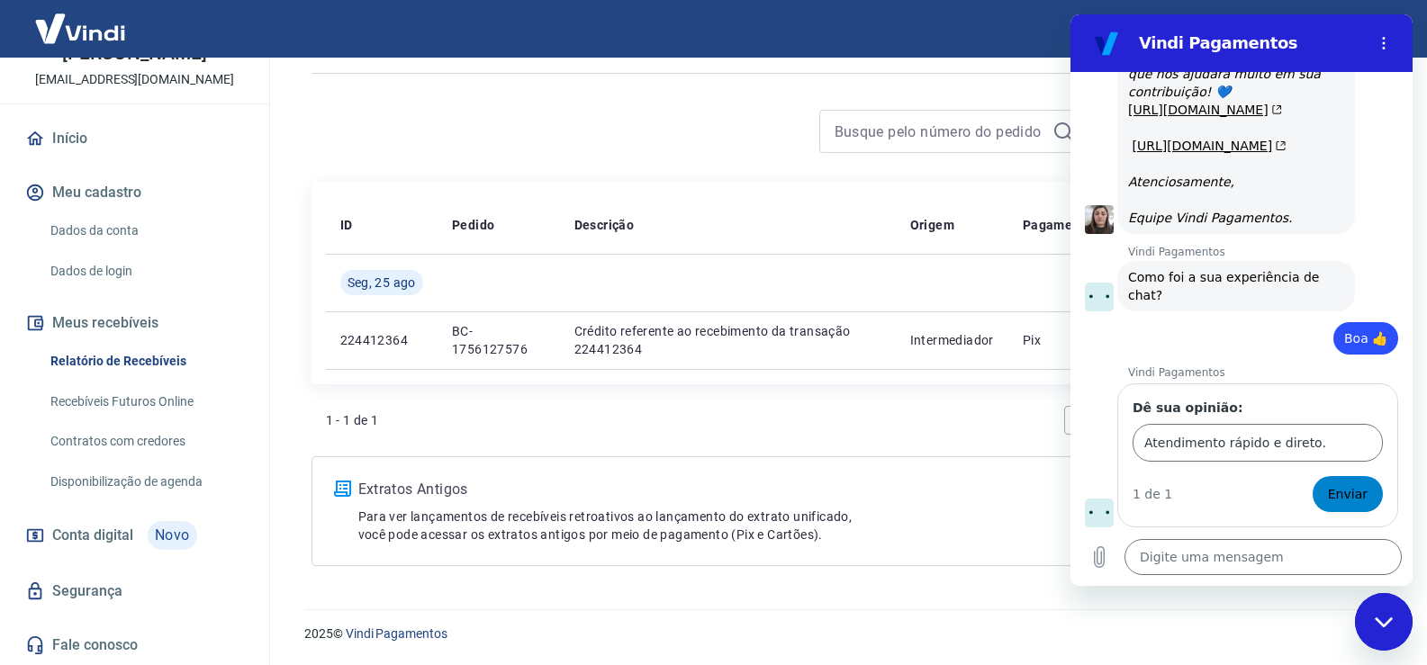
click at [1331, 481] on button "Enviar" at bounding box center [1347, 494] width 70 height 36
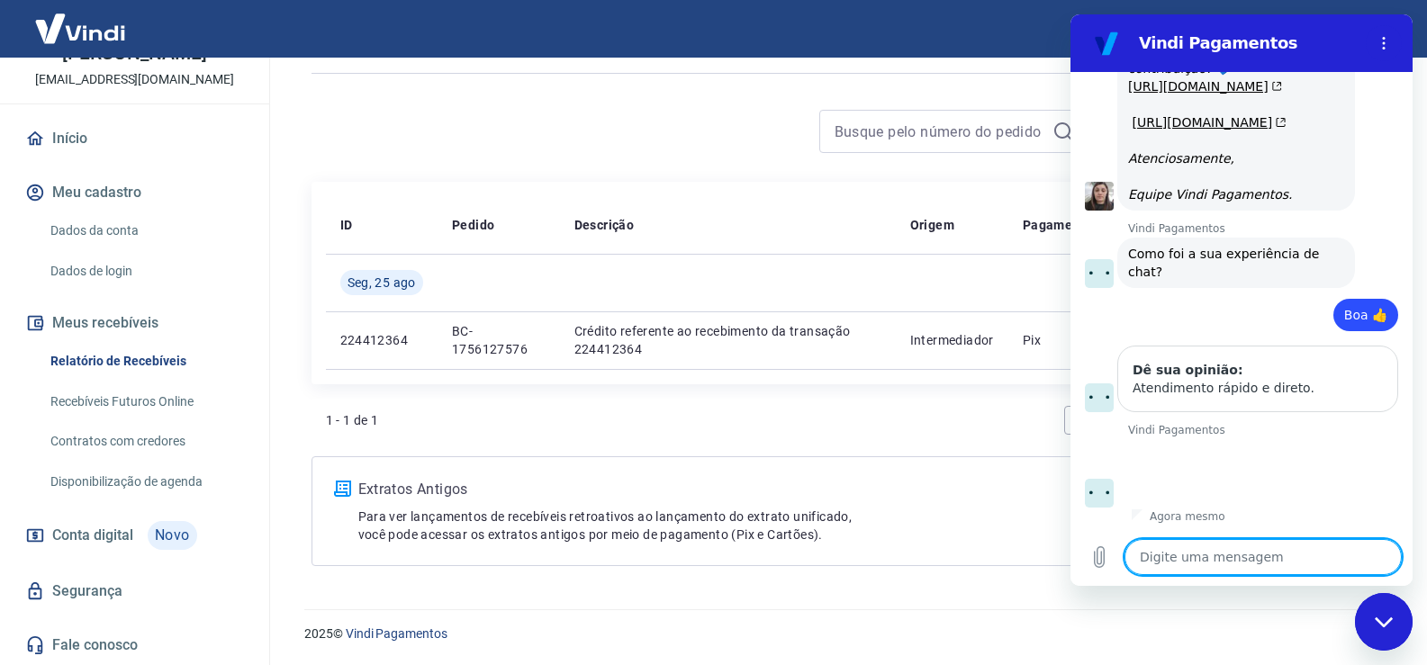
scroll to position [2241, 0]
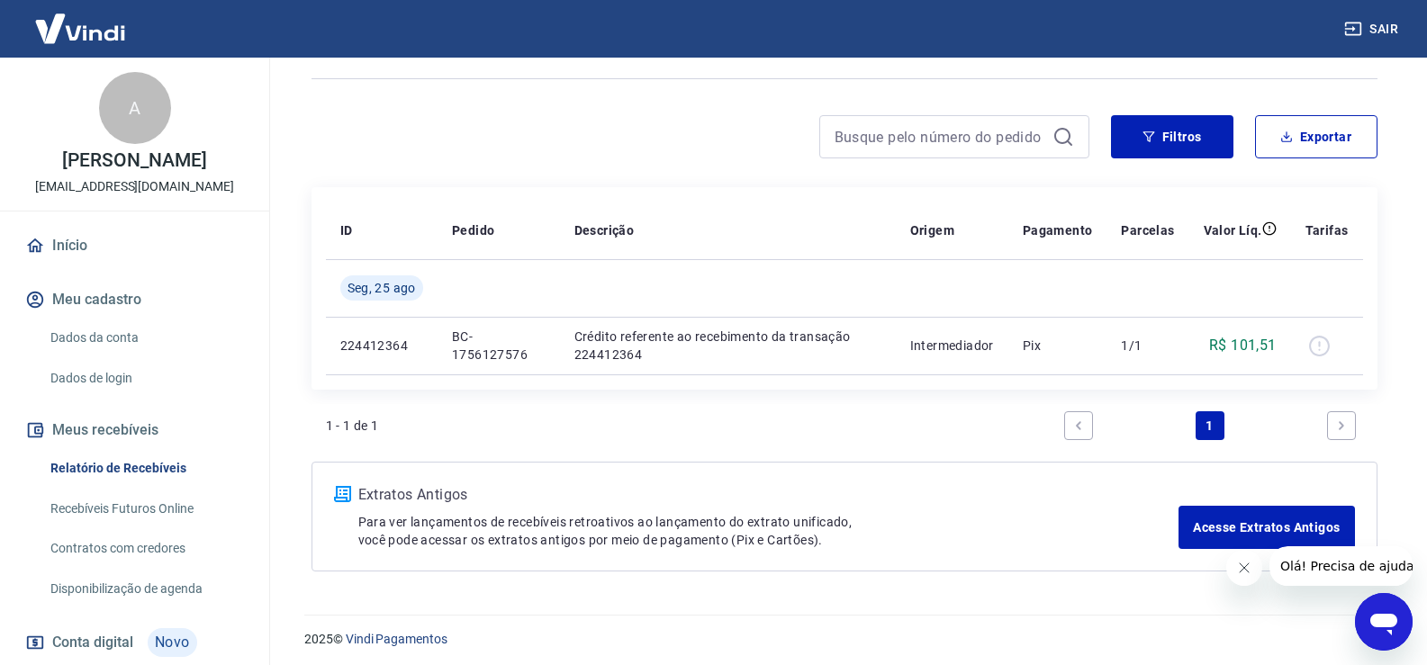
scroll to position [114, 0]
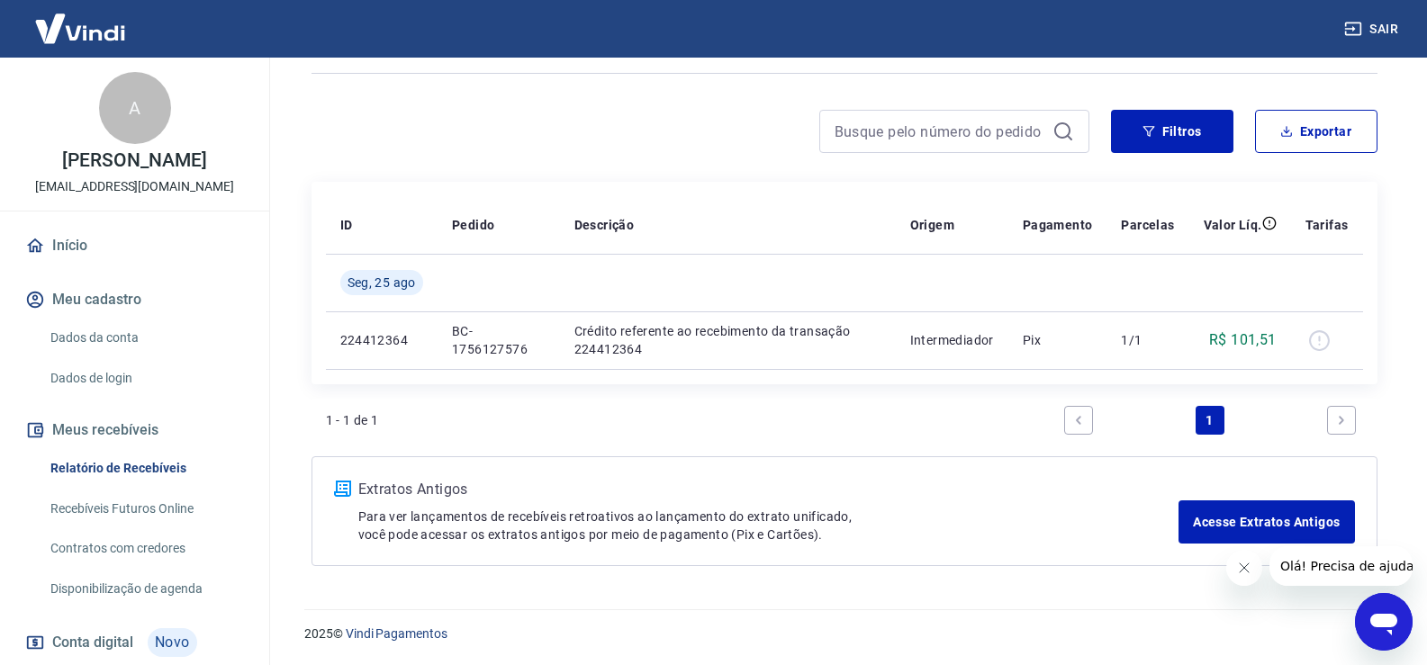
click at [1355, 573] on span "Olá! Precisa de ajuda?" at bounding box center [1349, 566] width 140 height 14
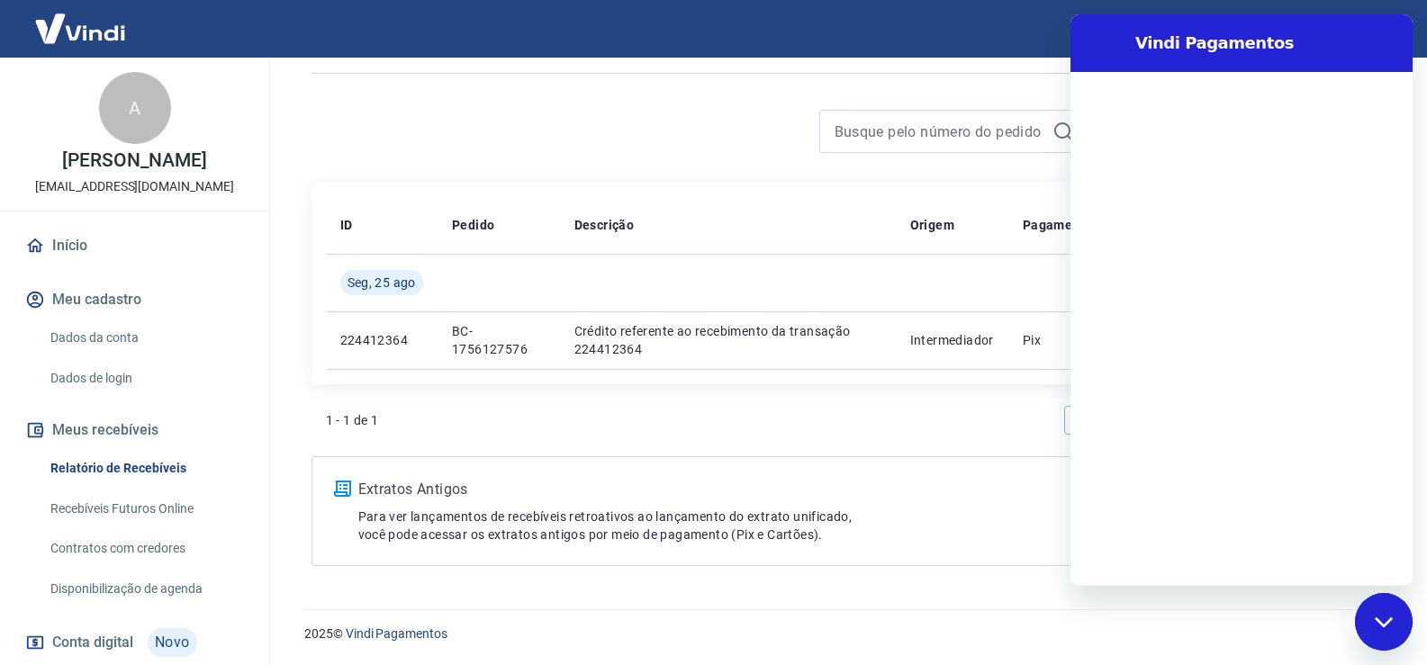
scroll to position [0, 0]
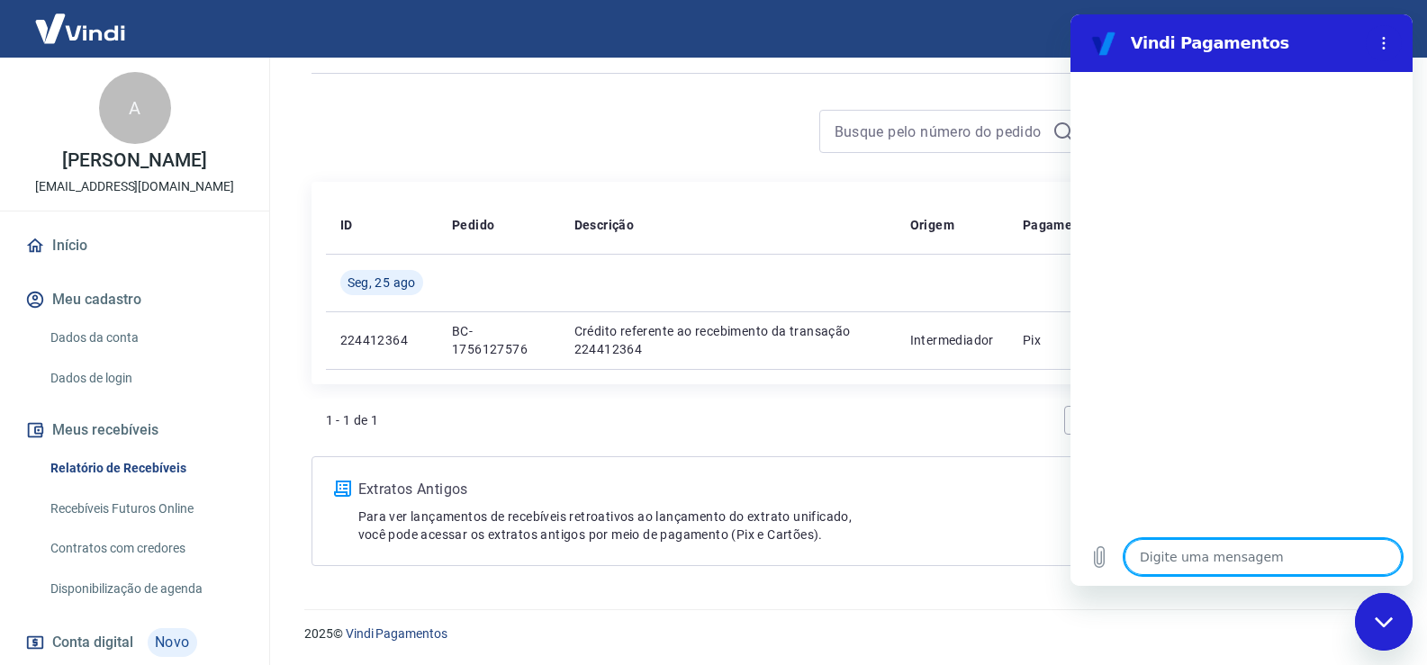
type textarea "A"
type textarea "x"
type textarea "Ad"
type textarea "x"
type textarea "Adi"
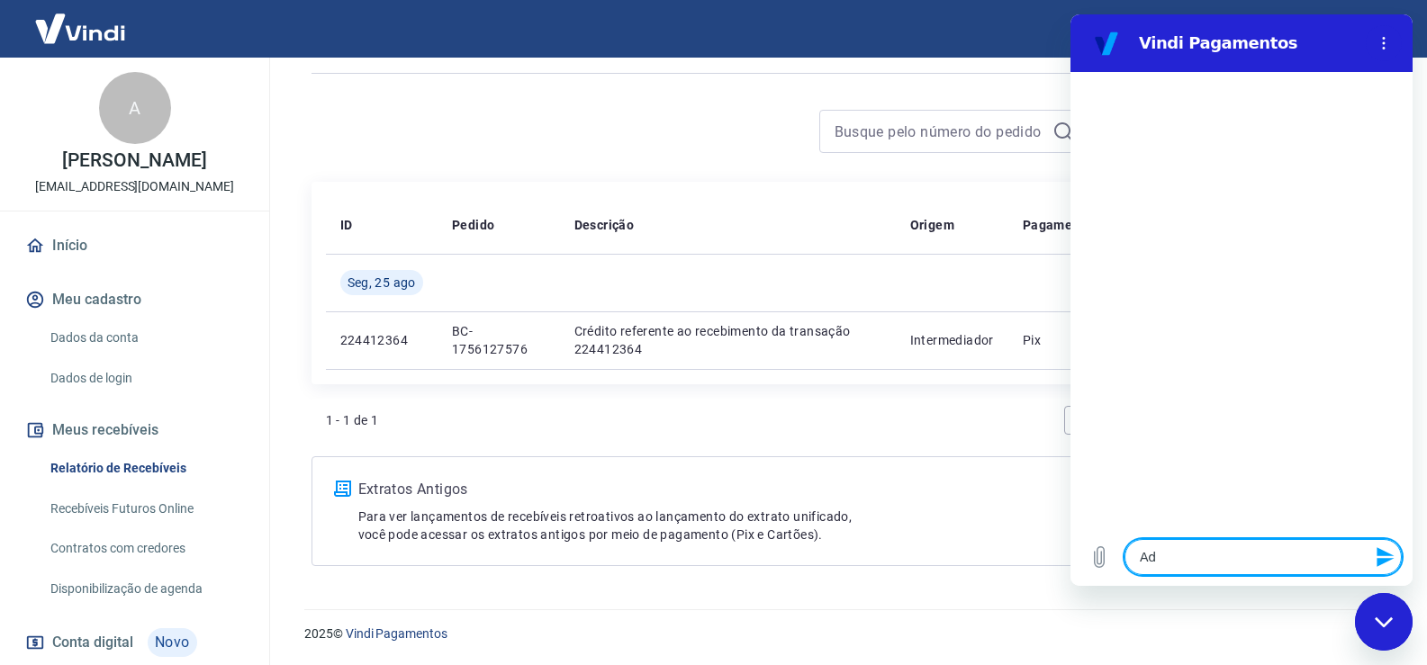
type textarea "x"
type textarea "Adic"
type textarea "x"
type textarea "Adici"
type textarea "x"
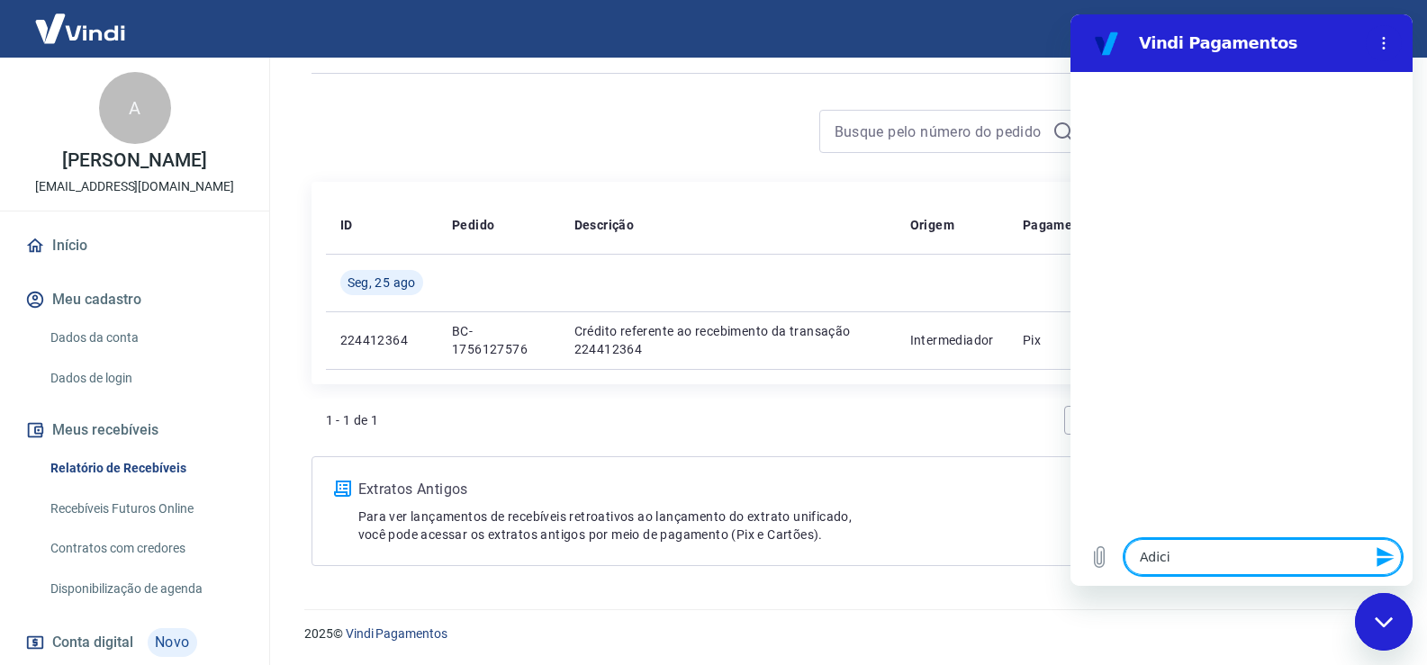
type textarea "Adicio"
type textarea "x"
type textarea "Adicion"
type textarea "x"
type textarea "Adicione"
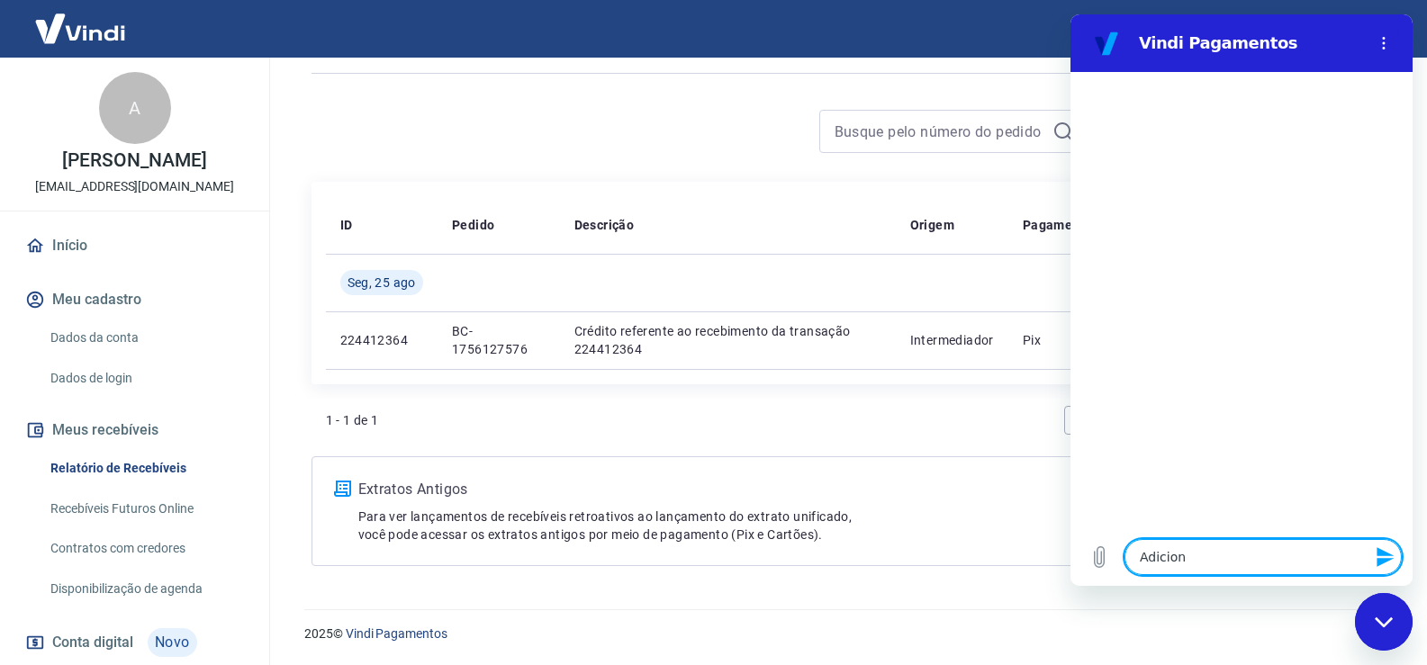
type textarea "x"
type textarea "Adicionei"
type textarea "x"
type textarea "Adicionei"
type textarea "x"
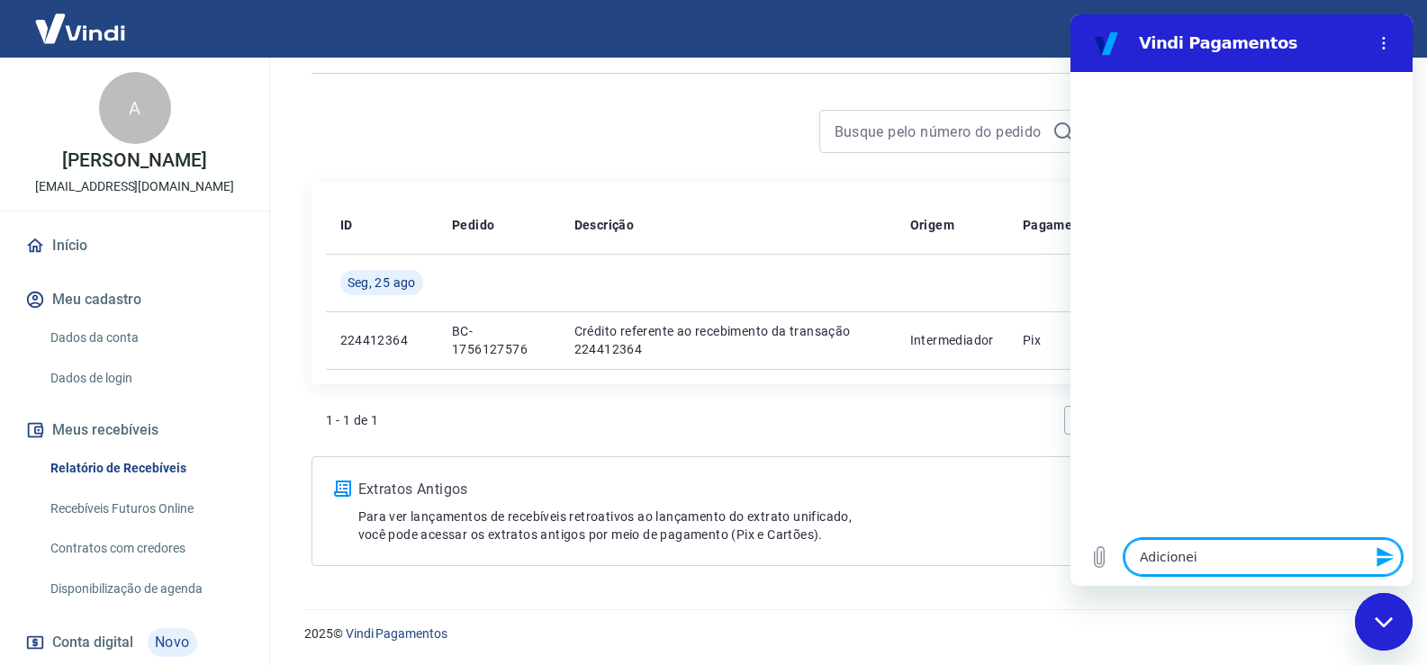
type textarea "Adicionei"
type textarea "x"
type textarea "Adicione"
type textarea "x"
type textarea "Adicion"
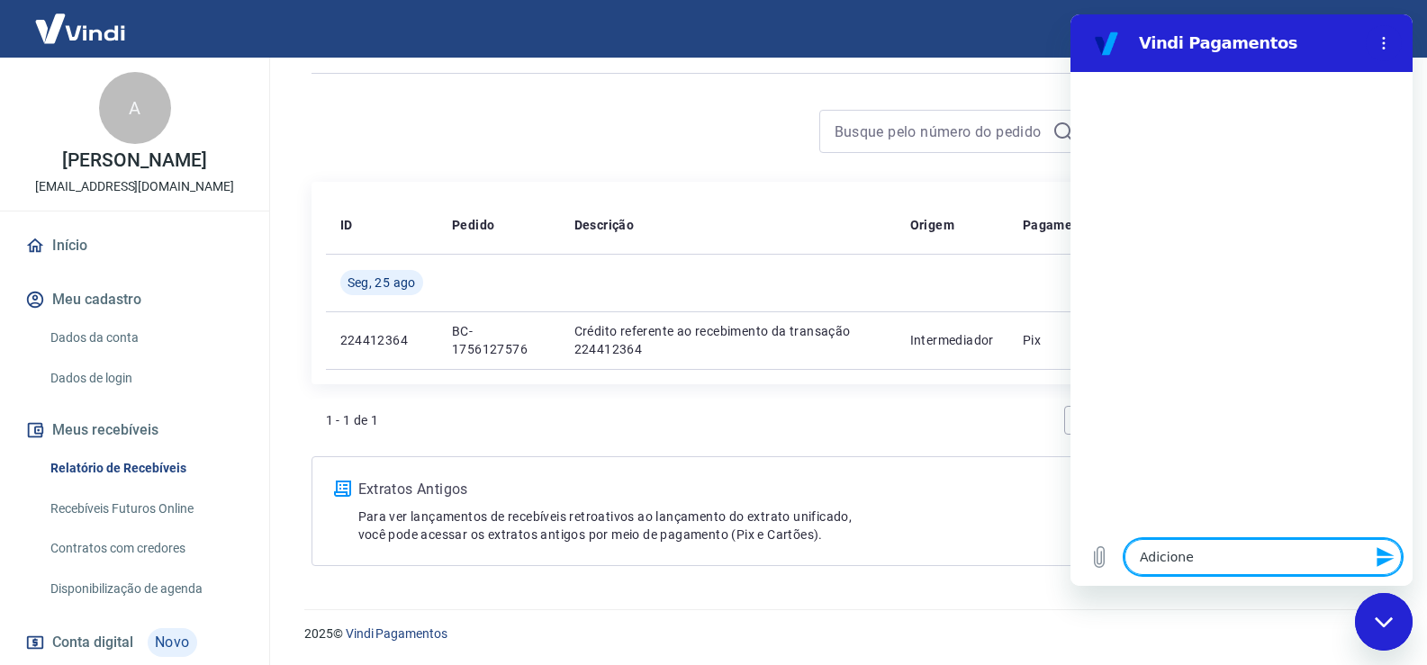
type textarea "x"
type textarea "Adicio"
type textarea "x"
type textarea "Adici"
type textarea "x"
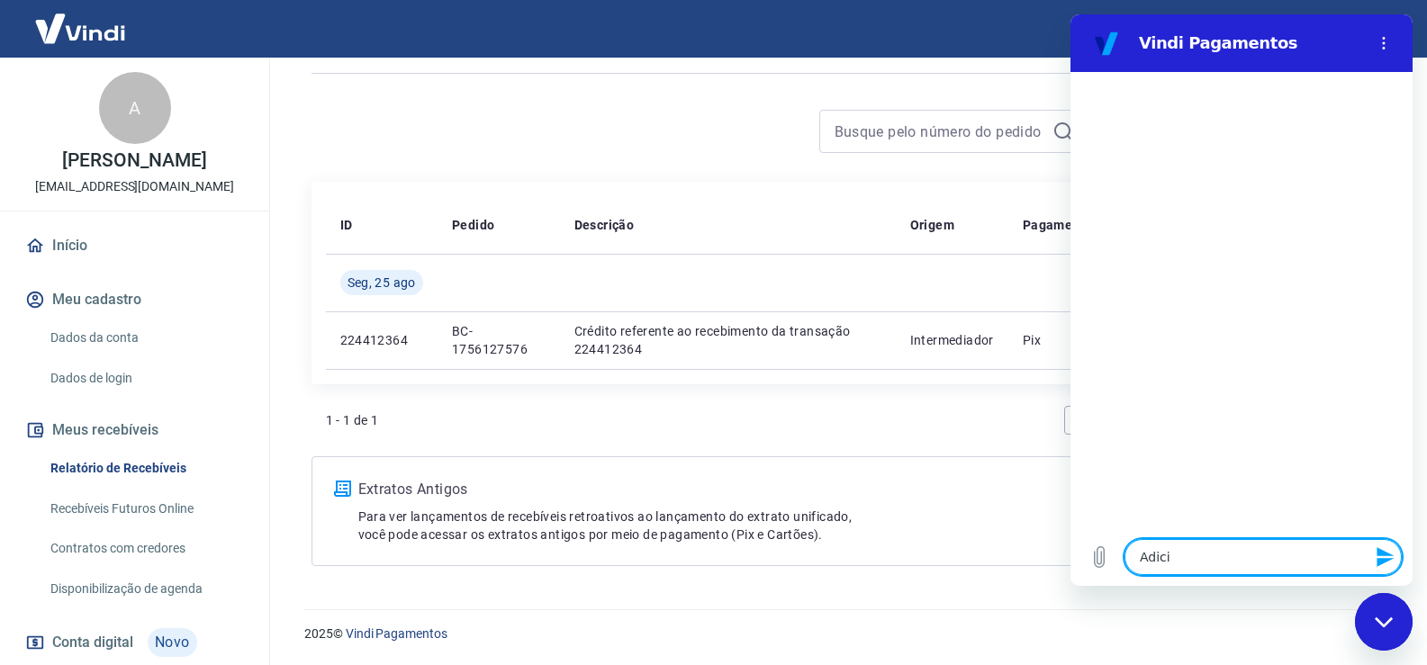
type textarea "Adic"
type textarea "x"
type textarea "Adi"
type textarea "x"
type textarea "Ad"
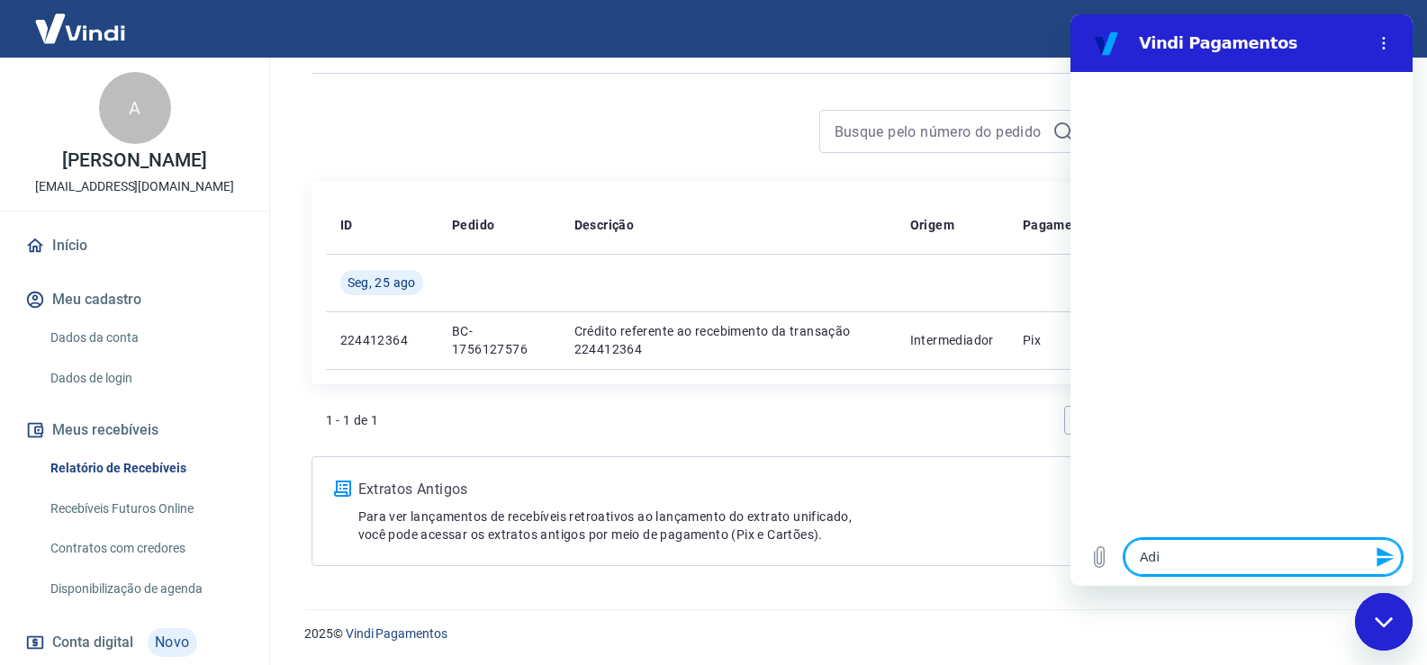
type textarea "x"
type textarea "A"
type textarea "x"
